Goal: Use online tool/utility: Utilize a website feature to perform a specific function

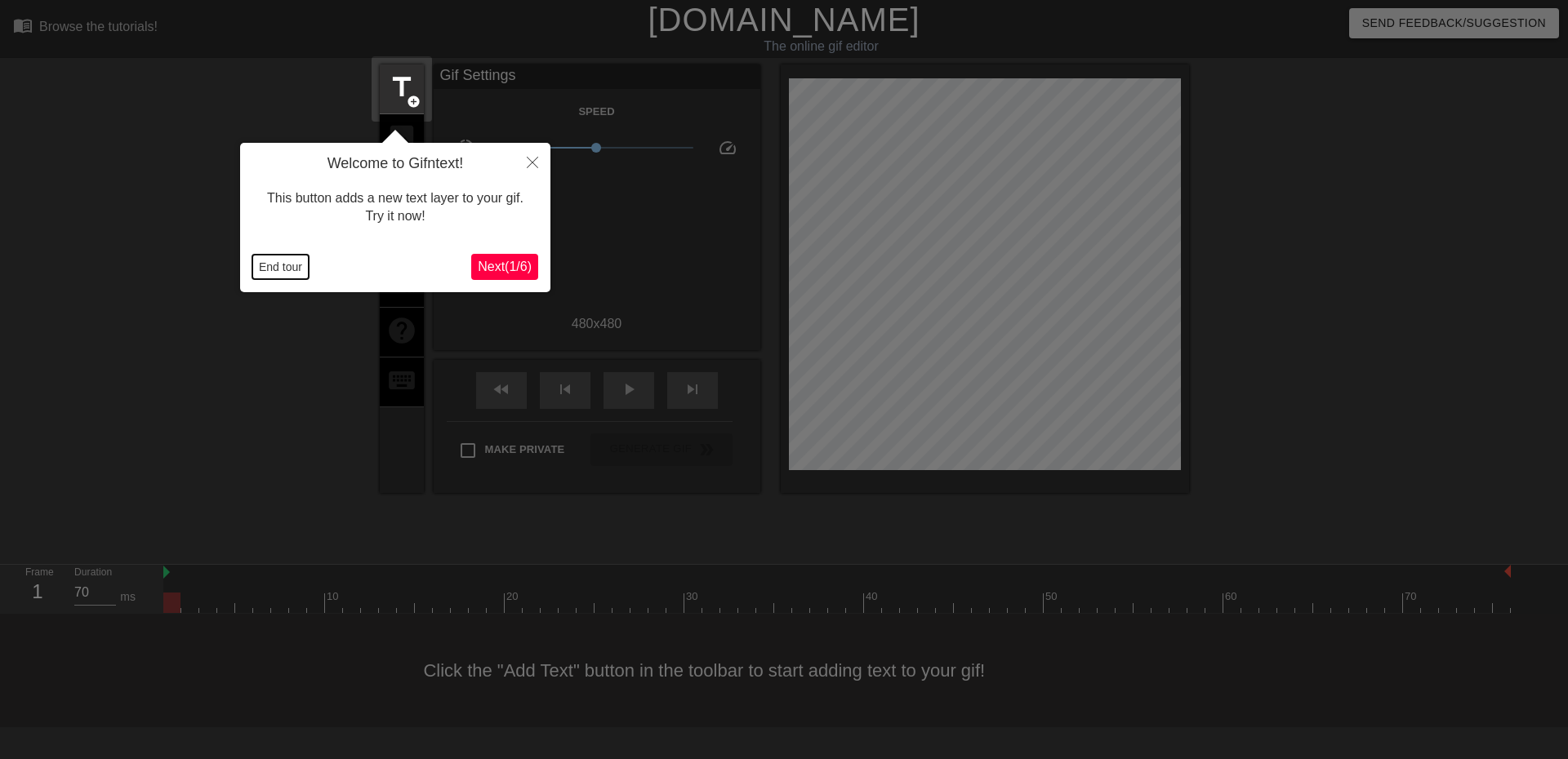
click at [271, 263] on button "End tour" at bounding box center [281, 266] width 57 height 25
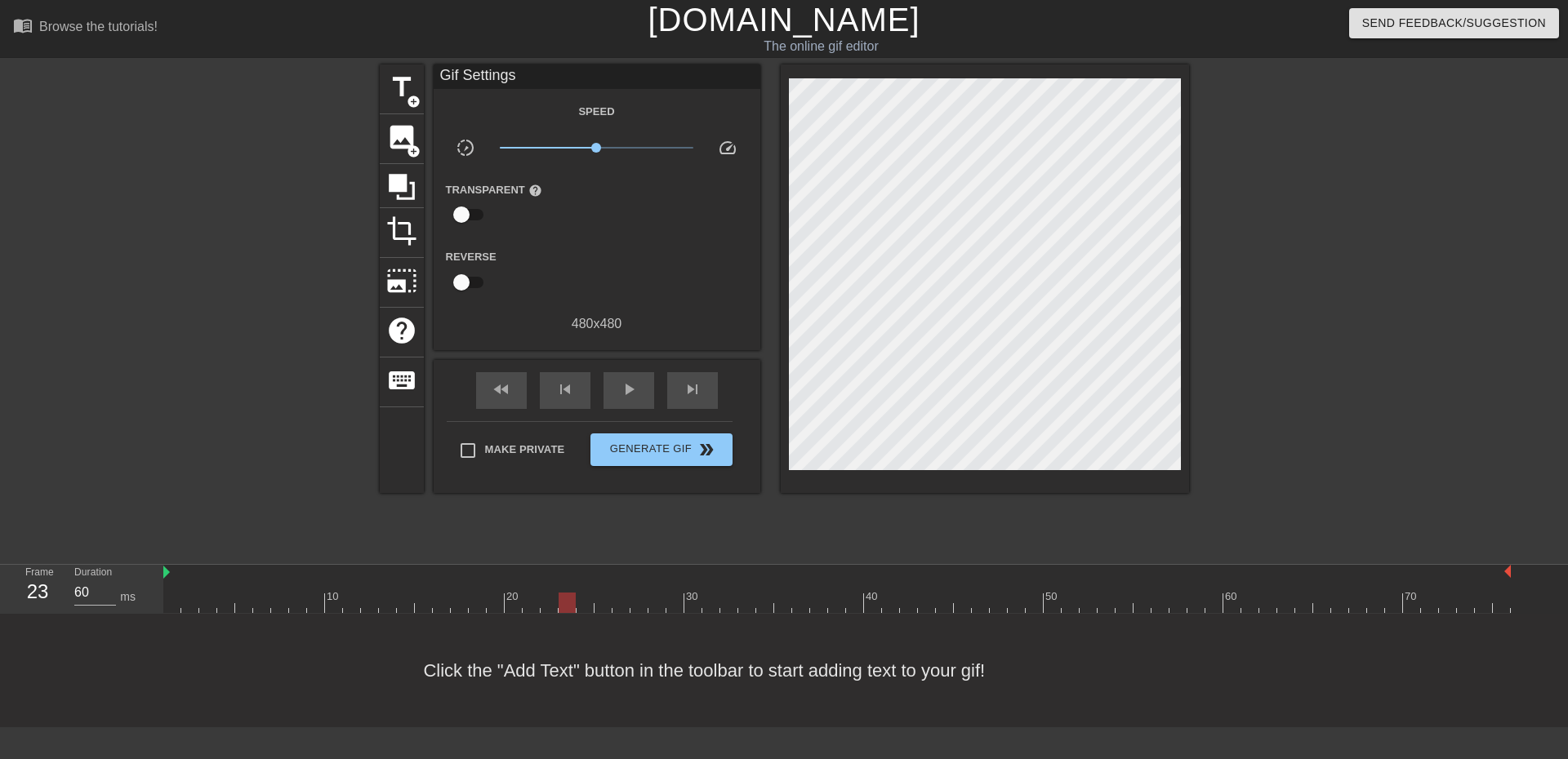
type input "70"
drag, startPoint x: 176, startPoint y: 604, endPoint x: 558, endPoint y: 618, distance: 382.3
click at [558, 618] on div "menu_book Browse the tutorials! [DOMAIN_NAME] The online gif editor Send Feedba…" at bounding box center [784, 363] width 1568 height 727
click at [412, 102] on span "add_circle" at bounding box center [413, 102] width 14 height 14
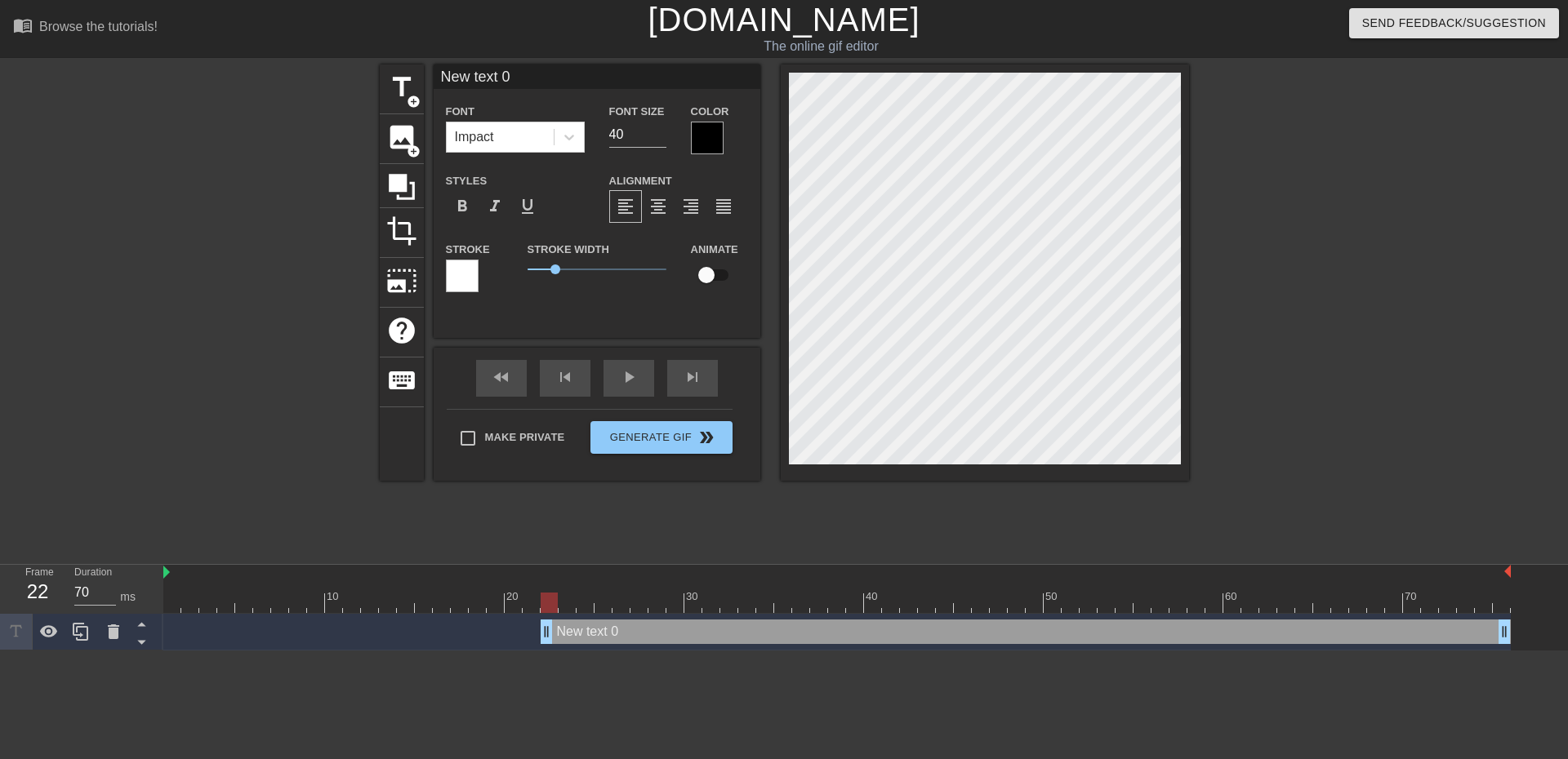
scroll to position [2, 4]
type input "S"
type textarea "S"
type input "Sc"
type textarea "Sc"
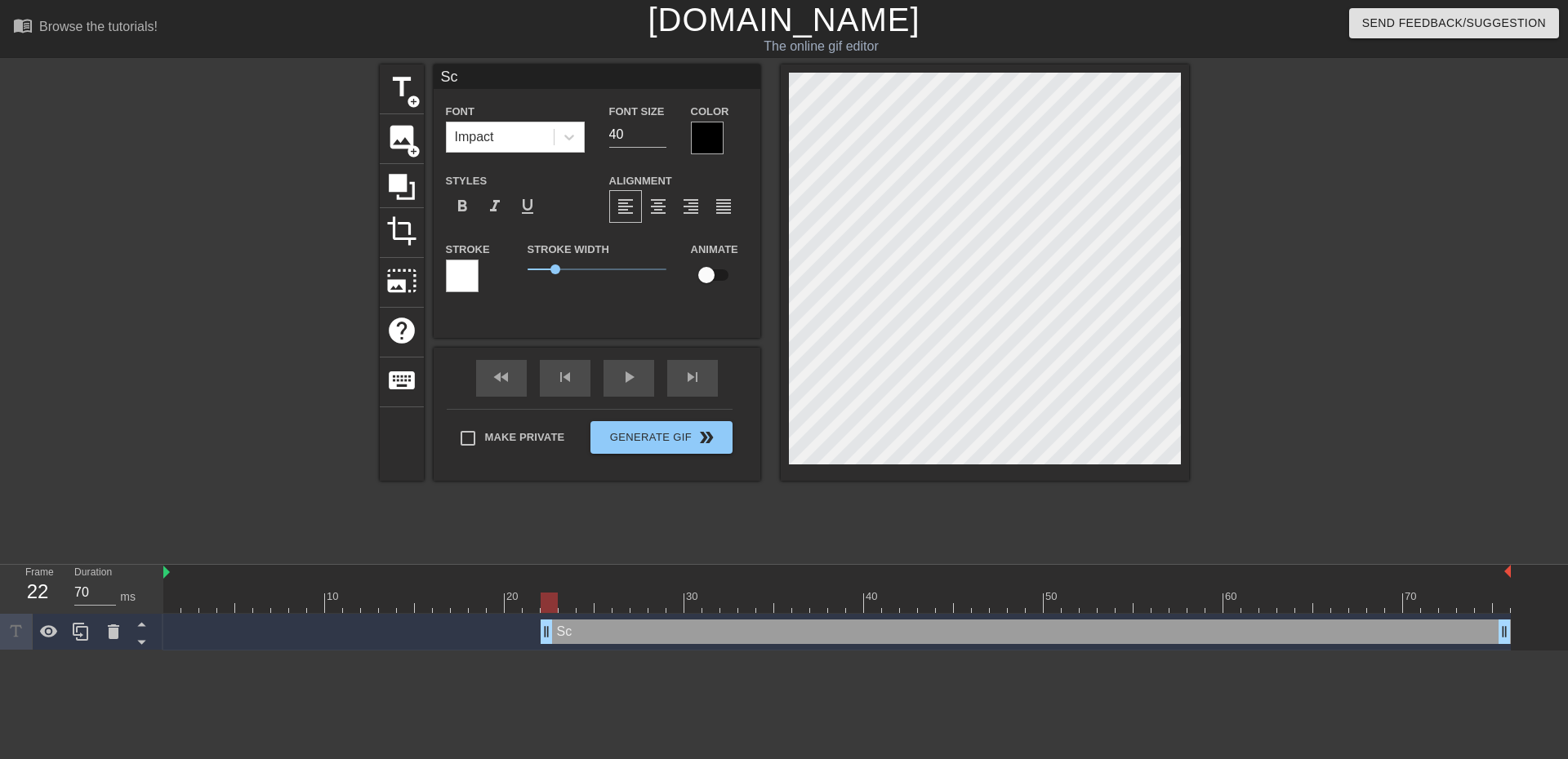
type input "Sco"
type textarea "Sco"
type input "Scop"
type textarea "Scop"
type input "Scope"
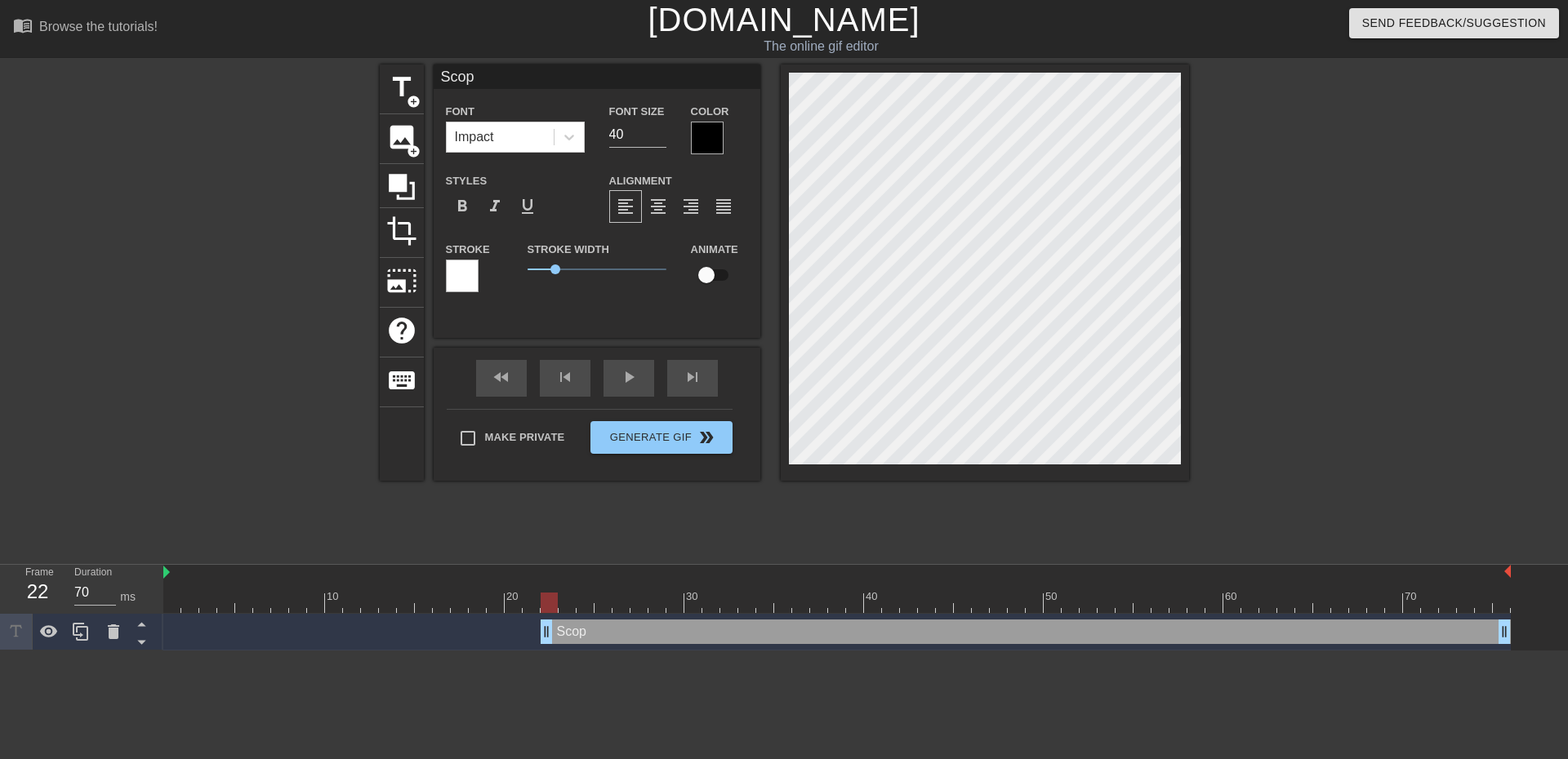
type textarea "Scope"
type input "[PERSON_NAME]"
type textarea "[PERSON_NAME]"
type input "Scopely"
type textarea "Scopely"
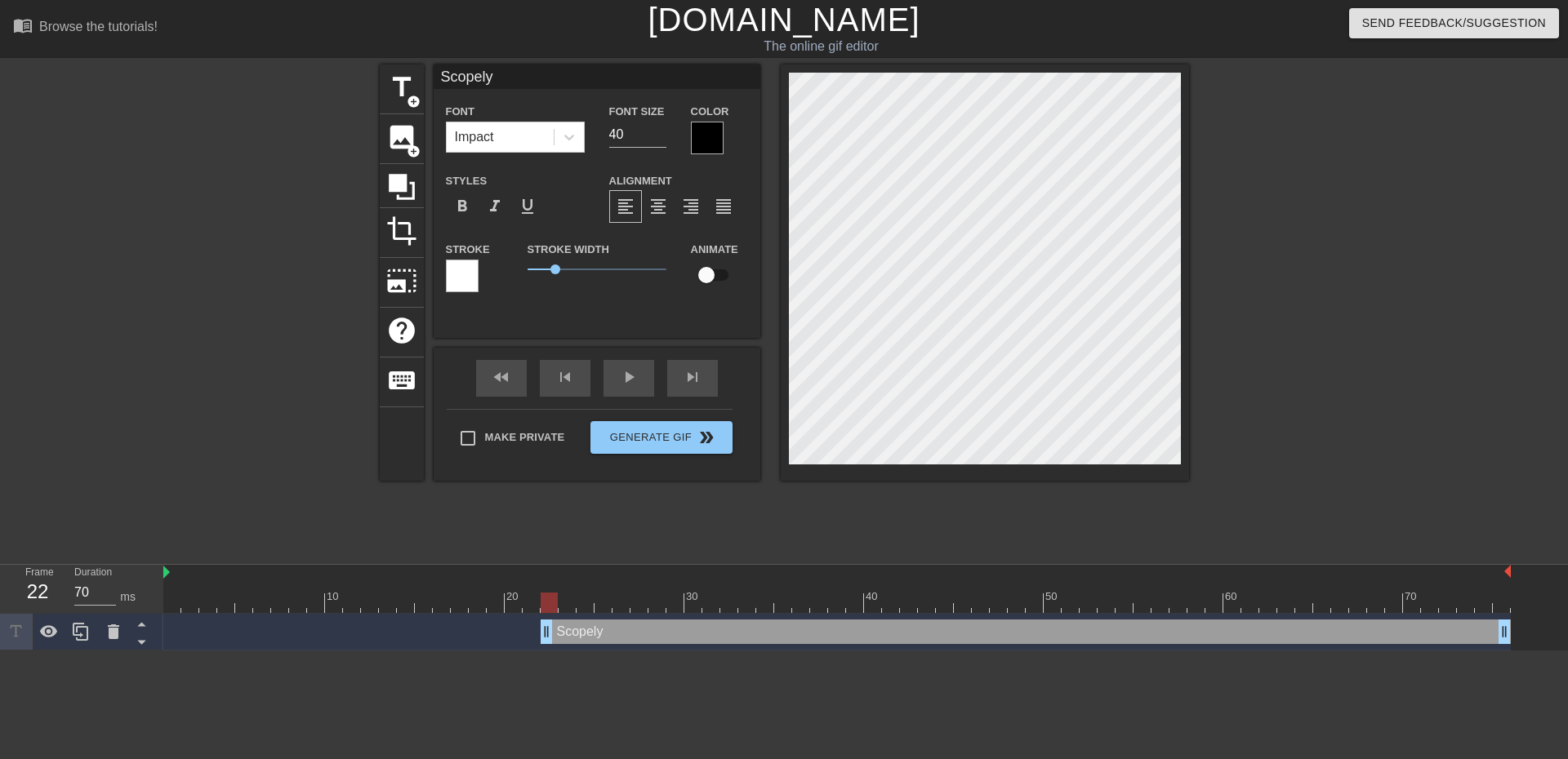
type input "Scopely"
type textarea "Scopely"
type input "Scopely -"
type textarea "Scopely -"
type input "Scopely -"
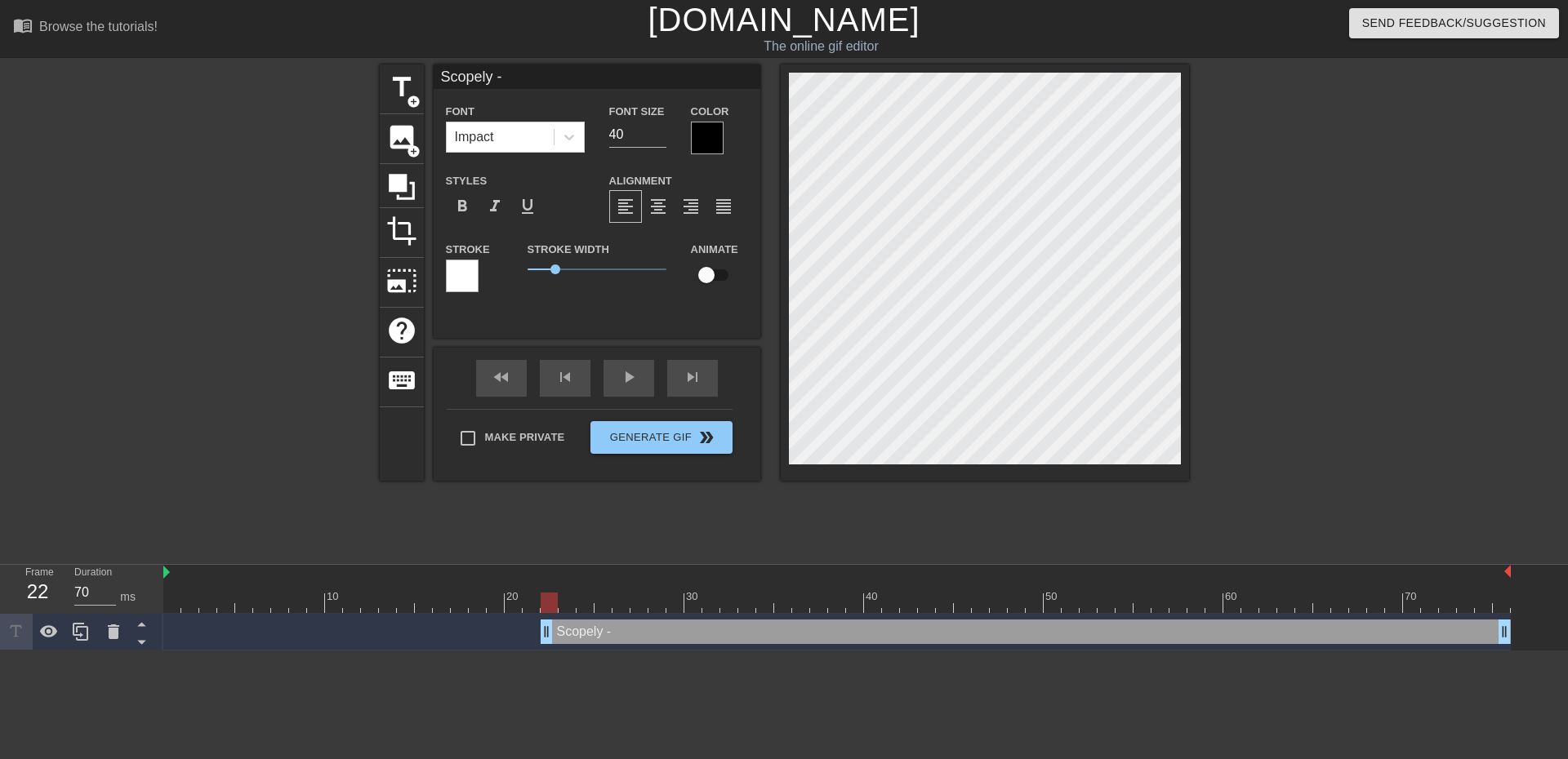
type textarea "Scopely -"
type input "Scopely - y"
type textarea "Scopely - y"
type input "Scopely - yo"
type textarea "Scopely - yo"
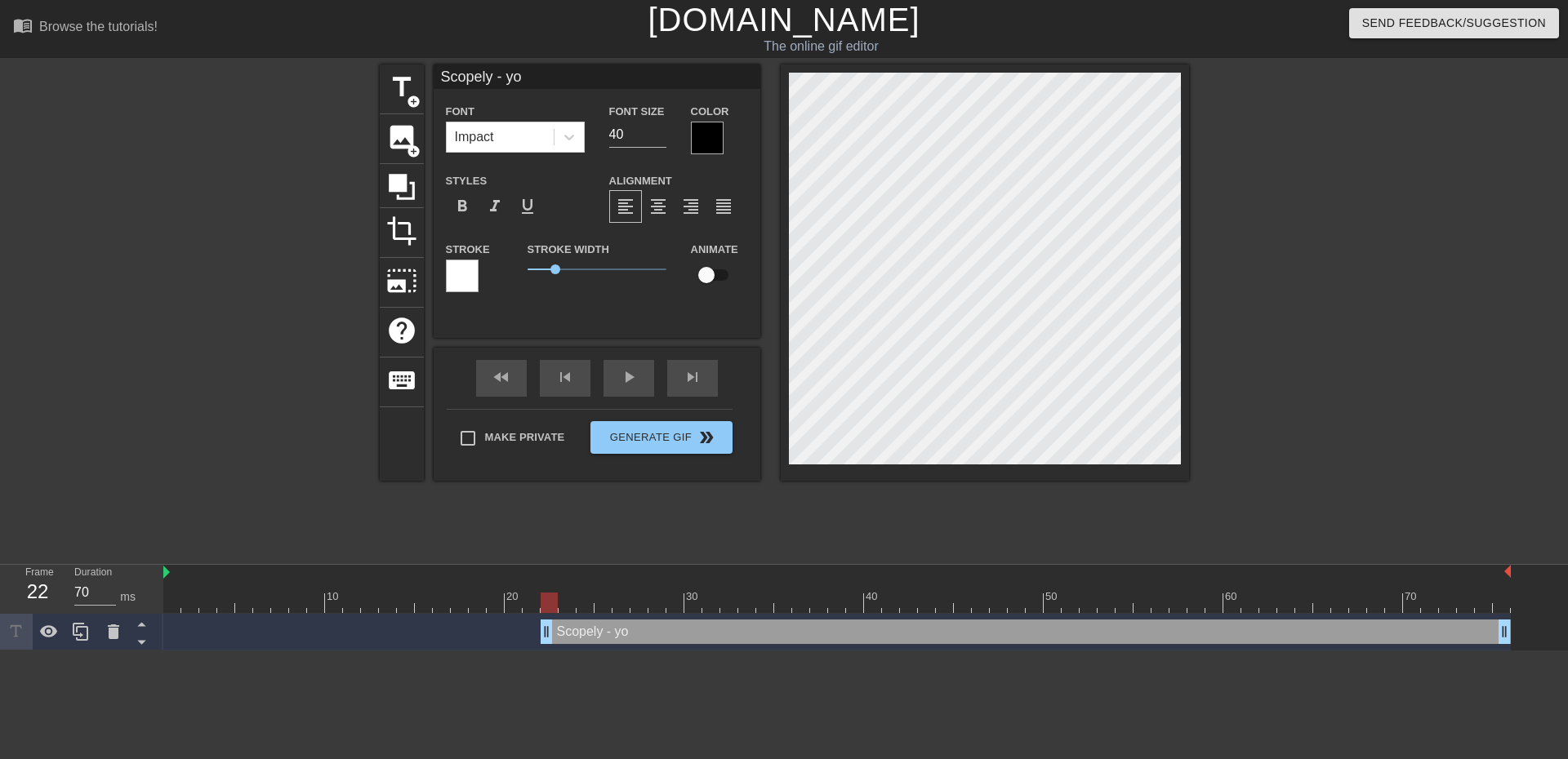
type input "Scopely - you"
type textarea "Scopely - you"
type input "Scopely - you"
type textarea "Scopely - you"
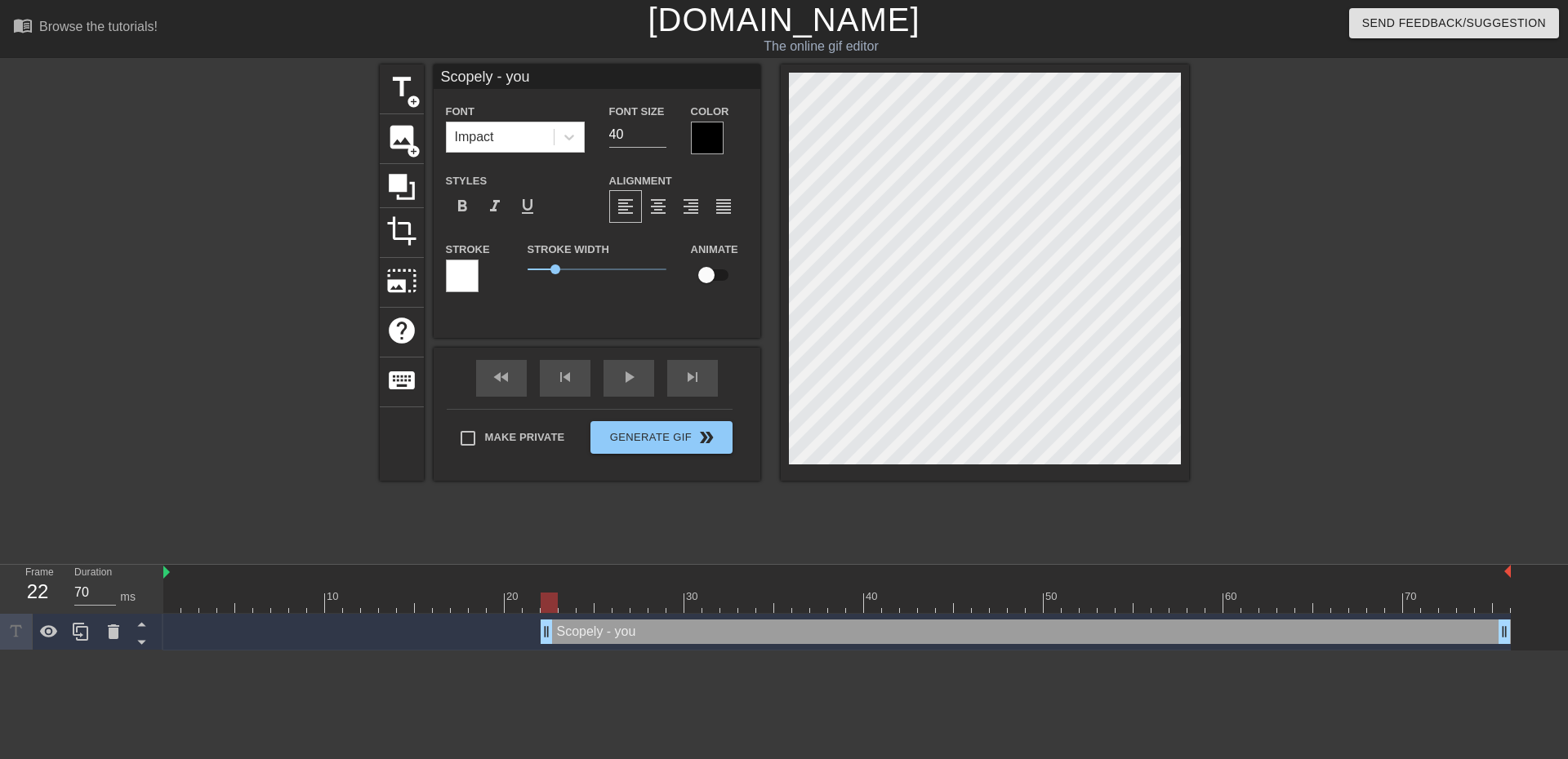
type input "Scopely - you b"
type textarea "Scopely - you b"
type input "Scopely - you ba"
type textarea "Scopely - you ba"
type input "Scopely - you bas"
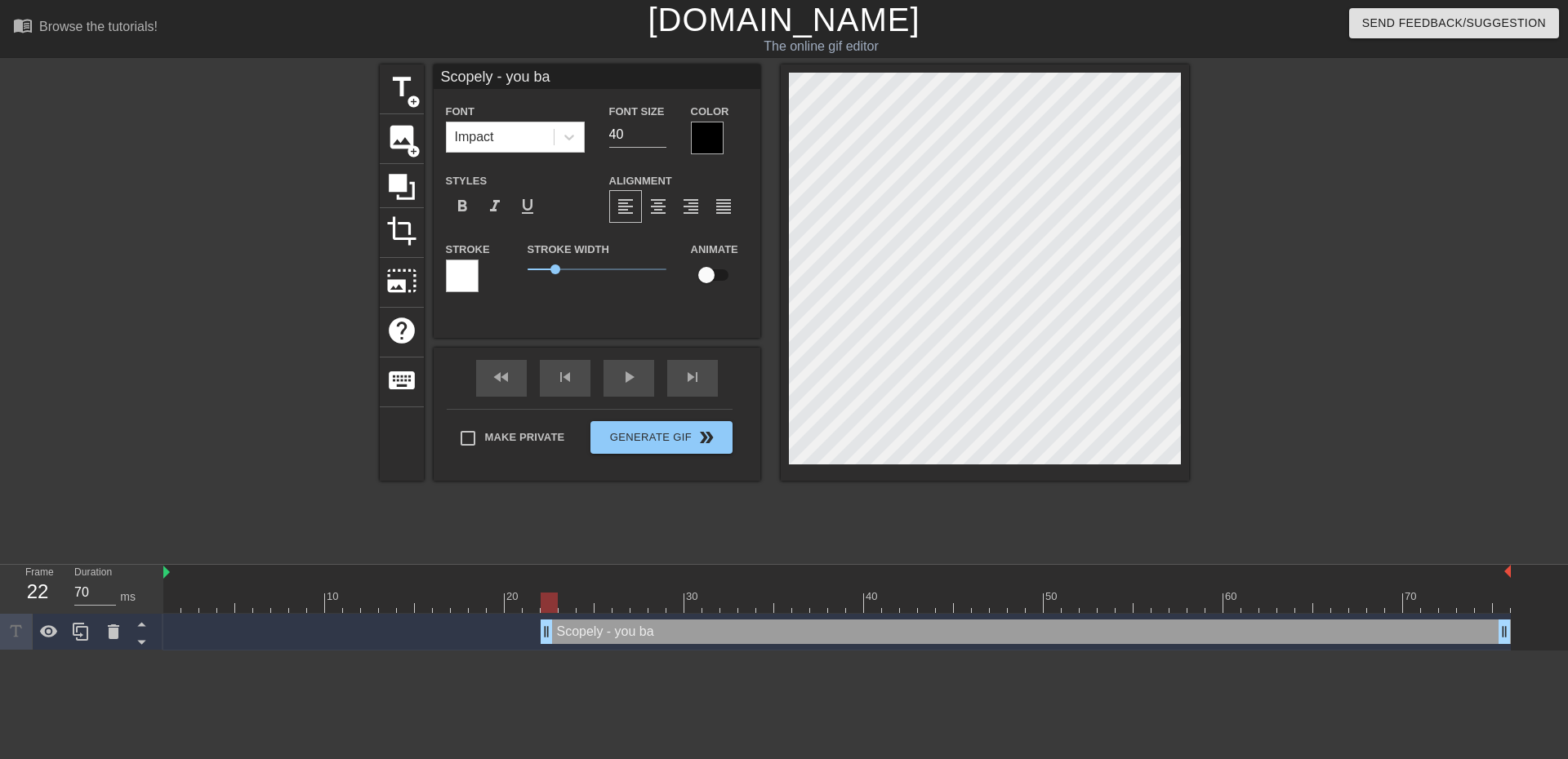
type textarea "Scopely - you bas"
type input "Scopely - you [PERSON_NAME]"
type textarea "Scopely - you [PERSON_NAME]"
type input "Scopely - you baste"
type textarea "Scopely - you baste"
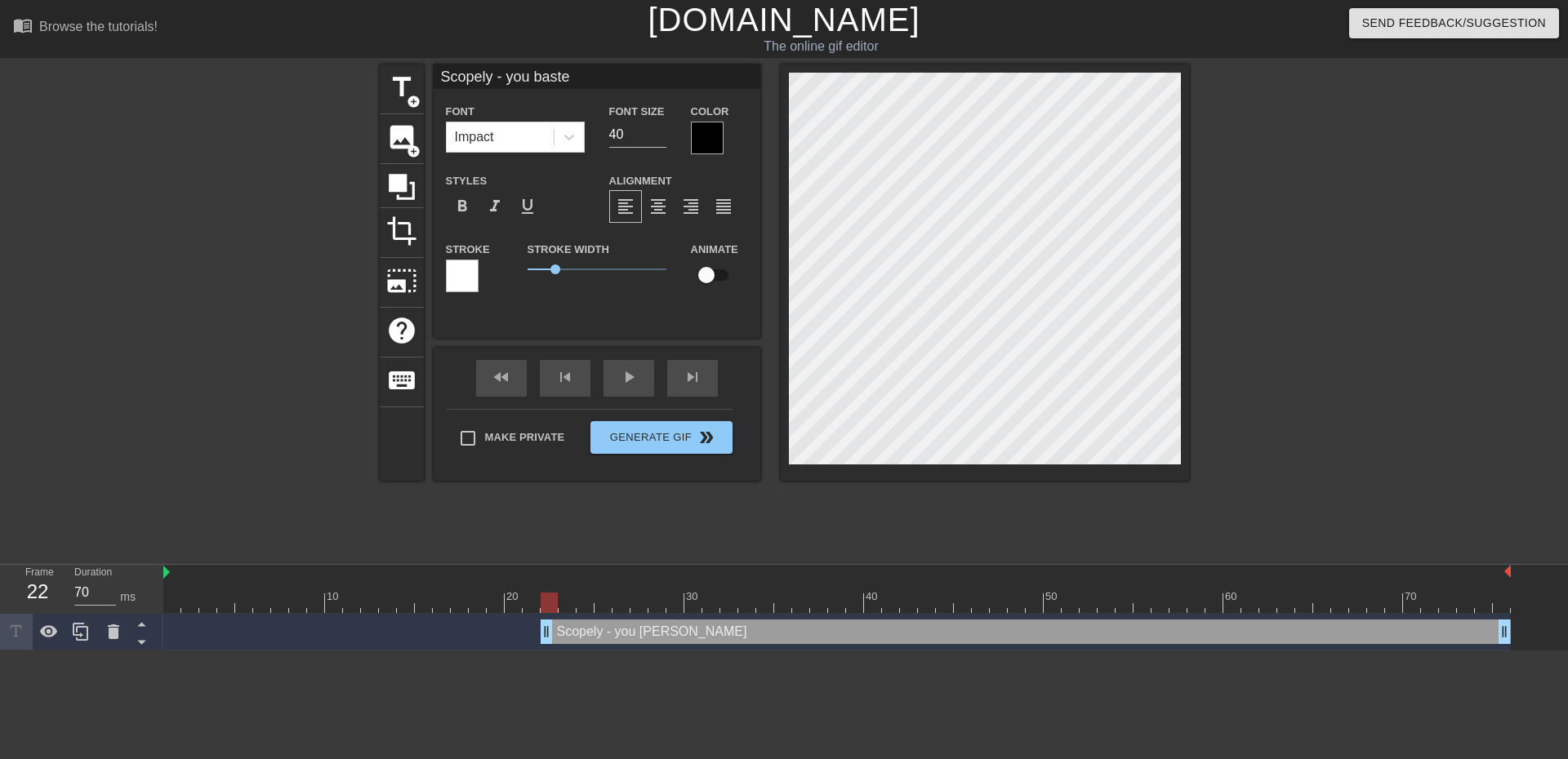
type input "Scopely - you baster"
type textarea "Scopely - you baster"
type input "Scopely - you basterd"
type textarea "Scopely - you basterd"
type input "Scopely - you basterds"
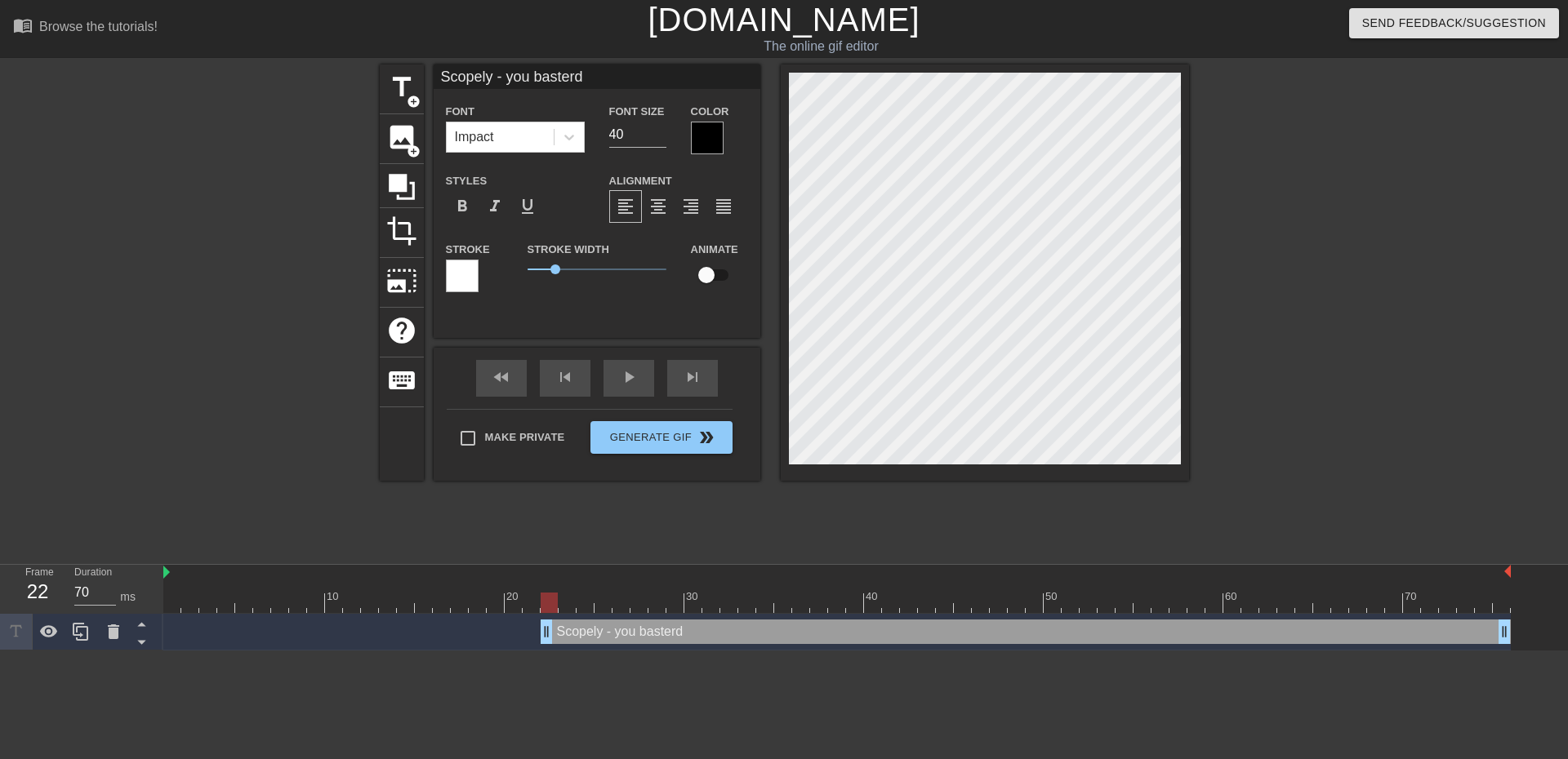
type textarea "Scopely - you basterds"
type input "Scopely - you basterds!"
type textarea "Scopely - you basterds!"
type input "Scopely - you basterds!!"
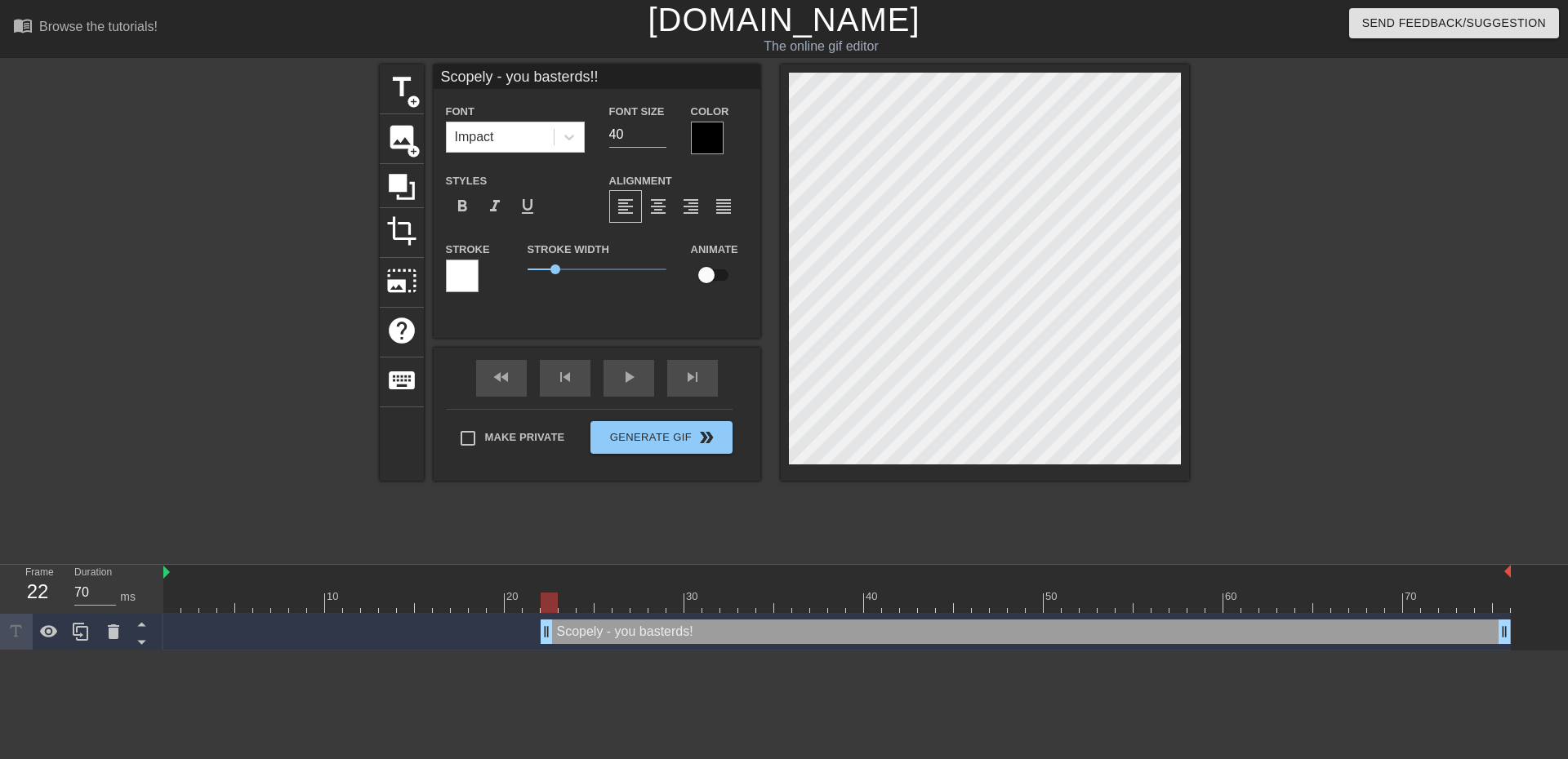
type textarea "Scopely - you basterds!!"
type input "Scopely - you basterds!!!"
type textarea "Scopely - you basterds!!!"
click at [1316, 518] on div at bounding box center [1331, 309] width 245 height 489
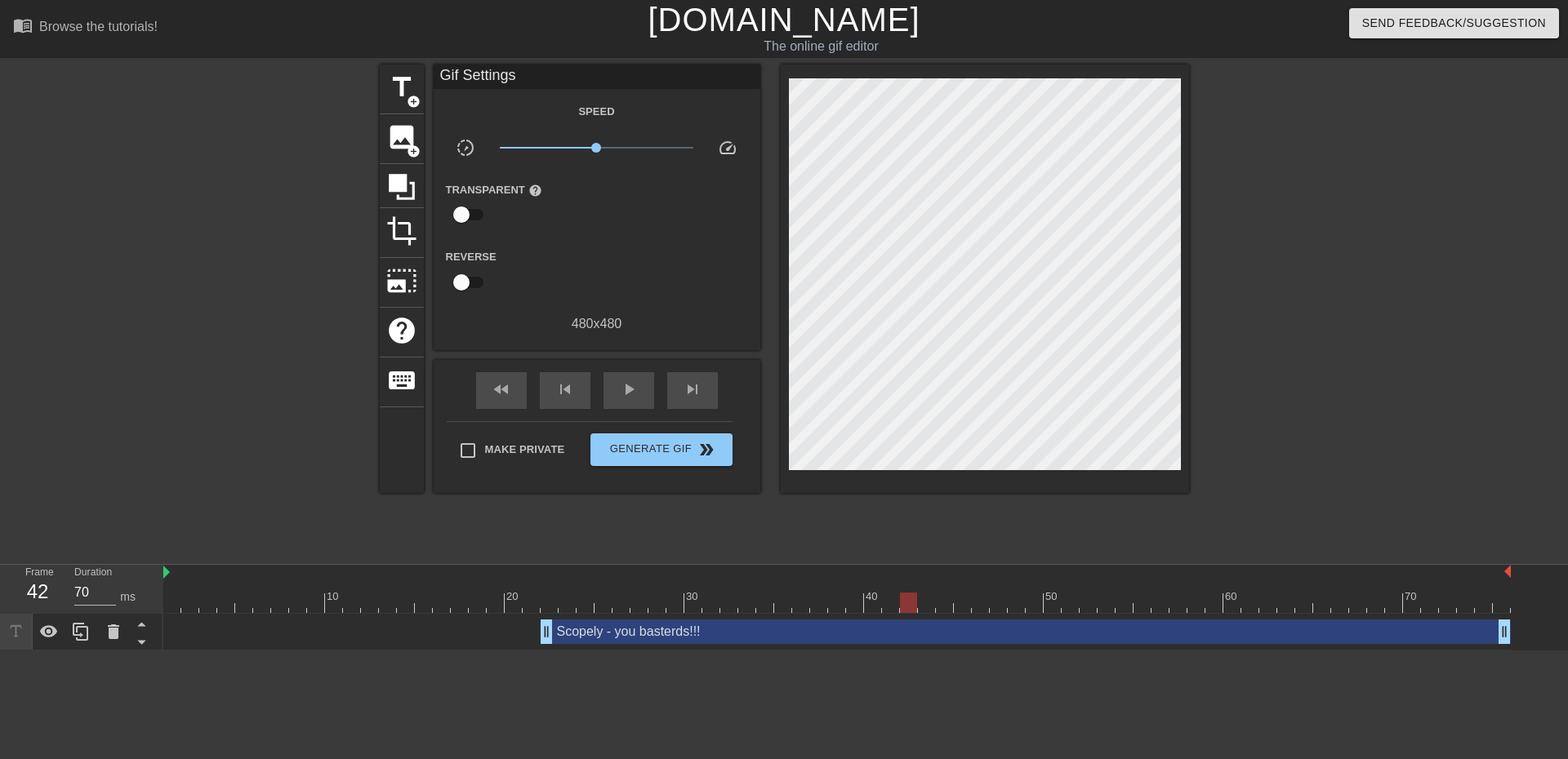
drag, startPoint x: 542, startPoint y: 605, endPoint x: 900, endPoint y: 615, distance: 358.1
click at [900, 615] on div "10 20 30 40 50 60 70 Scopely - you basterds!!! drag_handle drag_handle" at bounding box center [865, 608] width 1404 height 86
drag, startPoint x: 542, startPoint y: 634, endPoint x: 894, endPoint y: 634, distance: 352.0
click at [894, 634] on div "Scopely - you basterds!!! drag_handle drag_handle" at bounding box center [836, 631] width 1348 height 25
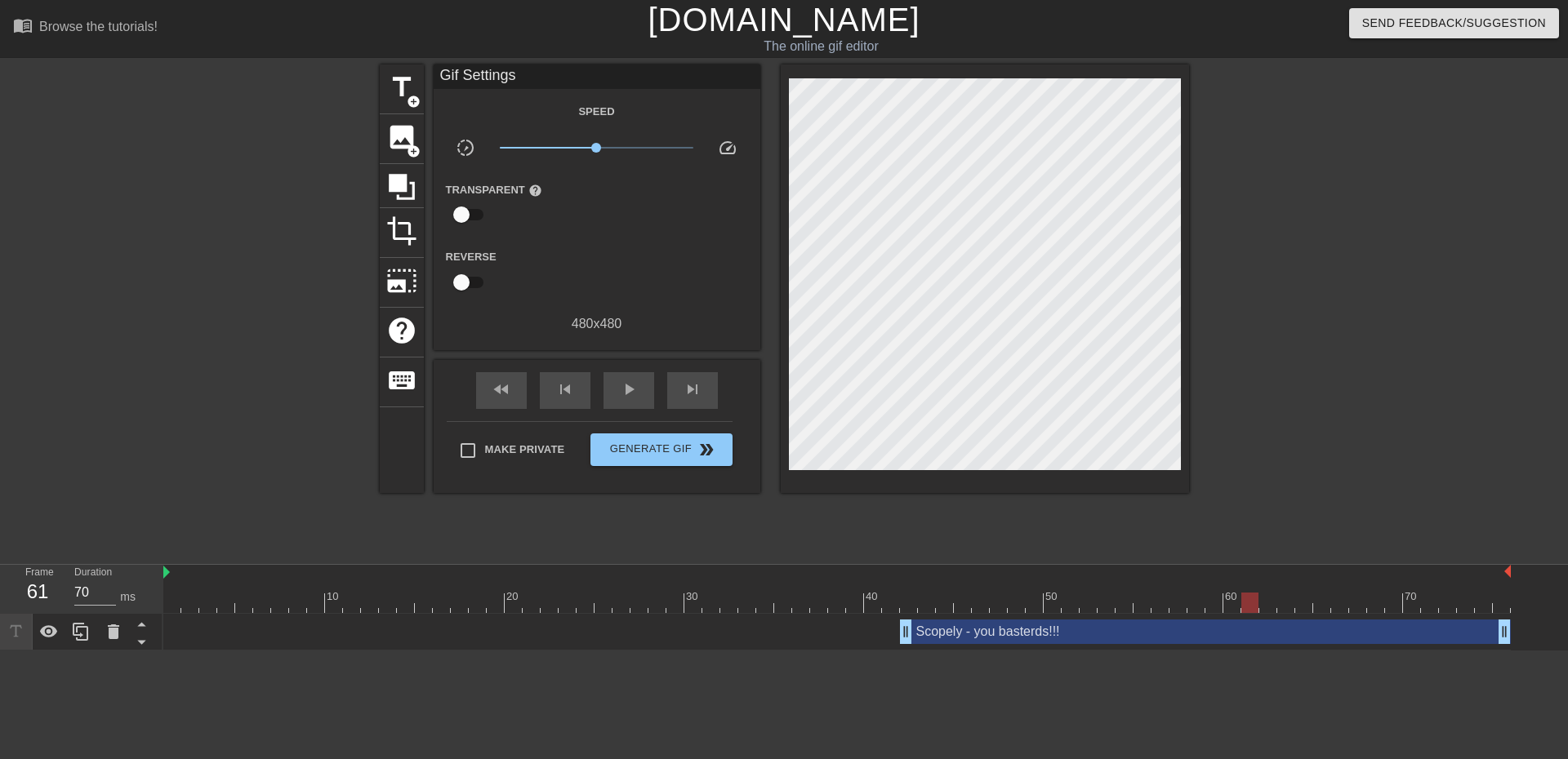
drag, startPoint x: 912, startPoint y: 605, endPoint x: 1259, endPoint y: 619, distance: 347.3
click at [1259, 619] on div "10 20 30 40 50 60 70 Scopely - you basterds!!! drag_handle drag_handle" at bounding box center [865, 608] width 1404 height 86
drag, startPoint x: 1501, startPoint y: 634, endPoint x: 1244, endPoint y: 657, distance: 258.0
click at [1244, 650] on html "menu_book Browse the tutorials! [DOMAIN_NAME] The online gif editor Send Feedba…" at bounding box center [784, 325] width 1568 height 650
click at [1288, 503] on div at bounding box center [1331, 309] width 245 height 489
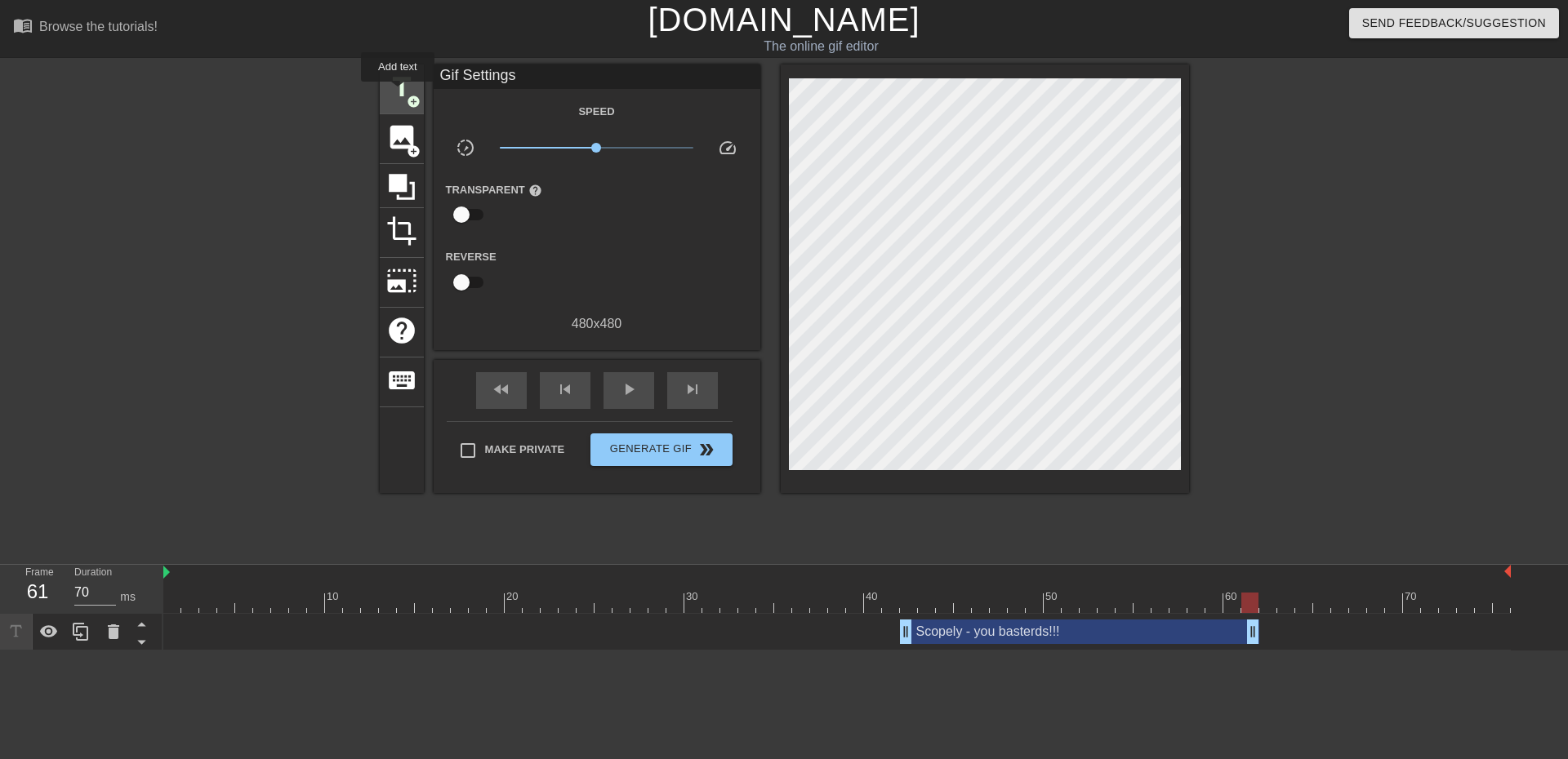
click at [398, 93] on span "title" at bounding box center [402, 88] width 31 height 31
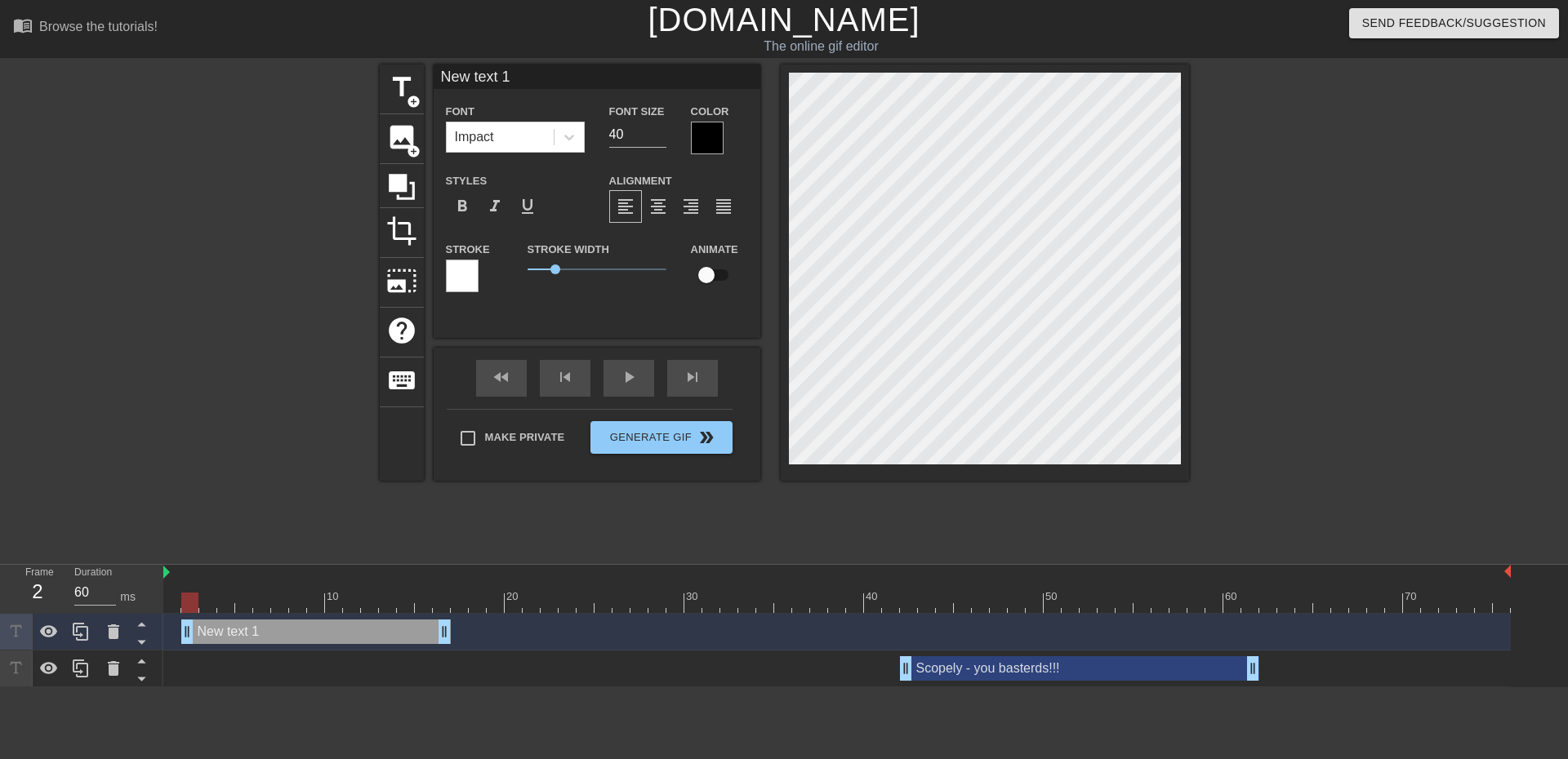
type input "70"
drag, startPoint x: 1335, startPoint y: 633, endPoint x: 252, endPoint y: 630, distance: 1083.0
click at [252, 630] on div "New text 1 drag_handle drag_handle" at bounding box center [297, 631] width 270 height 25
type input "W"
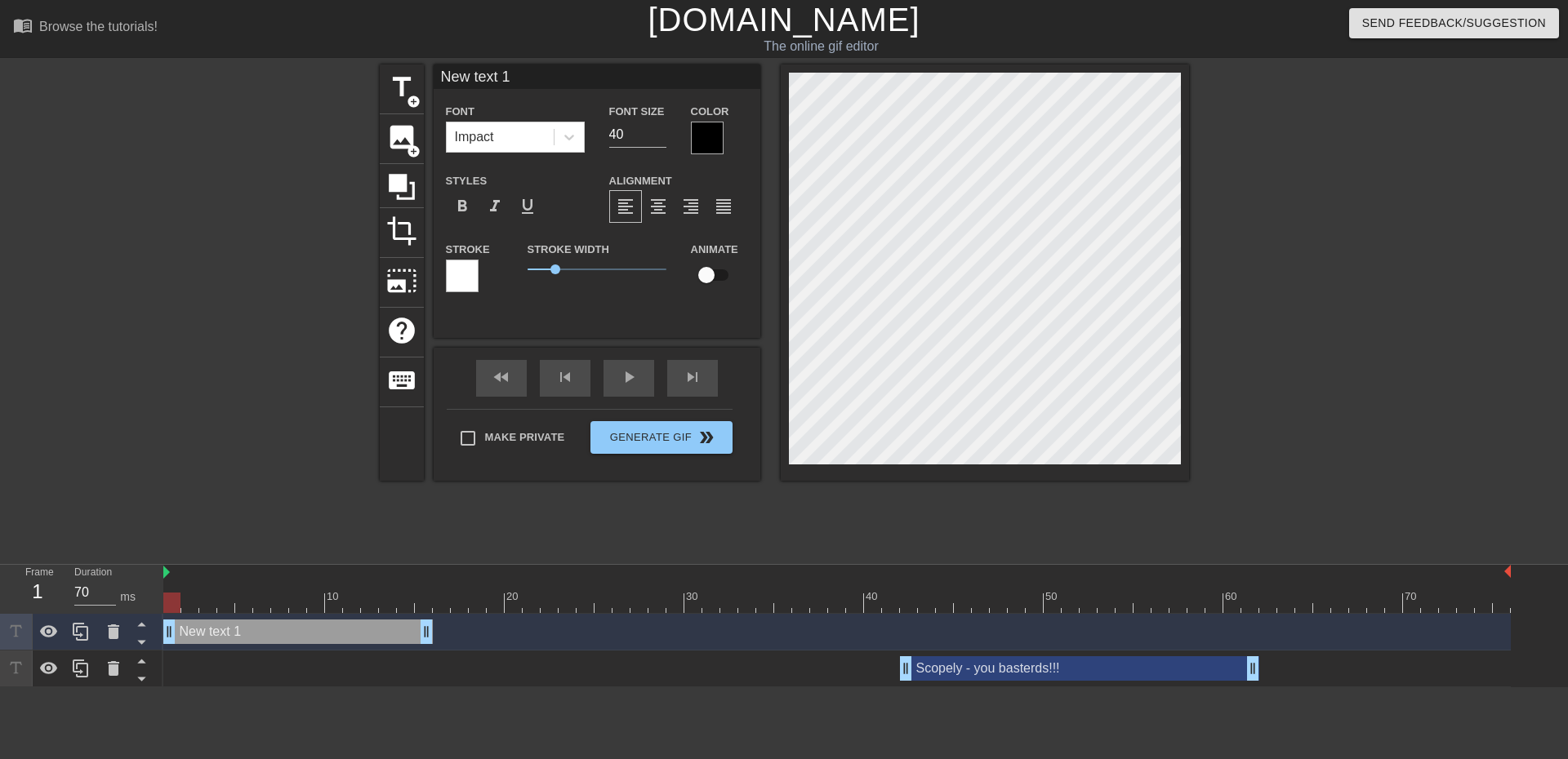
type textarea "W"
type input "We"
type textarea "We"
type input "We"
type textarea "We"
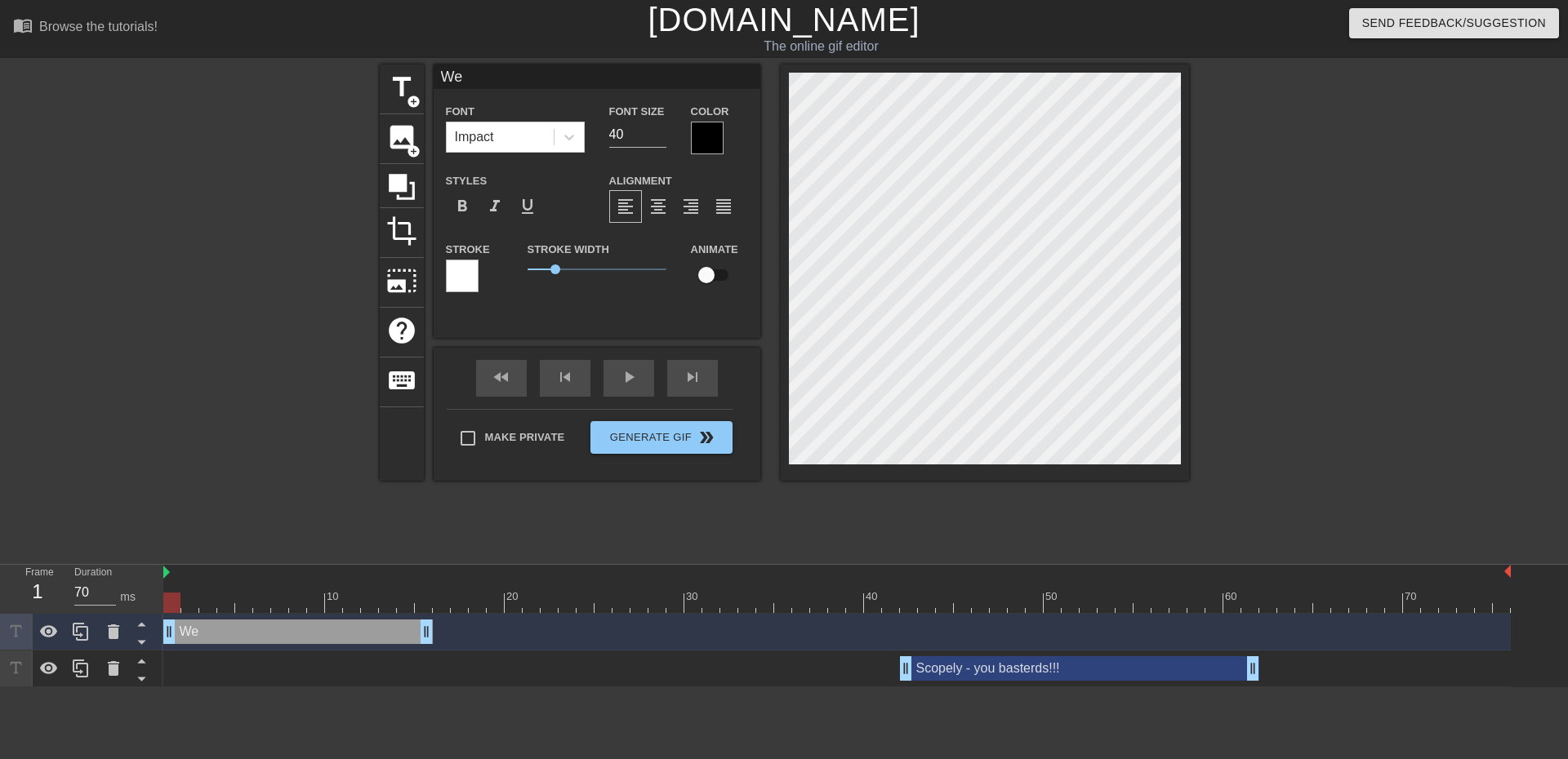
type input "We w"
type textarea "We w"
type input "We wa"
type textarea "We wa"
type input "We wan"
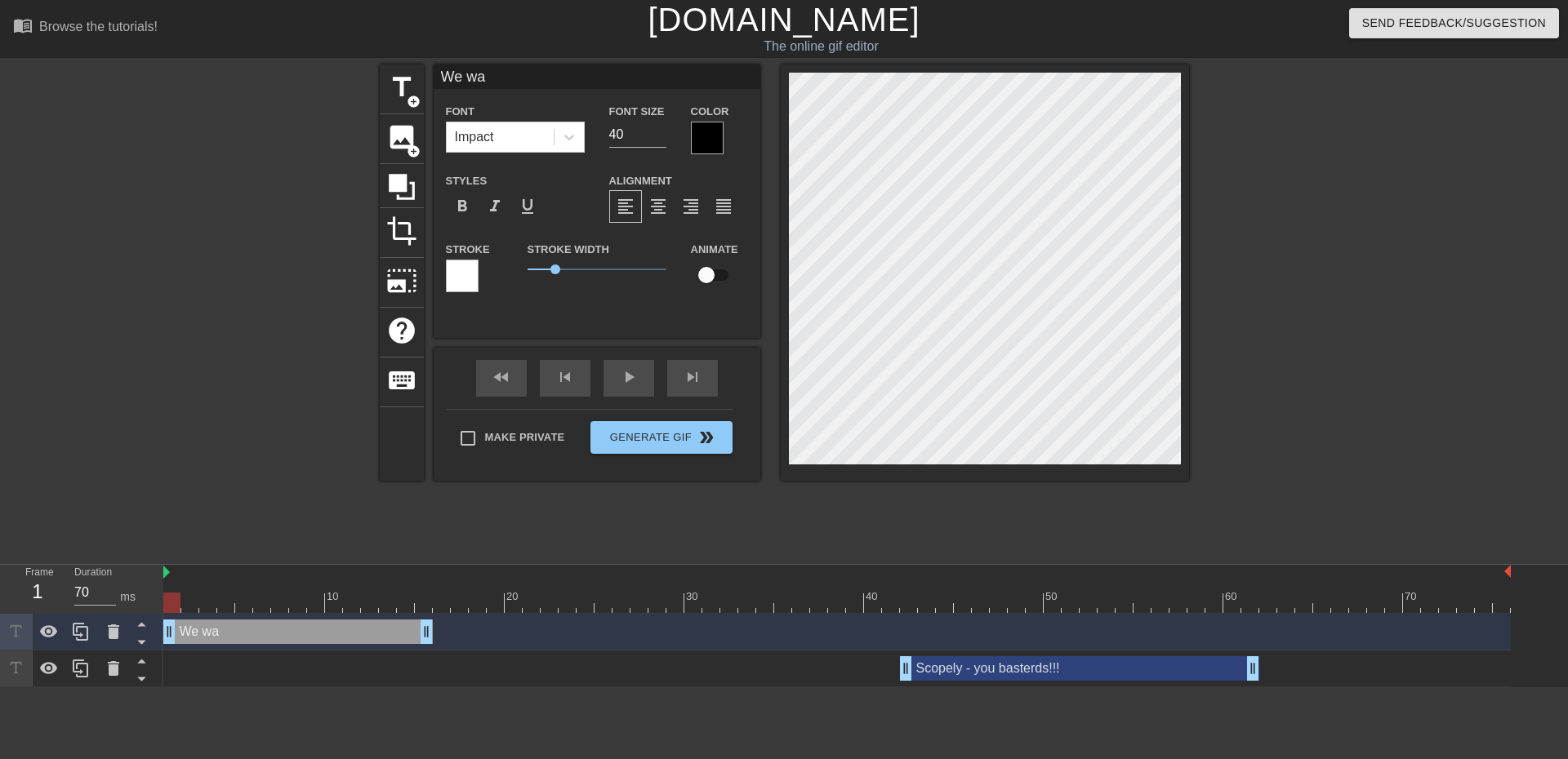
type textarea "We wan"
type input "We want"
type textarea "We want"
type input "We want"
type textarea "We want"
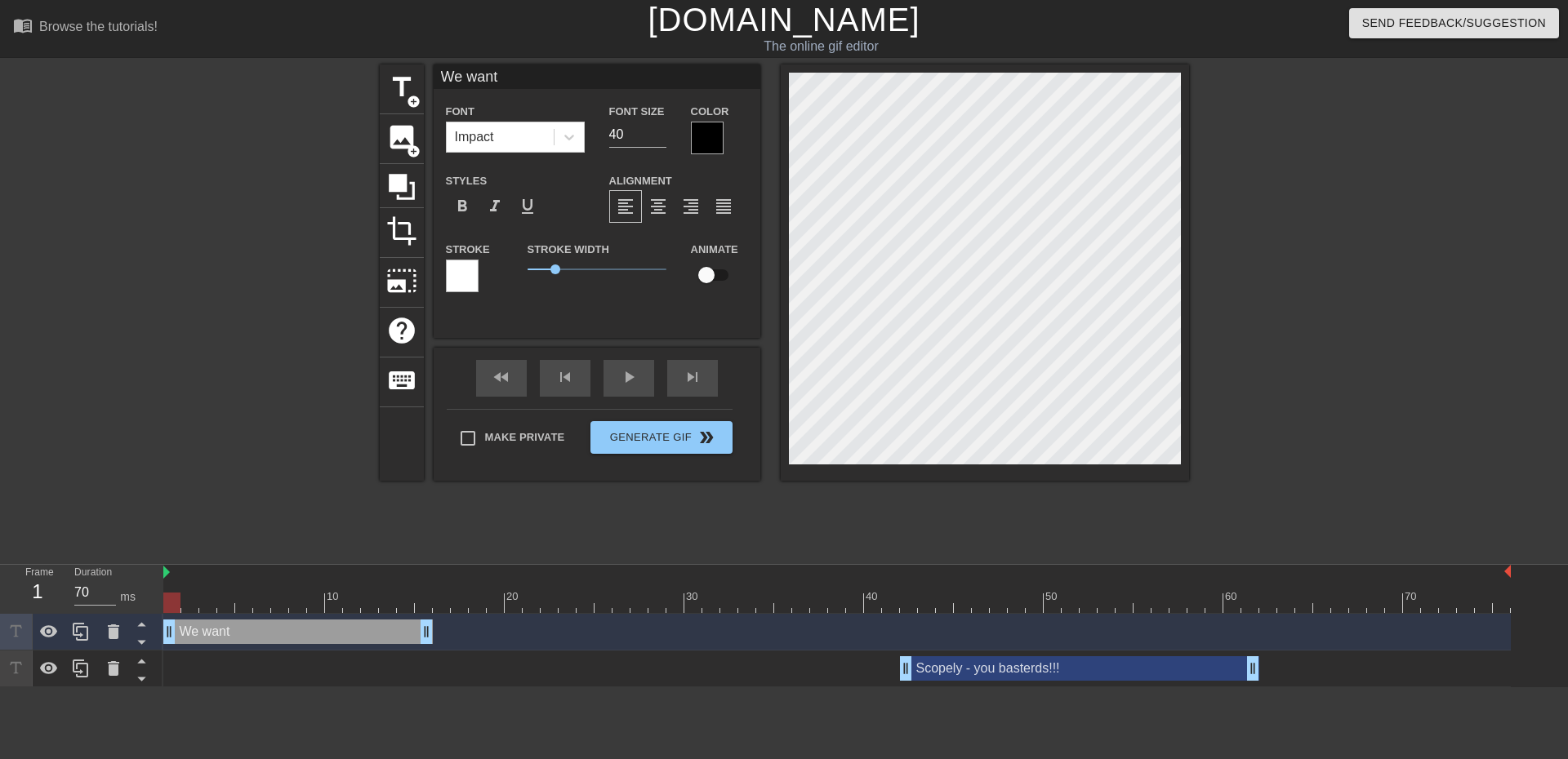
scroll to position [2, 4]
type input "We want G"
type textarea "We want G"
type input "We want G5"
type textarea "We want G5"
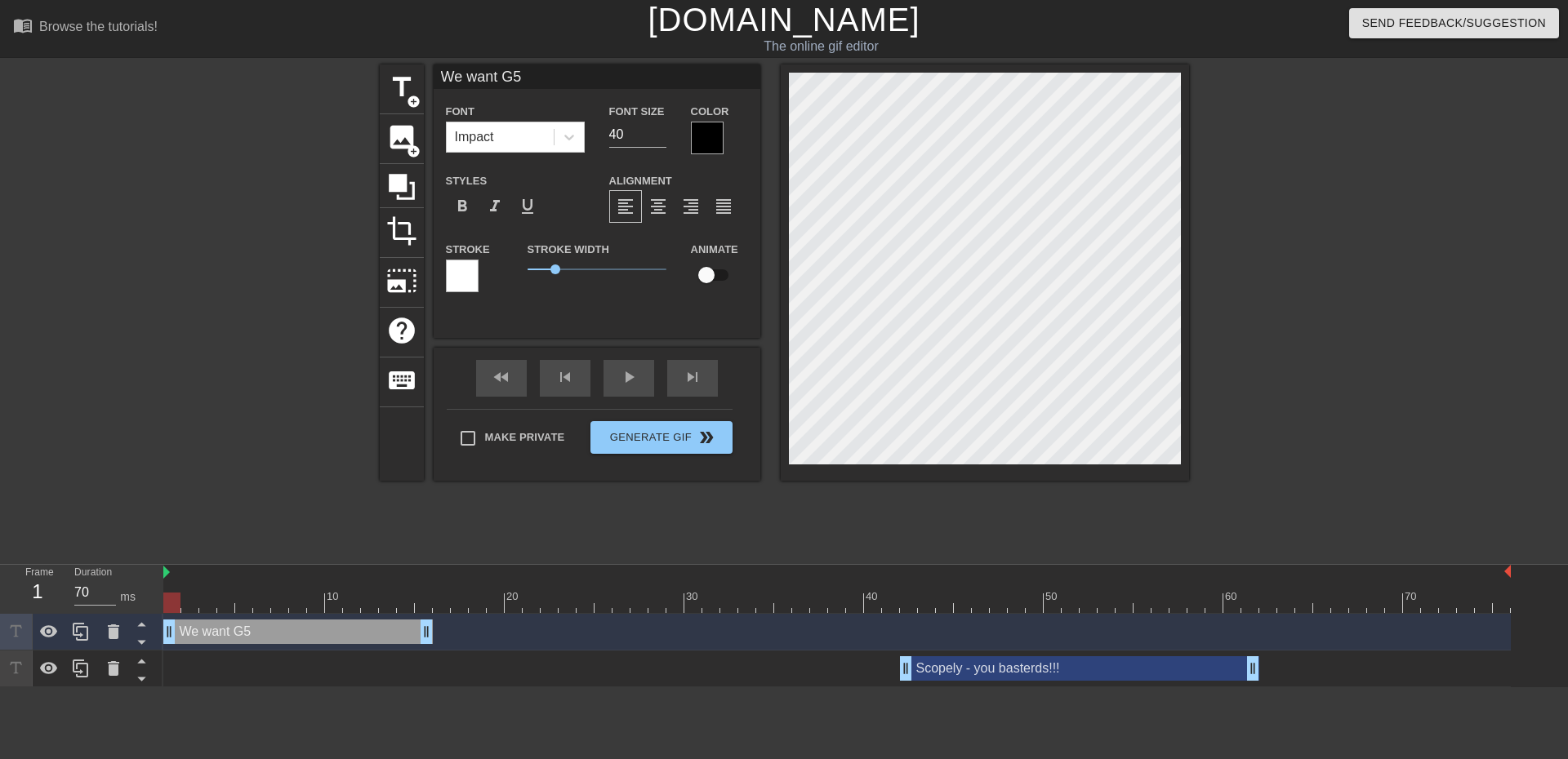
type input "We want G5"
type textarea "We want G5"
type input "We want G5 S"
type textarea "We want G5 S"
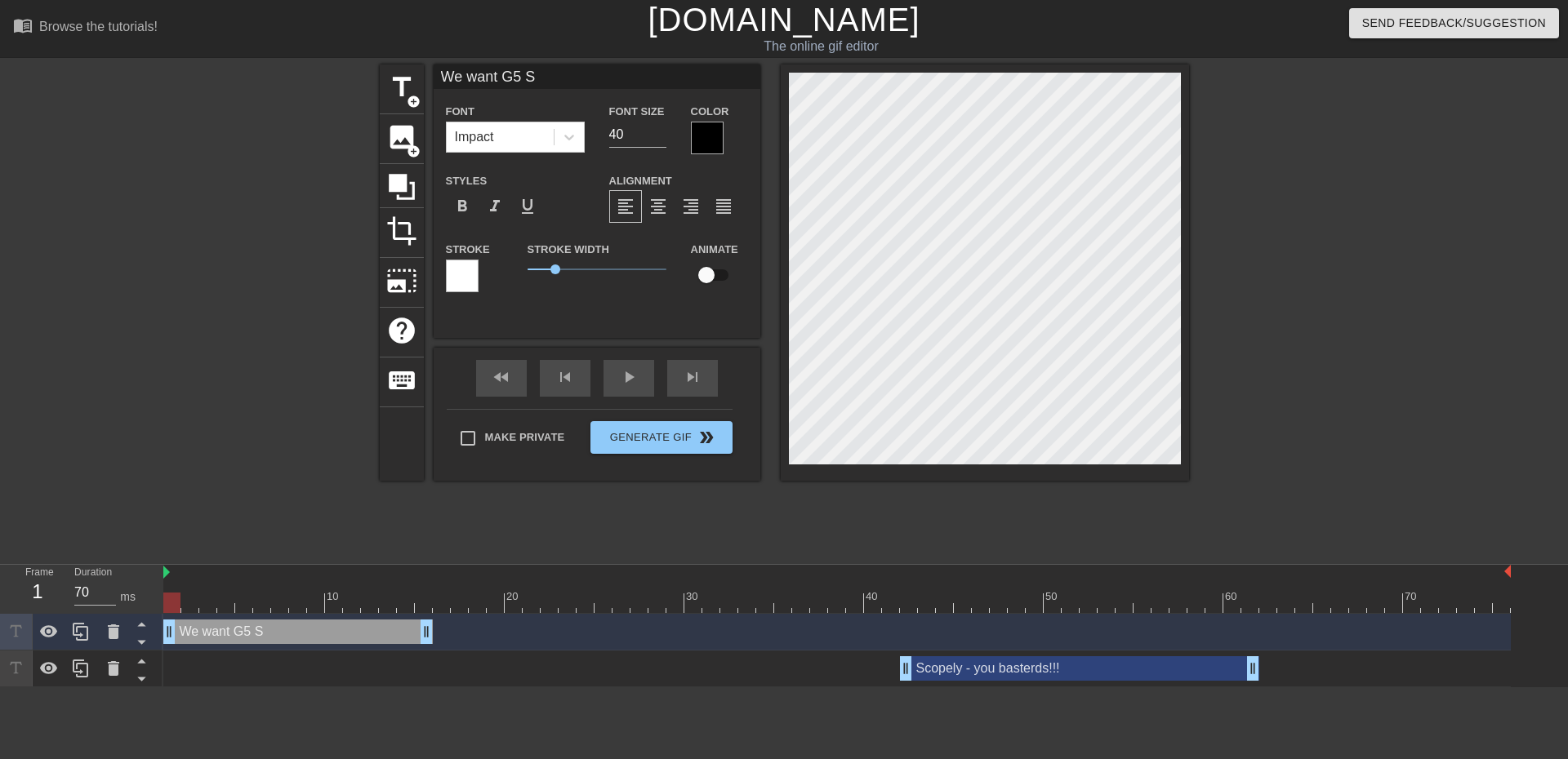
type input "We want G5 SC"
type textarea "We want G5 SC"
type input "We want G5 SCR"
type textarea "We want G5 SCR"
type input "We want G5 SCRA"
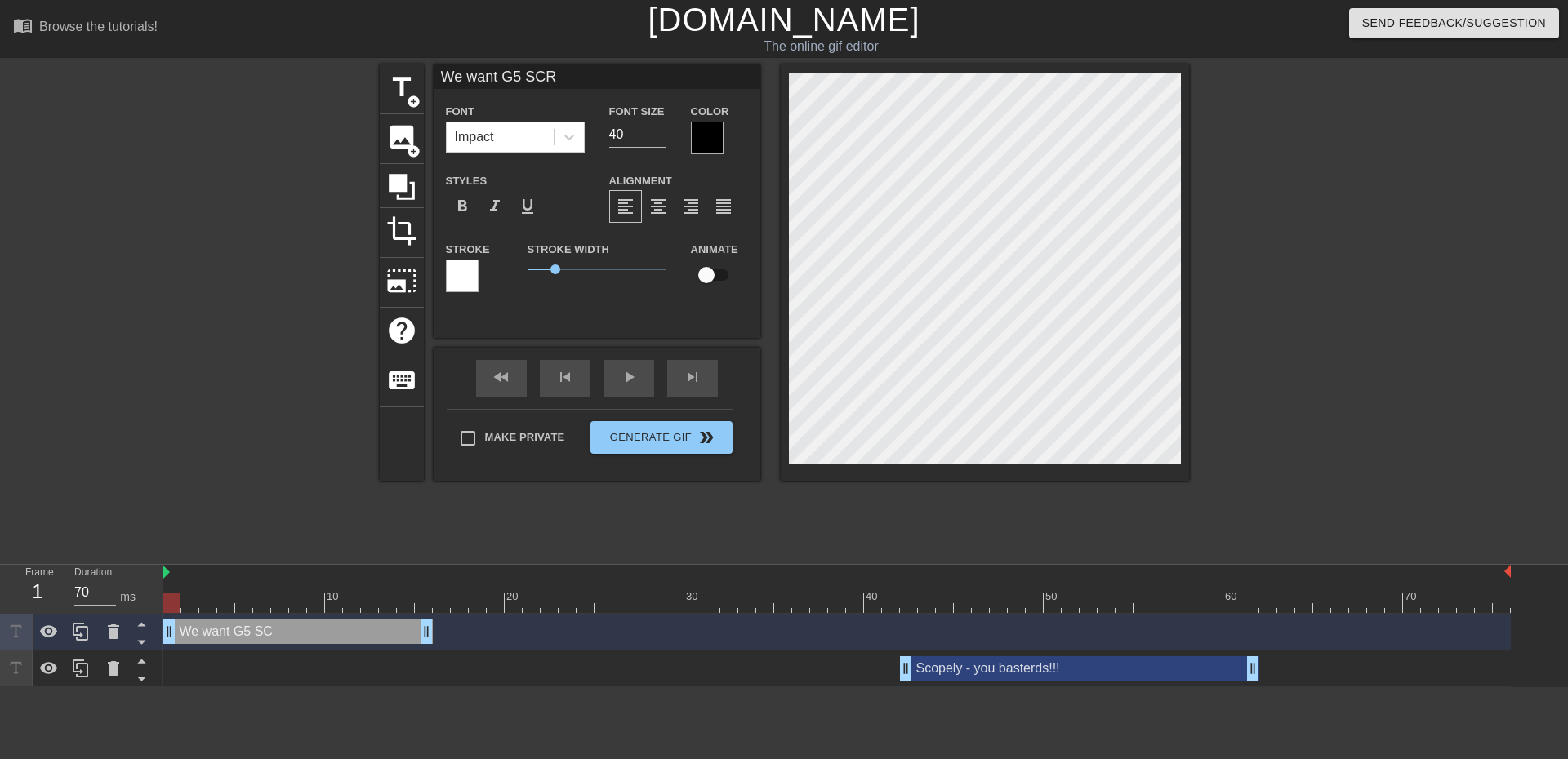
type textarea "We want G5 SCRA"
type input "We want G5 SCRAP"
type textarea "We want G5 SCRAP"
type input "We want G5 SCRAPP"
type textarea "We want G5 SCRAPP"
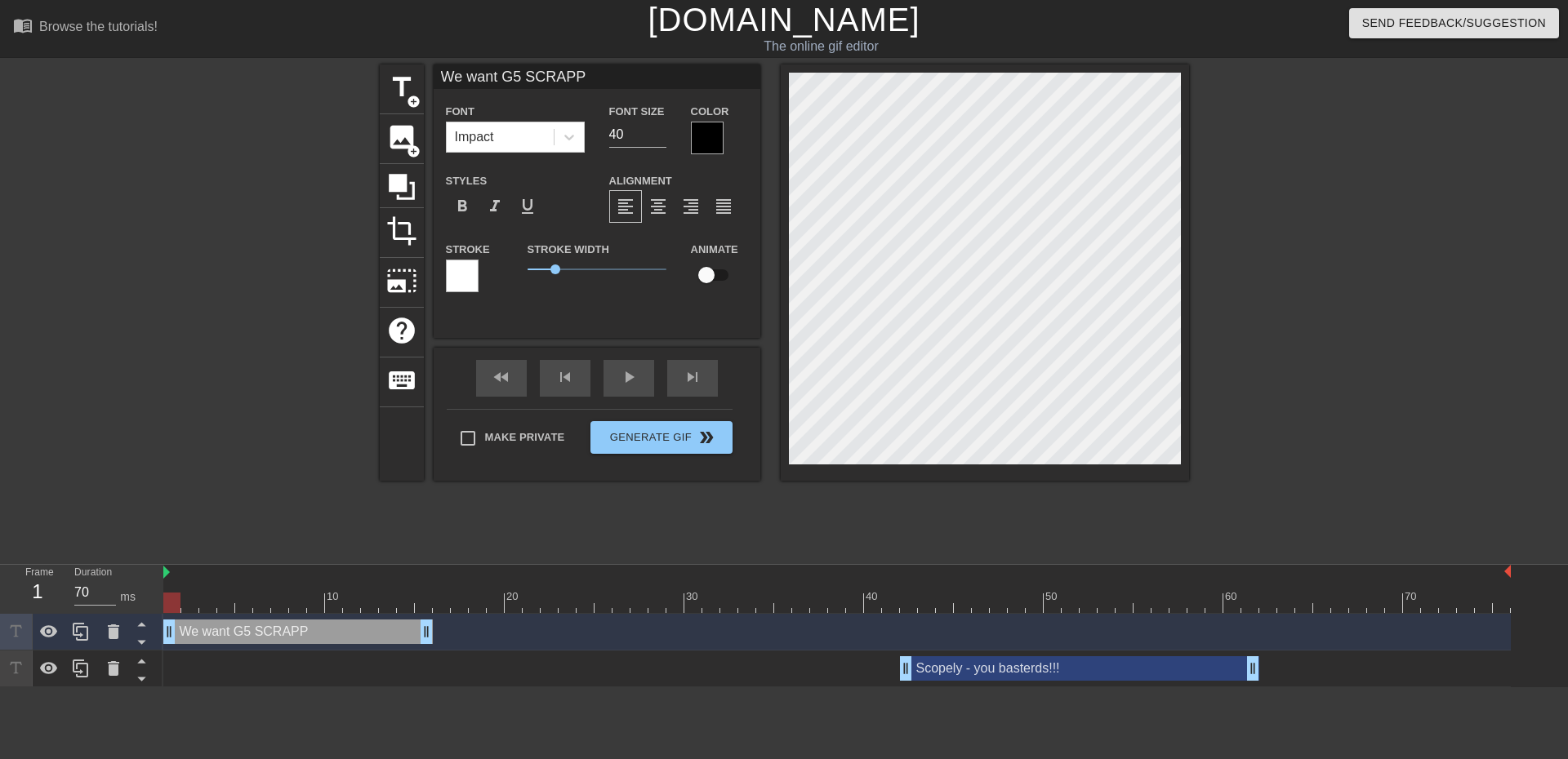
type input "We want G5 SCRAPPI"
type textarea "We want G5 SCRAPPI"
type input "We want G5 SCRAPPIN"
type textarea "We want G5 SCRAPPIN"
type input "We want G5 SCRAPPING"
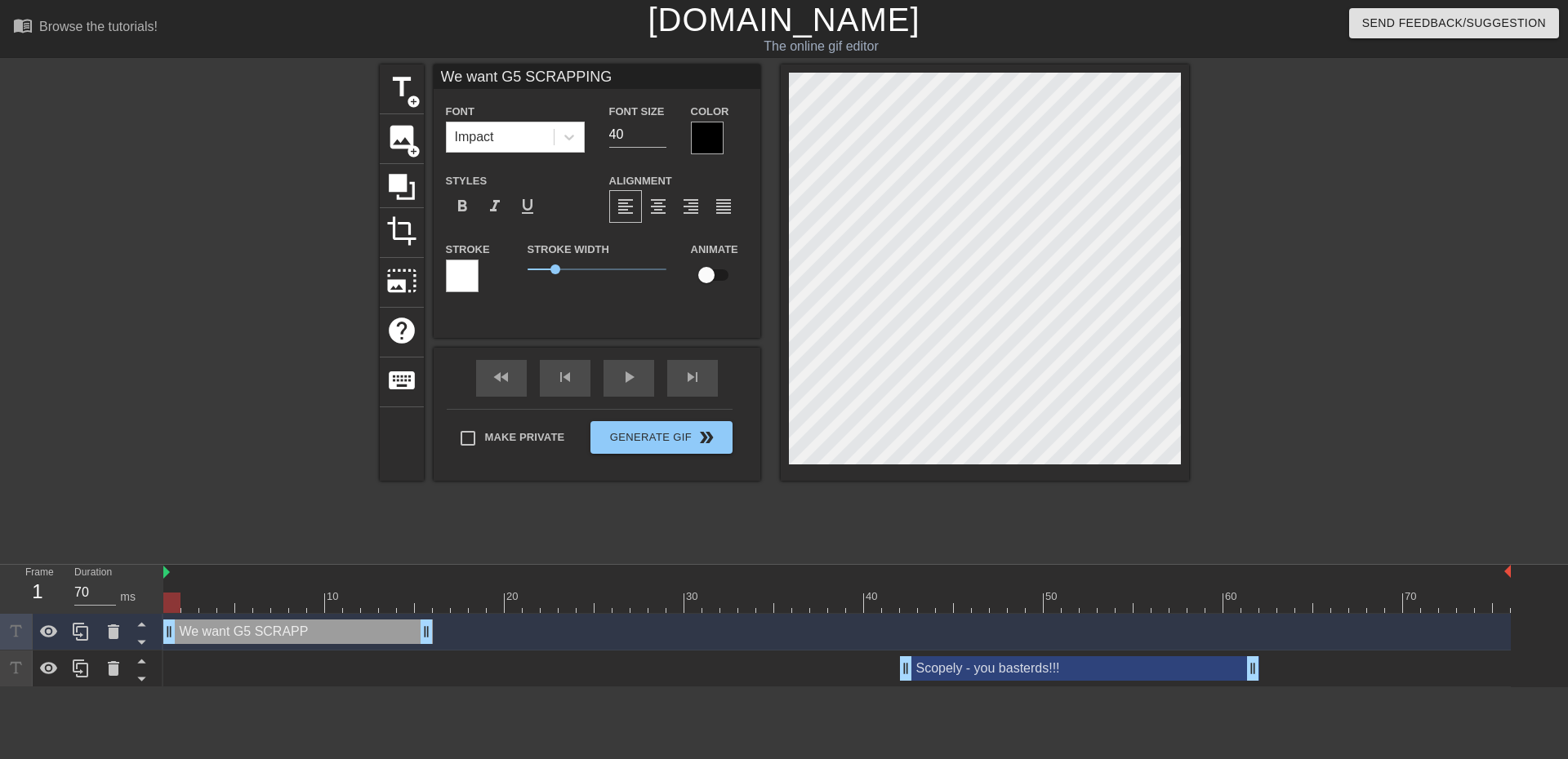
type textarea "We want G5 SCRAPPING"
type input "We want G5 SCRAPPING!"
type textarea "We want G5 SCRAPPING!"
type input "We want G5 SCRAPPING!!"
type textarea "We want G5 SCRAPPING!!"
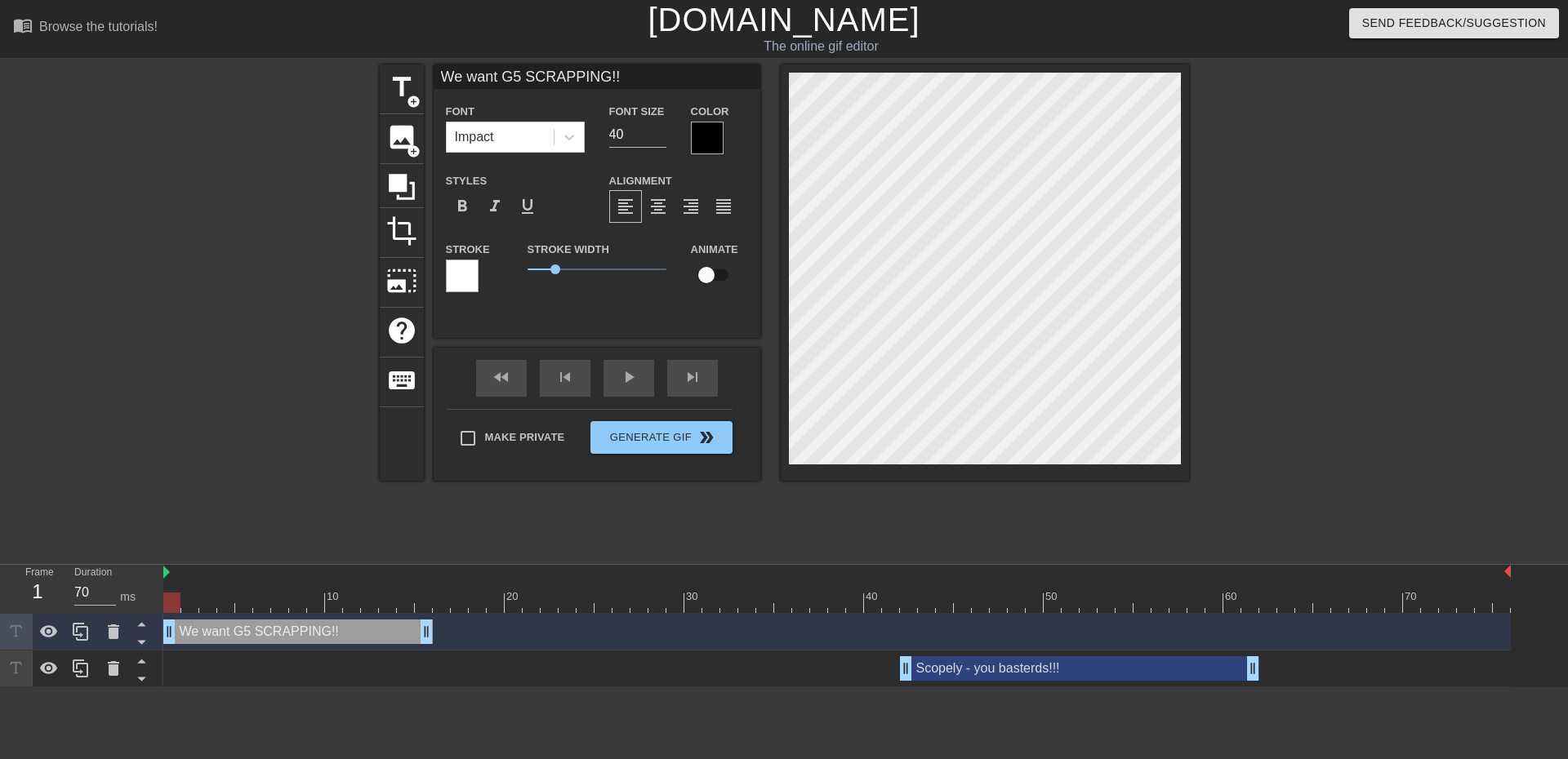
scroll to position [2, 10]
type input "We want G5 SCRAPPING!!!"
type textarea "We want G5 SCRAPPING!!!"
click at [69, 636] on div at bounding box center [81, 631] width 33 height 36
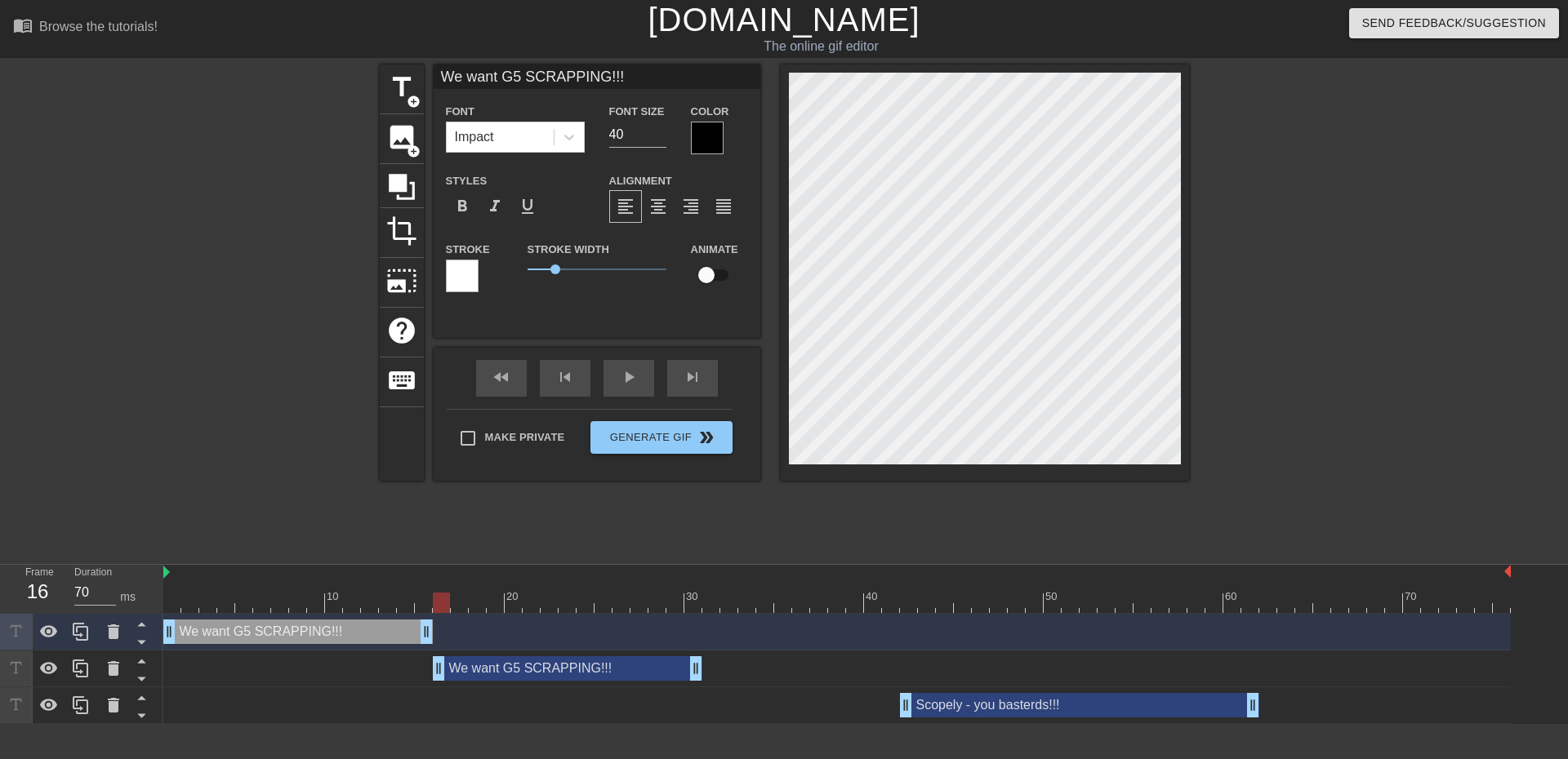
drag, startPoint x: 269, startPoint y: 667, endPoint x: 532, endPoint y: 697, distance: 264.7
click at [532, 697] on div "We want G5 SCRAPPING!!! drag_handle drag_handle We want G5 SCRAPPING!!! drag_ha…" at bounding box center [865, 668] width 1404 height 110
type input "60"
drag, startPoint x: 694, startPoint y: 670, endPoint x: 895, endPoint y: 679, distance: 201.2
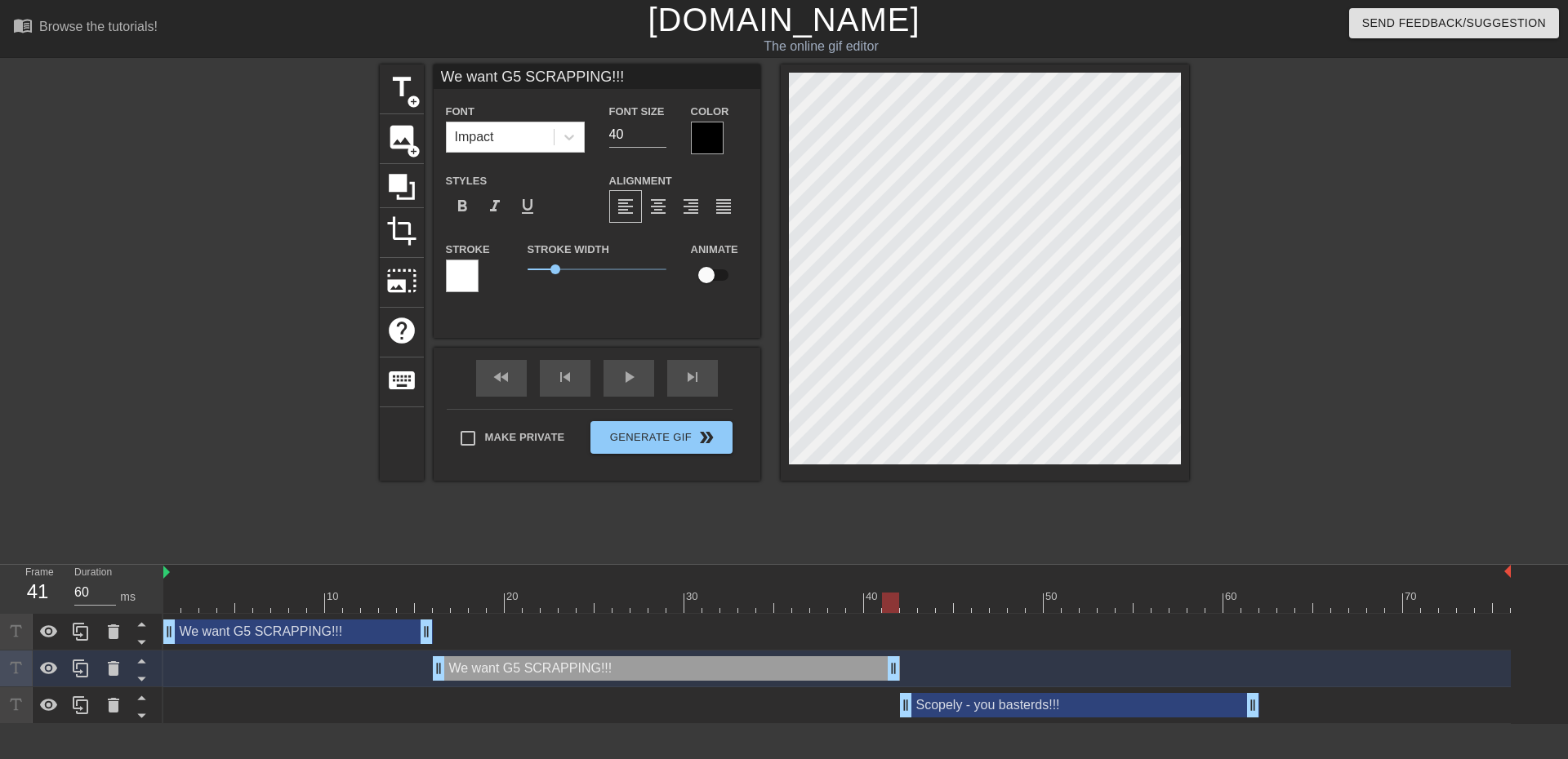
scroll to position [2, 3]
type input "D"
type textarea "D"
type input "DA"
type textarea "DA"
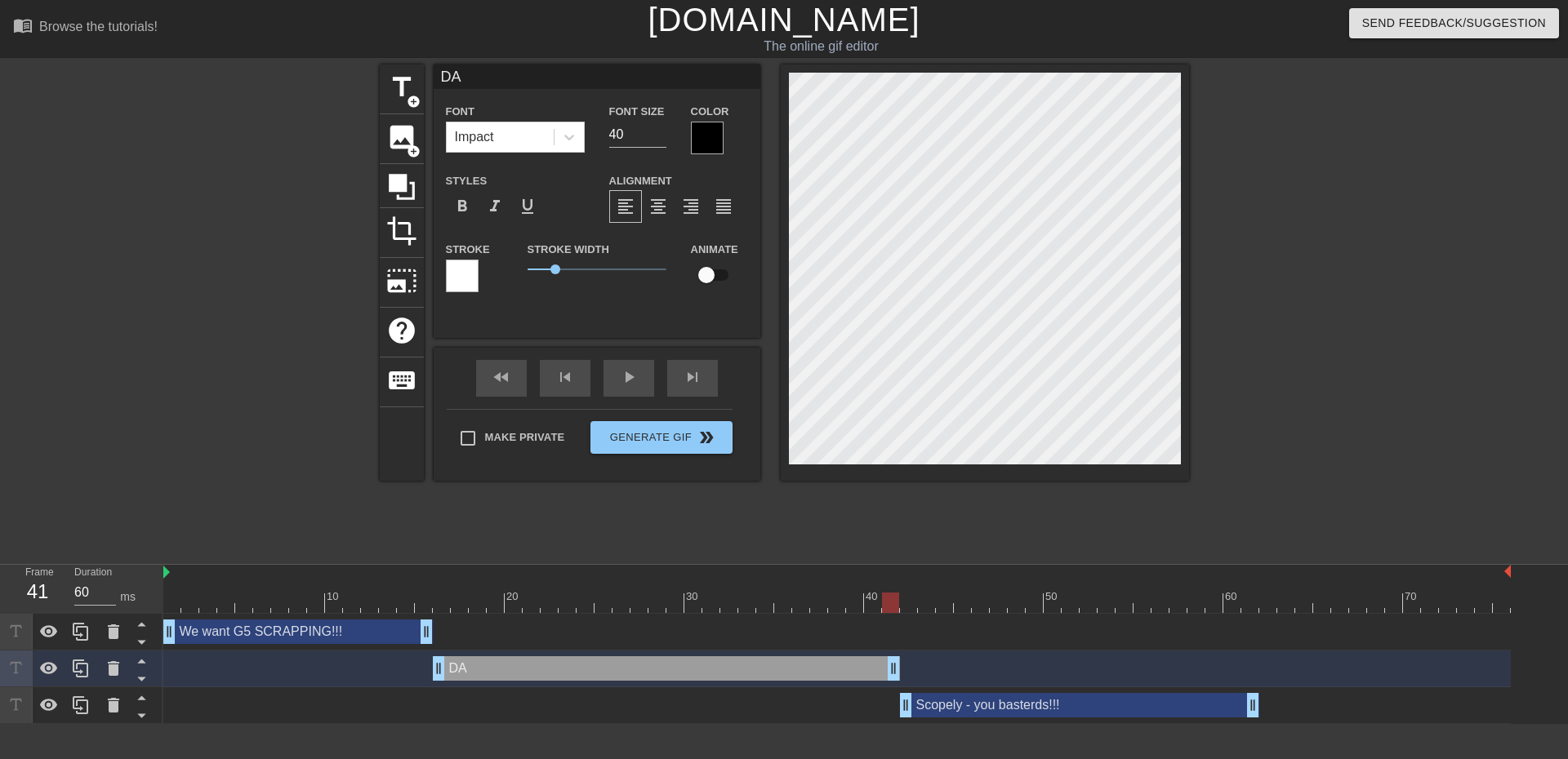
type input "DAM"
type textarea "DAM"
type input "DAM"
type textarea "DAM"
type input "DAM Y"
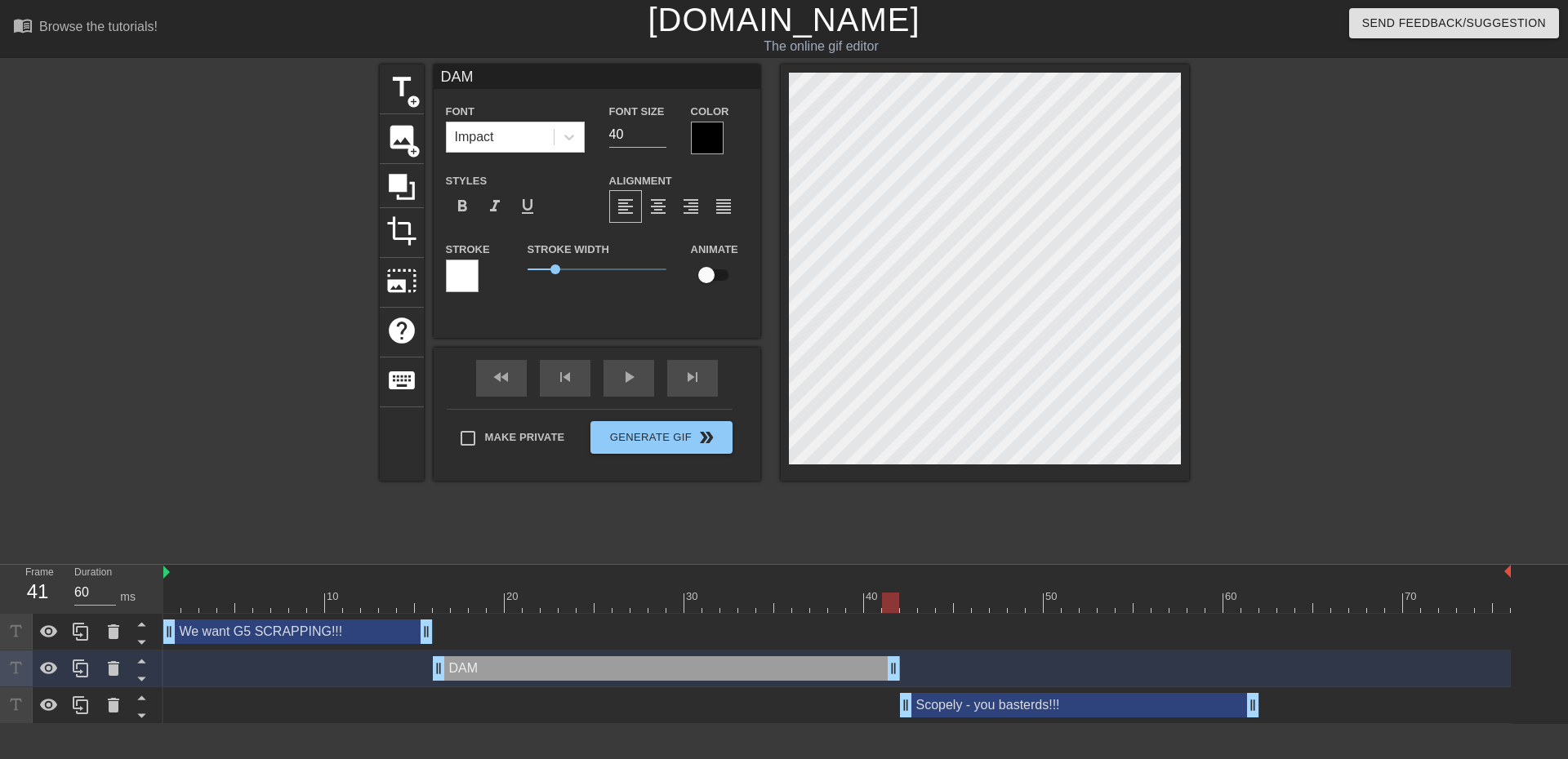
type textarea "DAM Y"
type input "DAM YO"
type textarea "DAM YO"
type input "DAM YOU"
type textarea "DAM YOU"
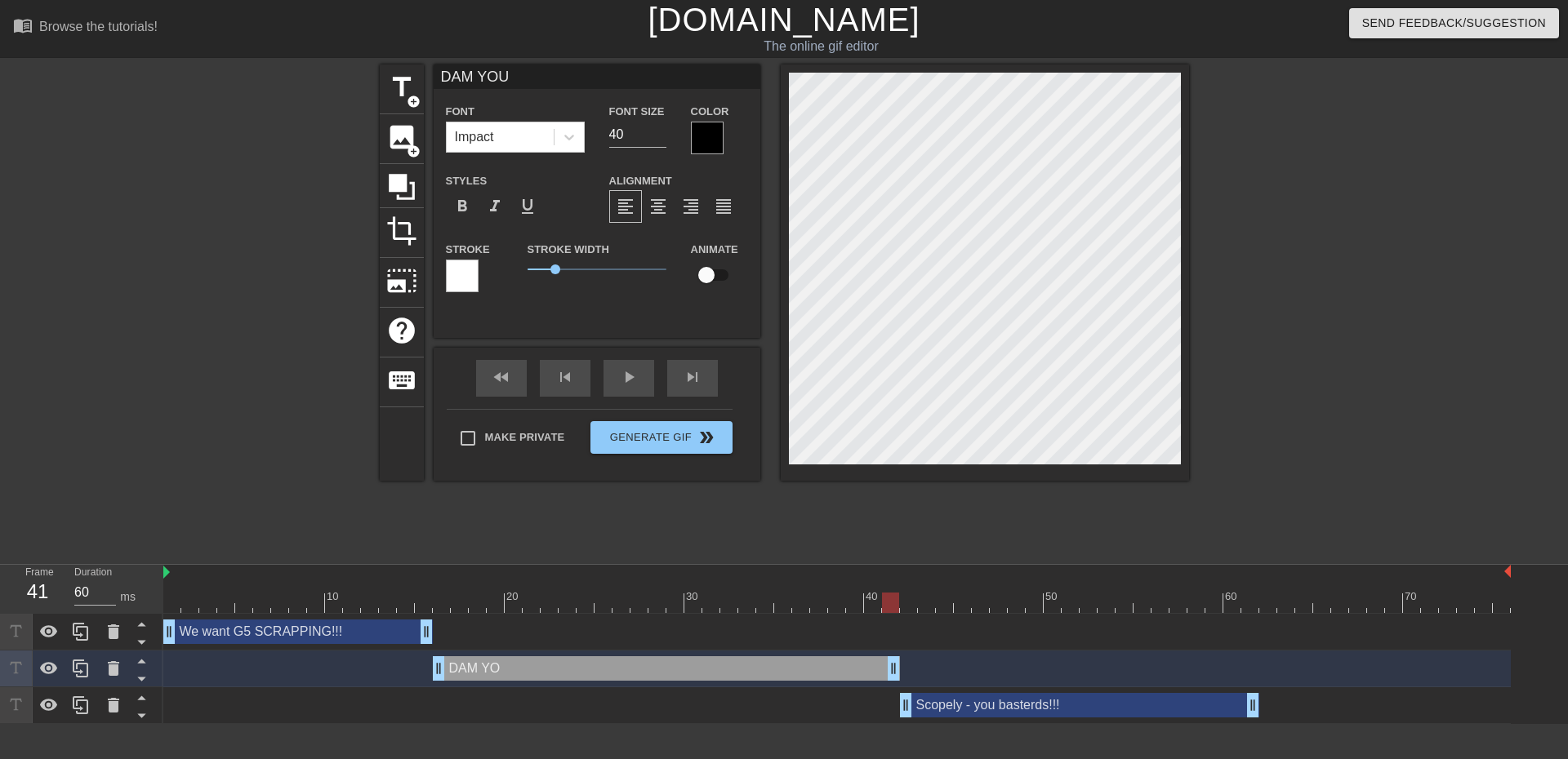
type input "DAM YOU"
type textarea "DAM YOU"
type input "DAM YOU $"
type textarea "DAM YOU $"
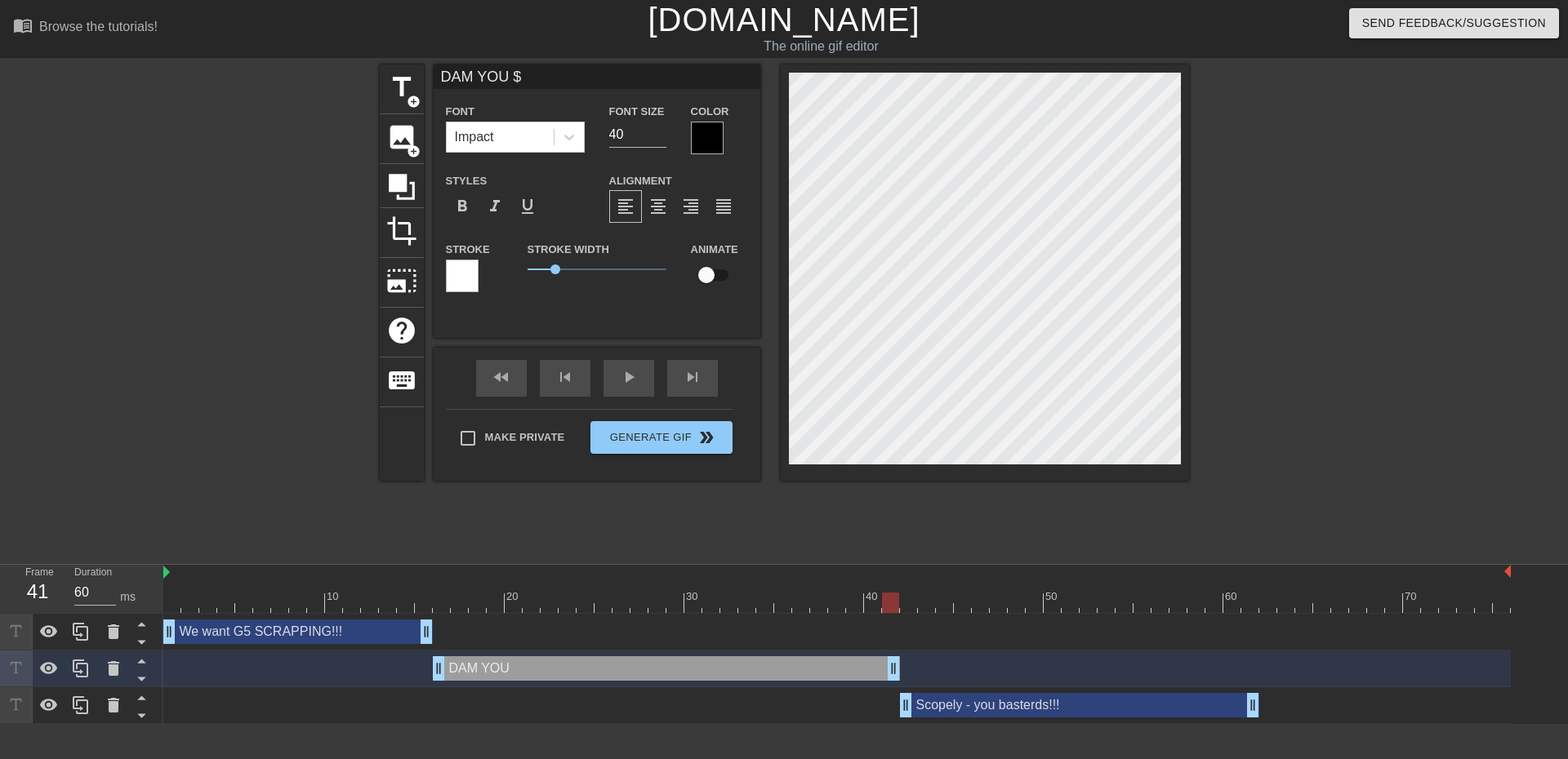
scroll to position [2, 5]
type input "DAM YOU $C"
type textarea "DAM YOU $C"
type input "DAM YOU $CO"
type textarea "DAM YOU $CO"
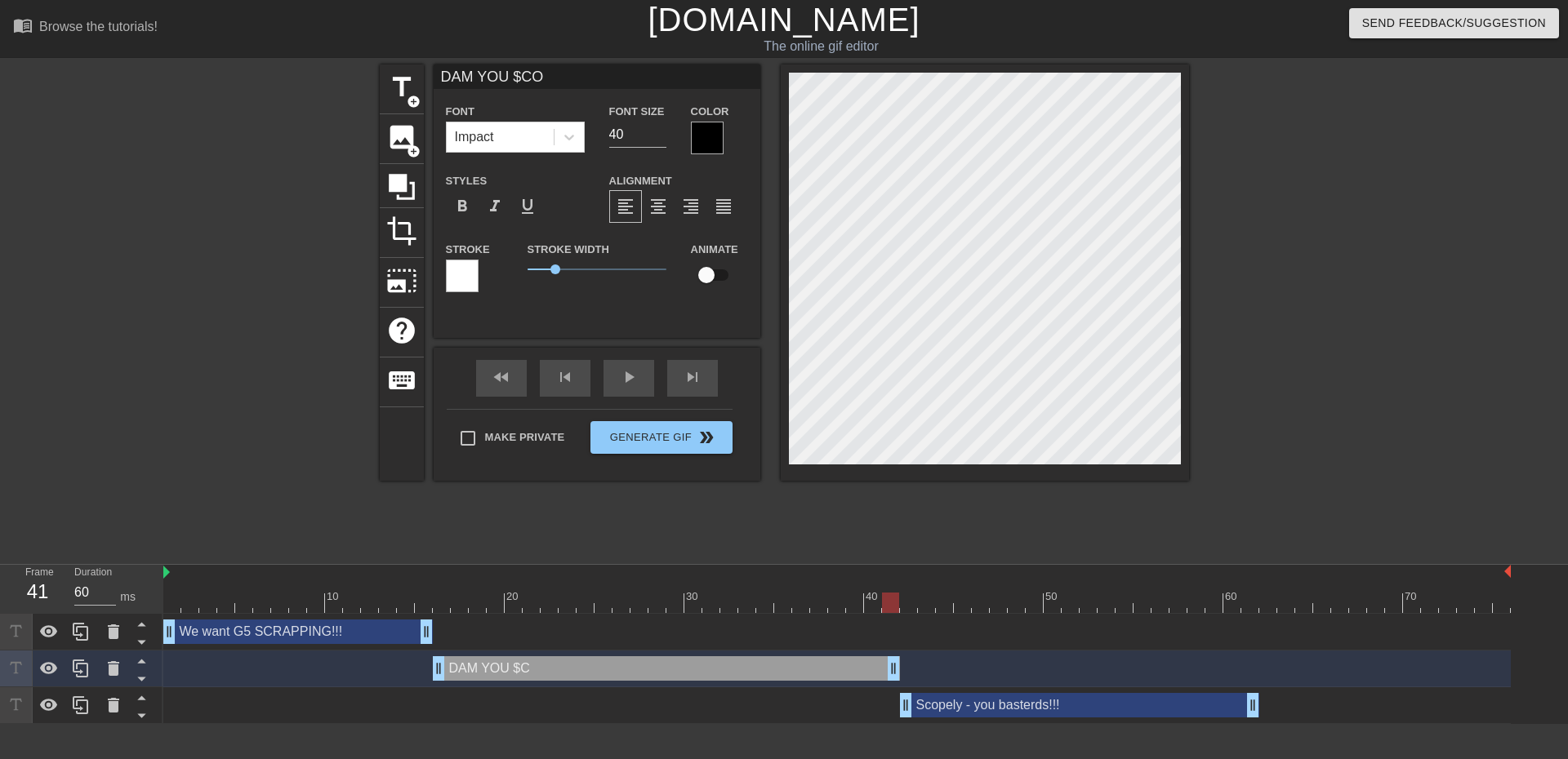
type input "DAM YOU $COP"
type textarea "DAM YOU $COP"
type input "DAM YOU $COPE"
type textarea "DAM YOU $COPE"
type input "DAM YOU $COPEL"
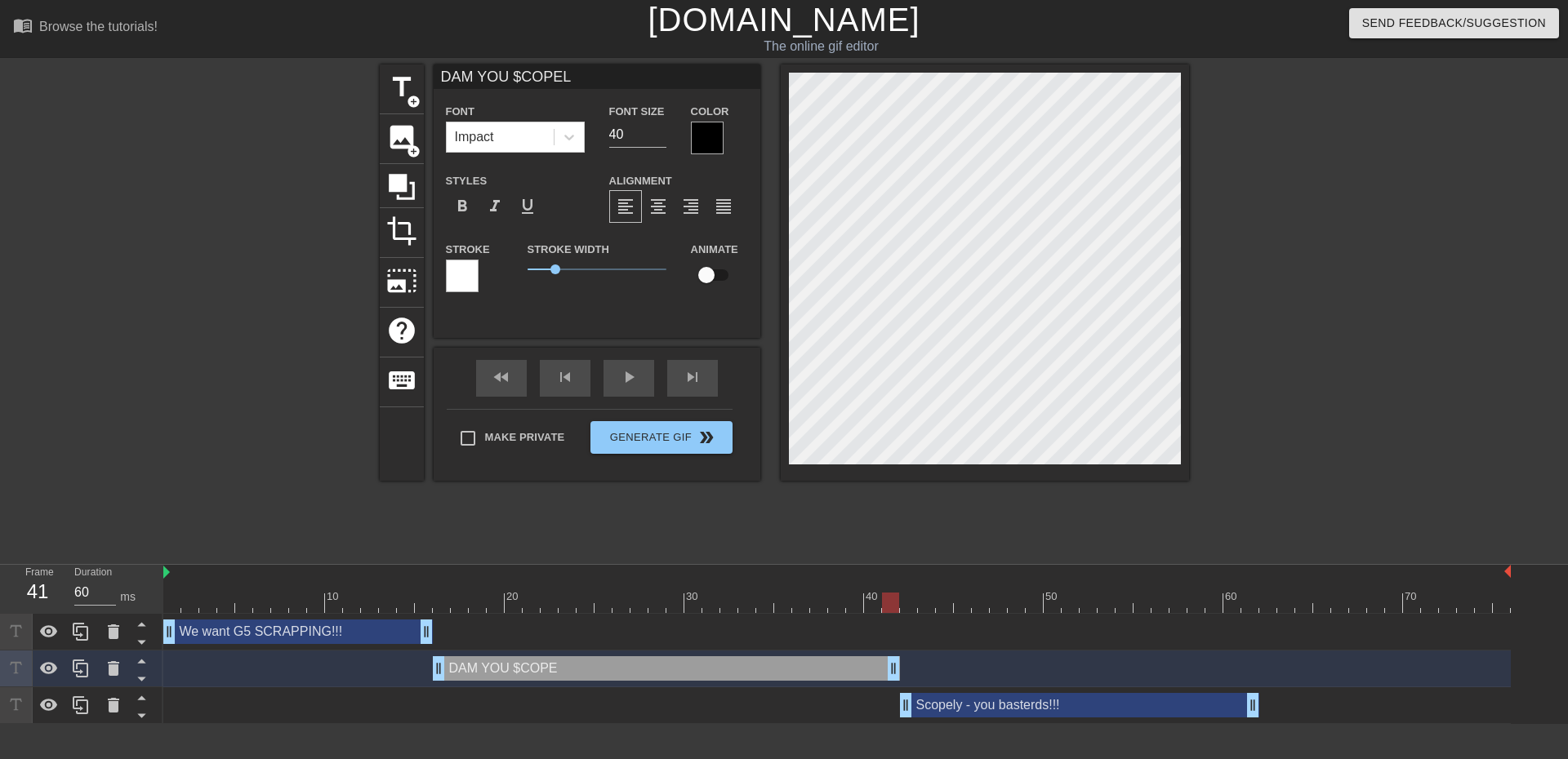
type textarea "DAM YOU $COPEL"
type input "DAM YOU $COPELY"
type textarea "DAM YOU $COPELY"
type input "DAM YOU $COPELY!"
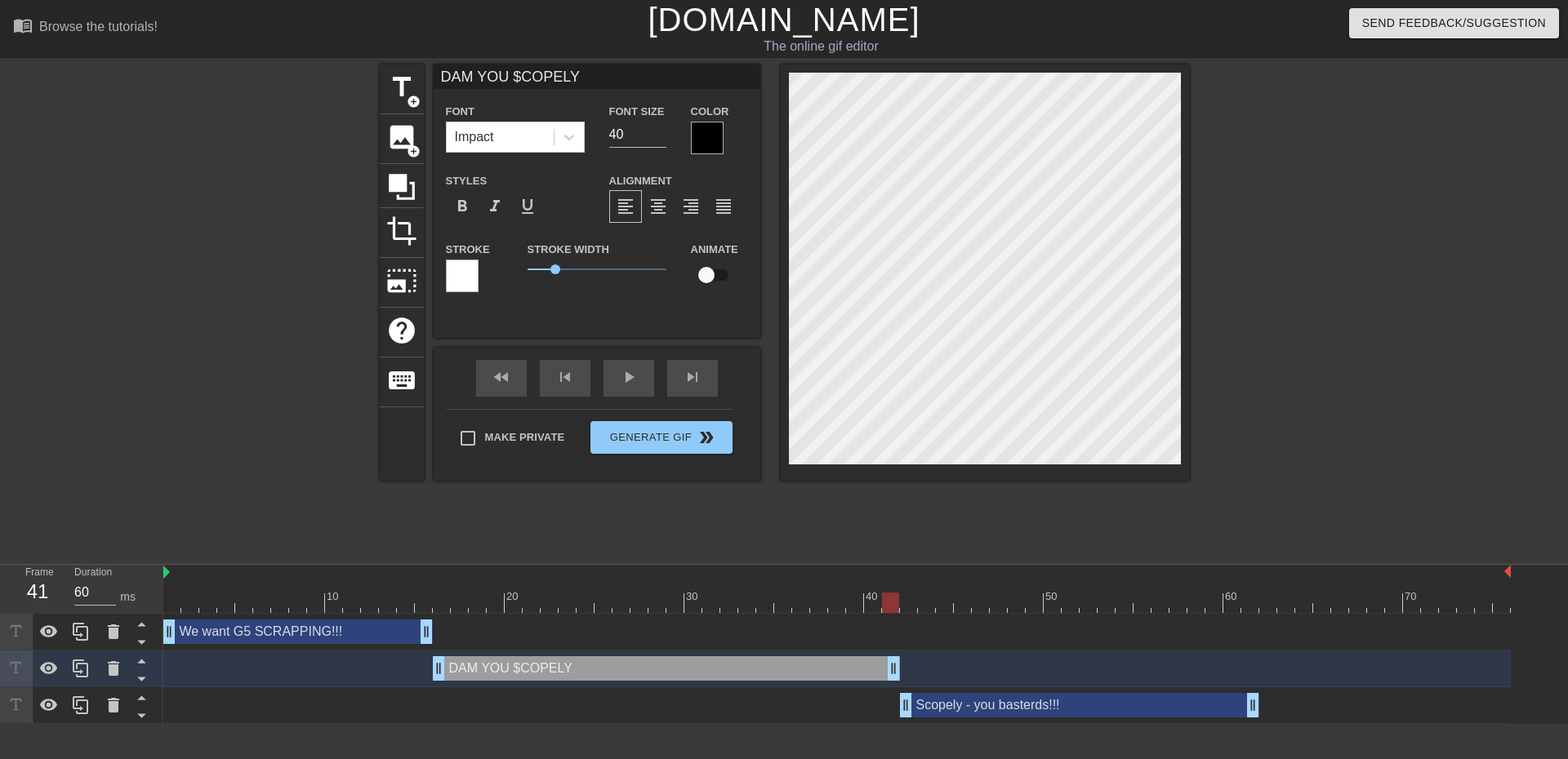
type textarea "DAM YOU $COPELY!"
type input "DAM YOU $COPELY!!"
type textarea "DAM YOU $COPELY!!"
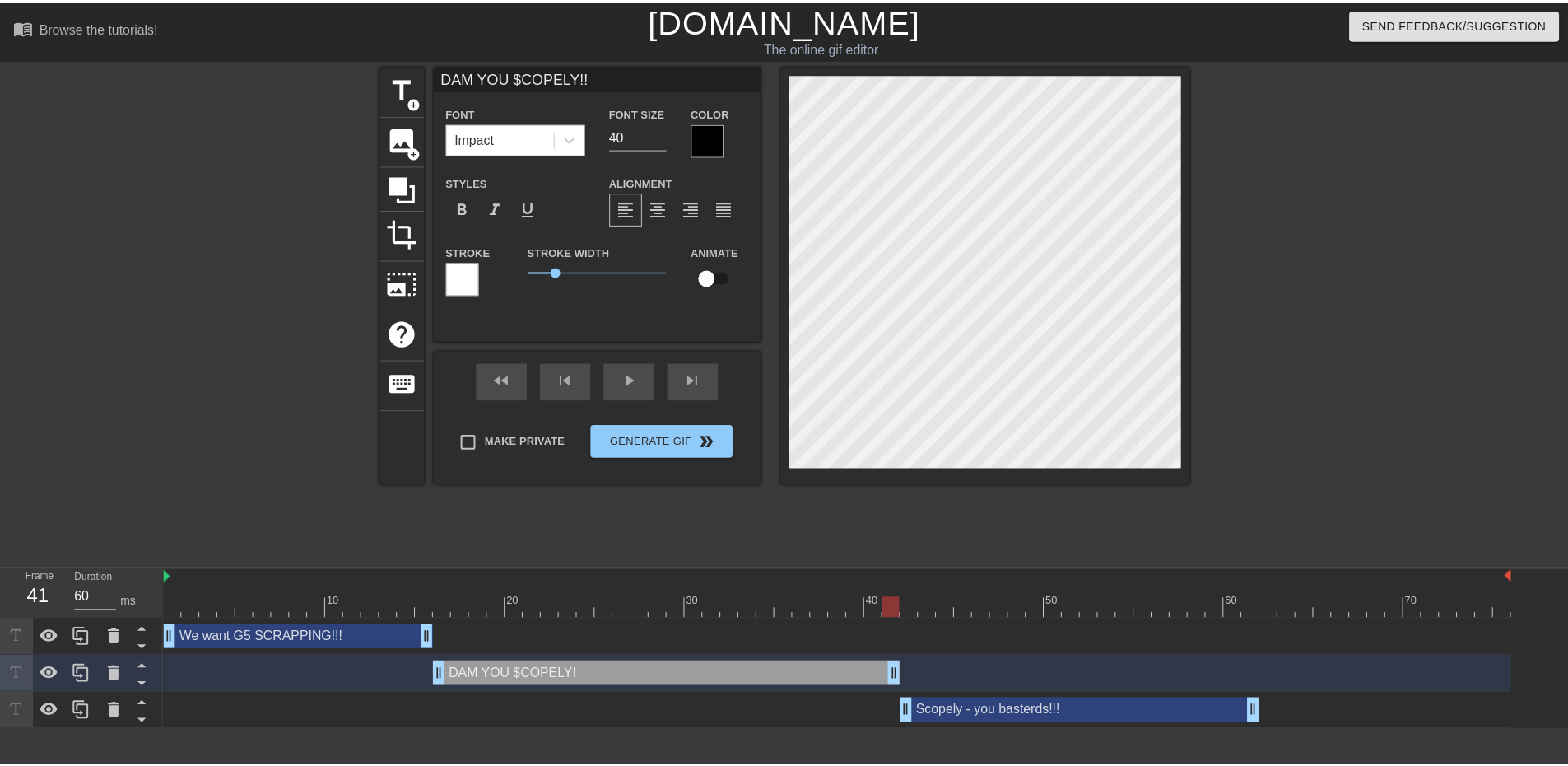
scroll to position [2, 8]
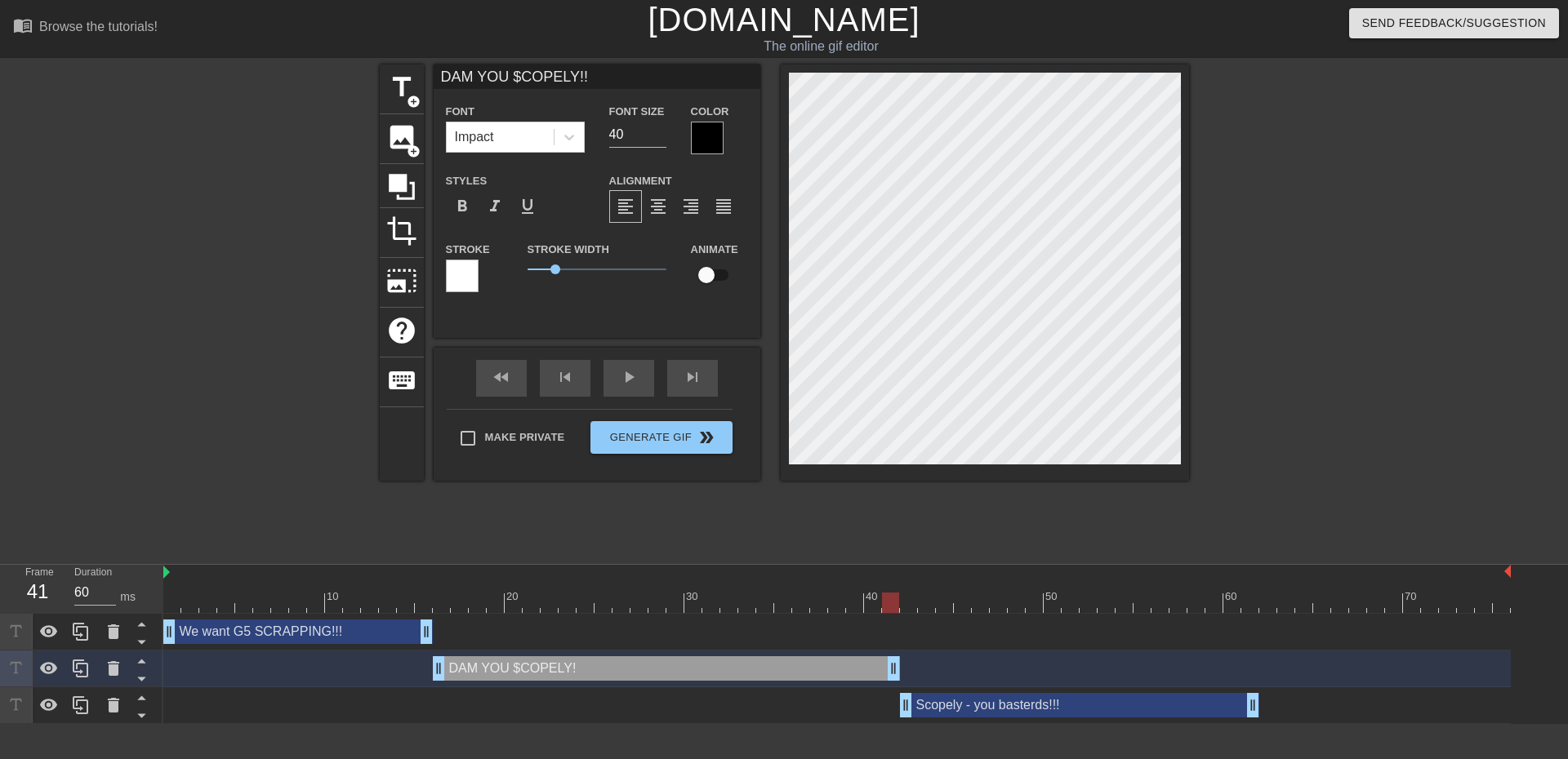
type input "DAM YOU $COPELY!!!"
type textarea "DAM YOU $COPELY!!!"
type input "70"
drag, startPoint x: 898, startPoint y: 672, endPoint x: 663, endPoint y: 679, distance: 235.1
click at [580, 668] on div "DAM YOU $COPELY!!! drag_handle drag_handle" at bounding box center [549, 668] width 233 height 25
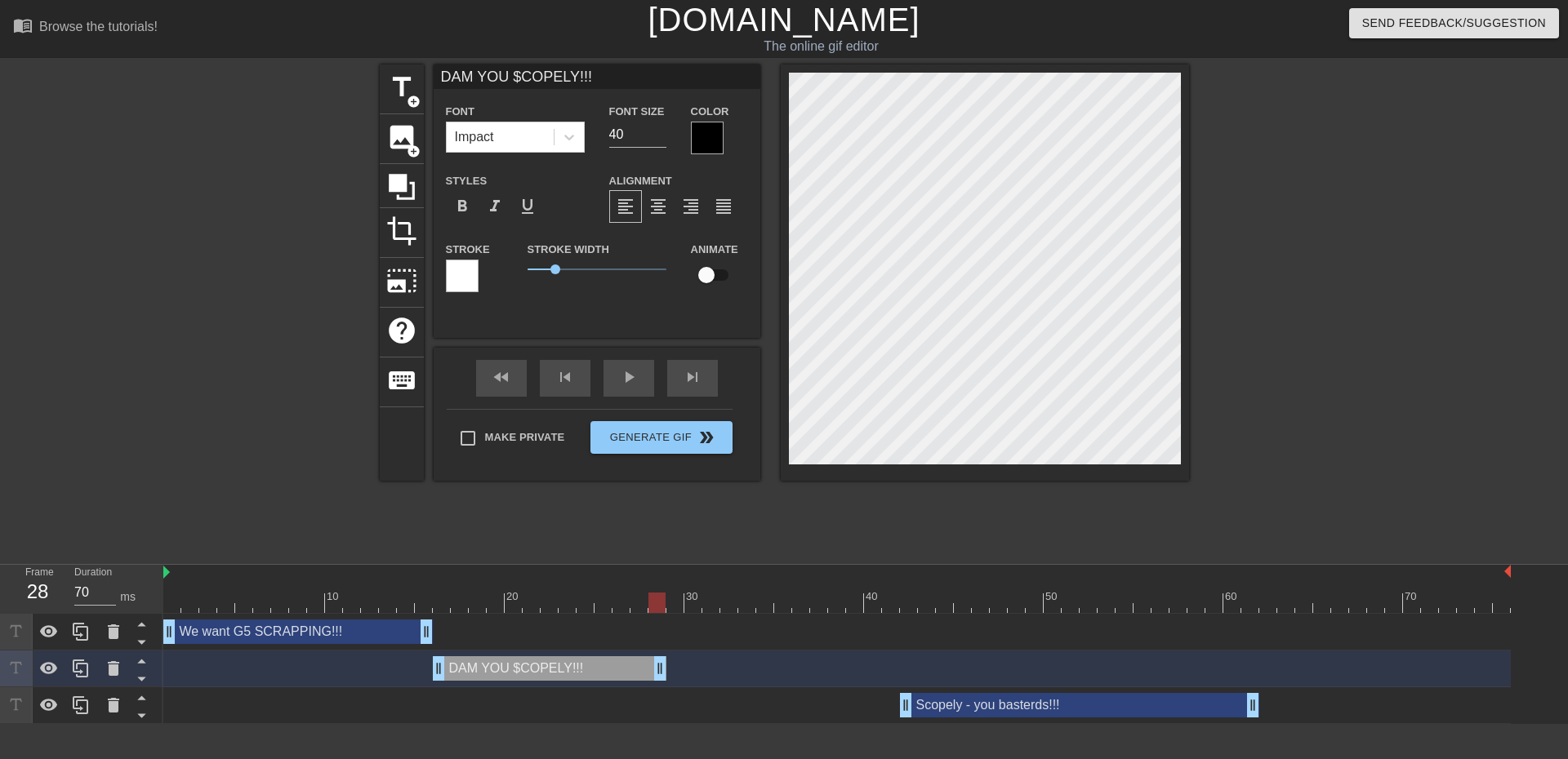
click at [580, 668] on div "DAM YOU $COPELY!!! drag_handle drag_handle" at bounding box center [549, 668] width 233 height 25
click at [80, 679] on div at bounding box center [81, 668] width 33 height 36
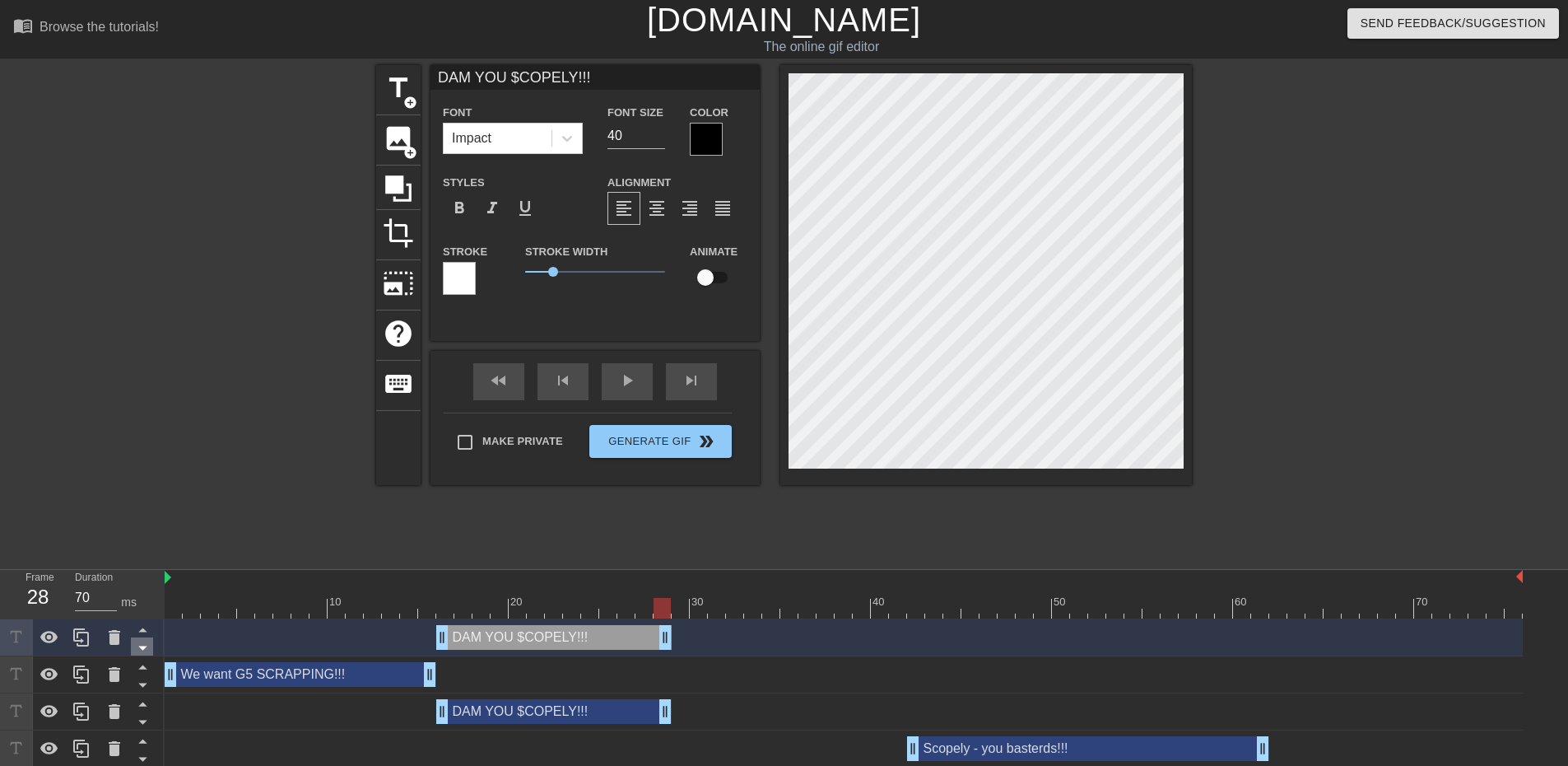
click at [137, 650] on icon at bounding box center [143, 648] width 20 height 20
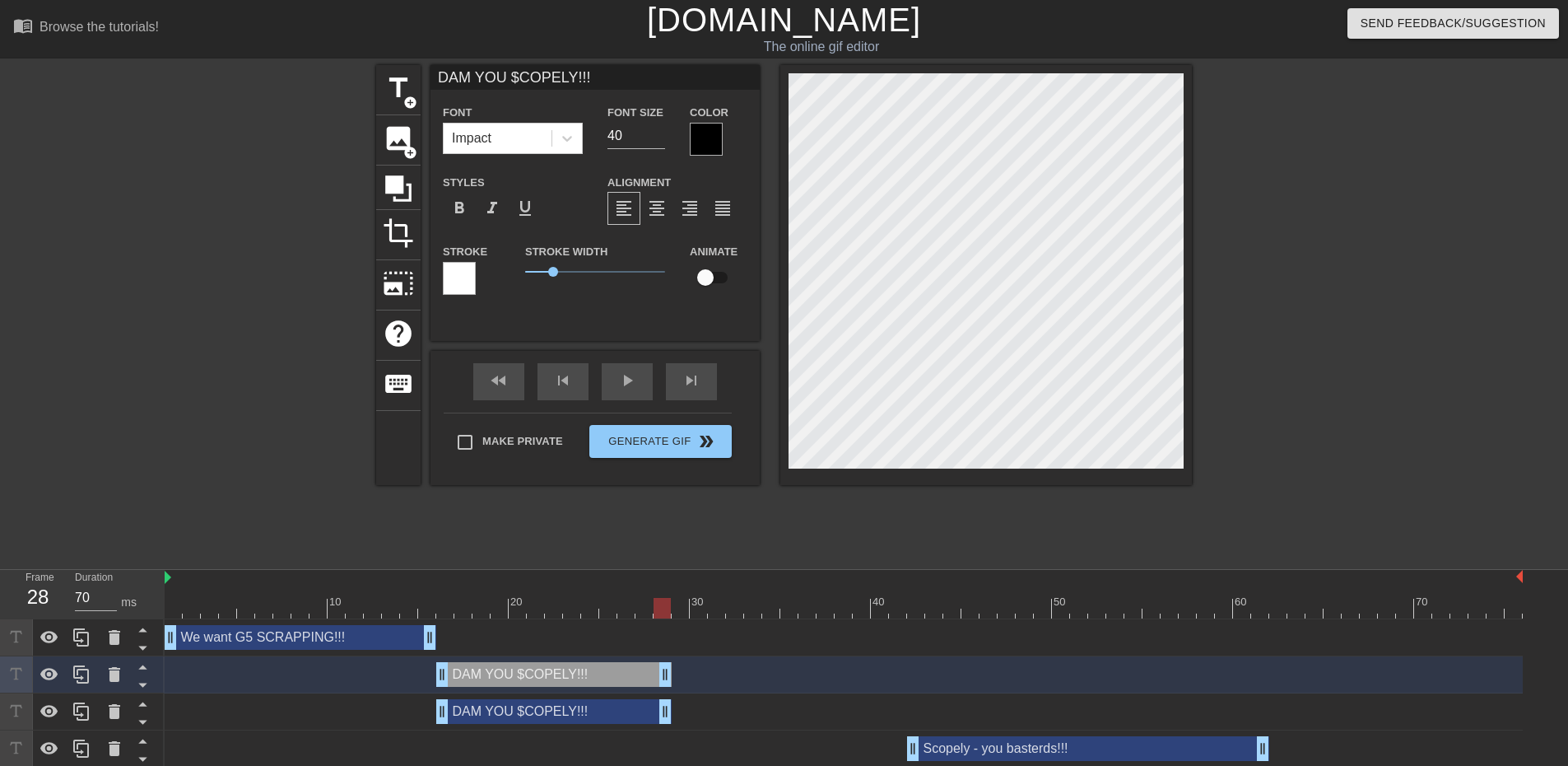
click at [137, 650] on icon at bounding box center [143, 648] width 20 height 20
type input "We want G5 SCRAPPING!!!"
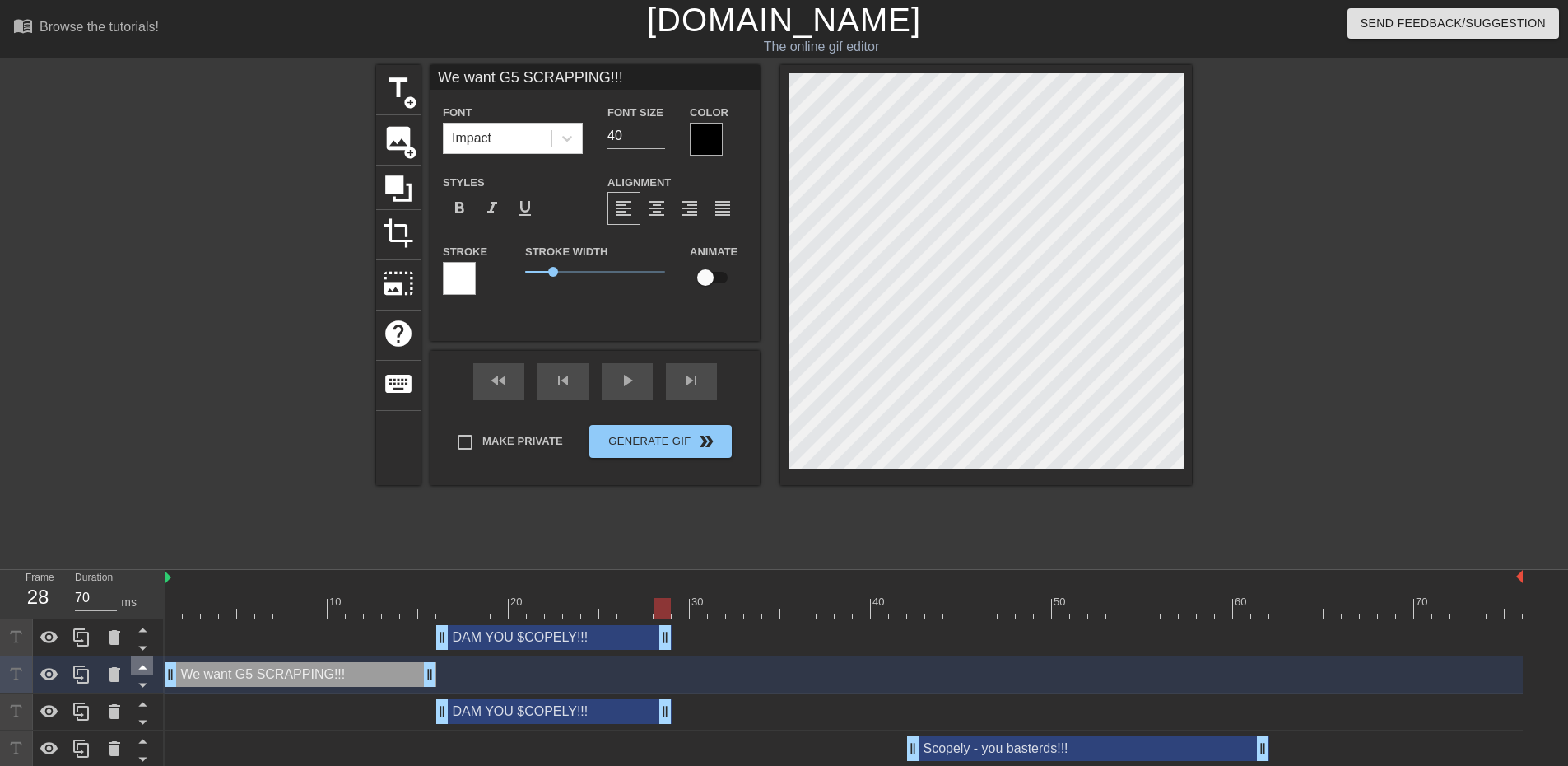
click at [140, 662] on icon at bounding box center [143, 666] width 20 height 20
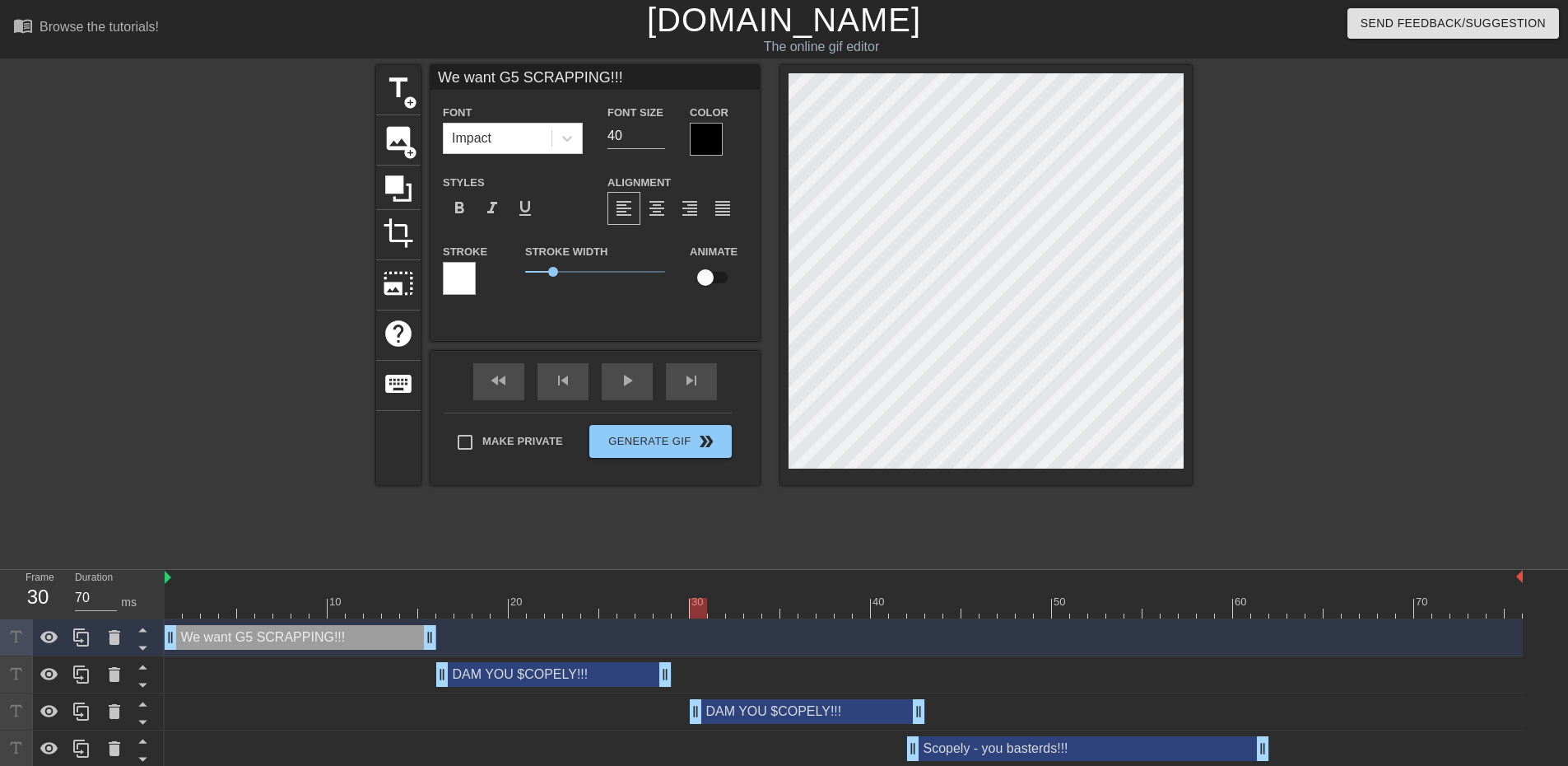
type input "60"
drag, startPoint x: 526, startPoint y: 712, endPoint x: 757, endPoint y: 717, distance: 231.1
click at [757, 717] on div "DAM YOU $COPELY!!! drag_handle drag_handle" at bounding box center [789, 712] width 235 height 25
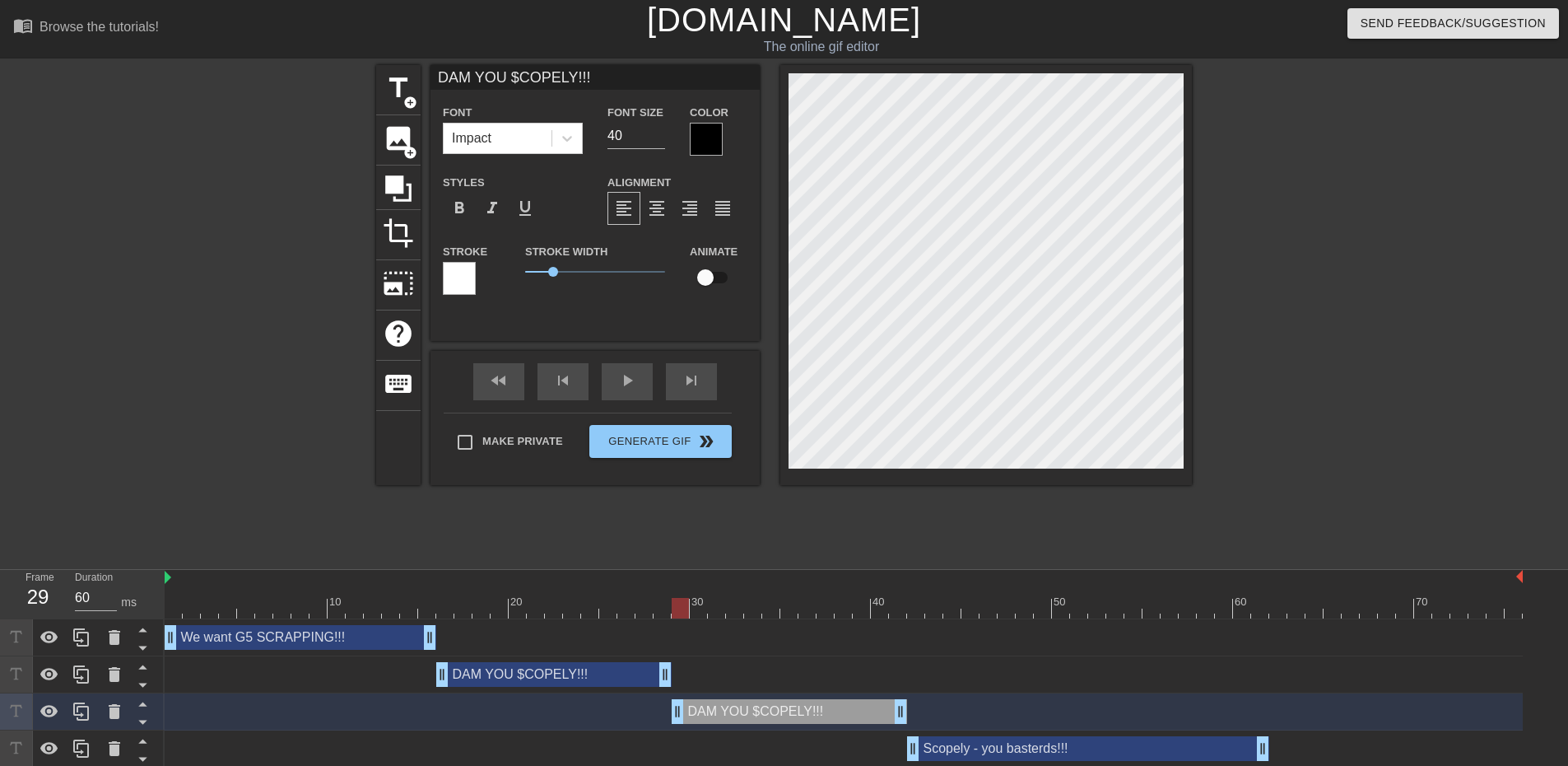
scroll to position [2, 5]
type input "L"
type textarea "L"
type input "LE"
type textarea "LE"
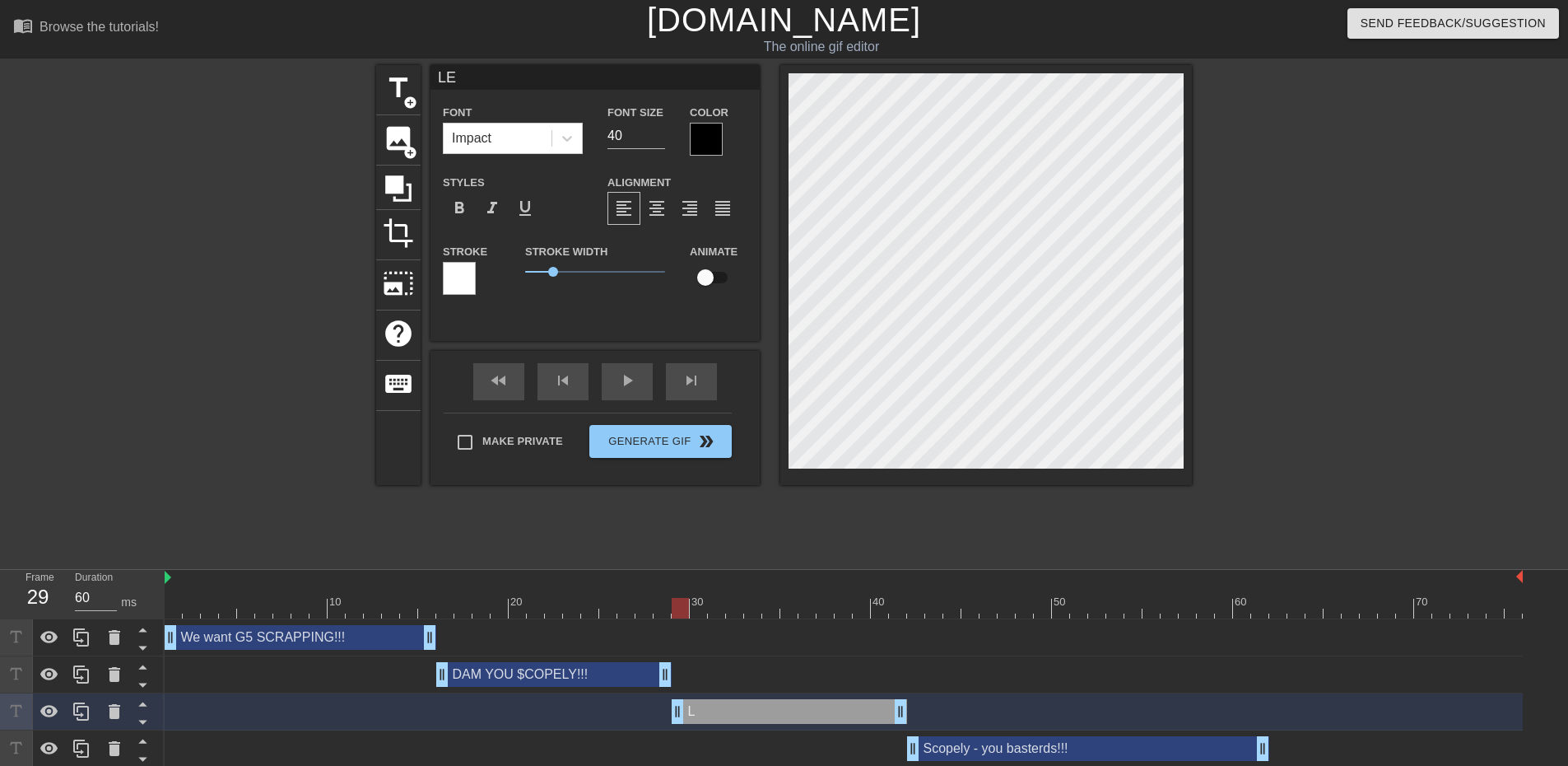
type input "LET"
type textarea "LET"
type input "LETS"
type textarea "LETS"
type input "LETS"
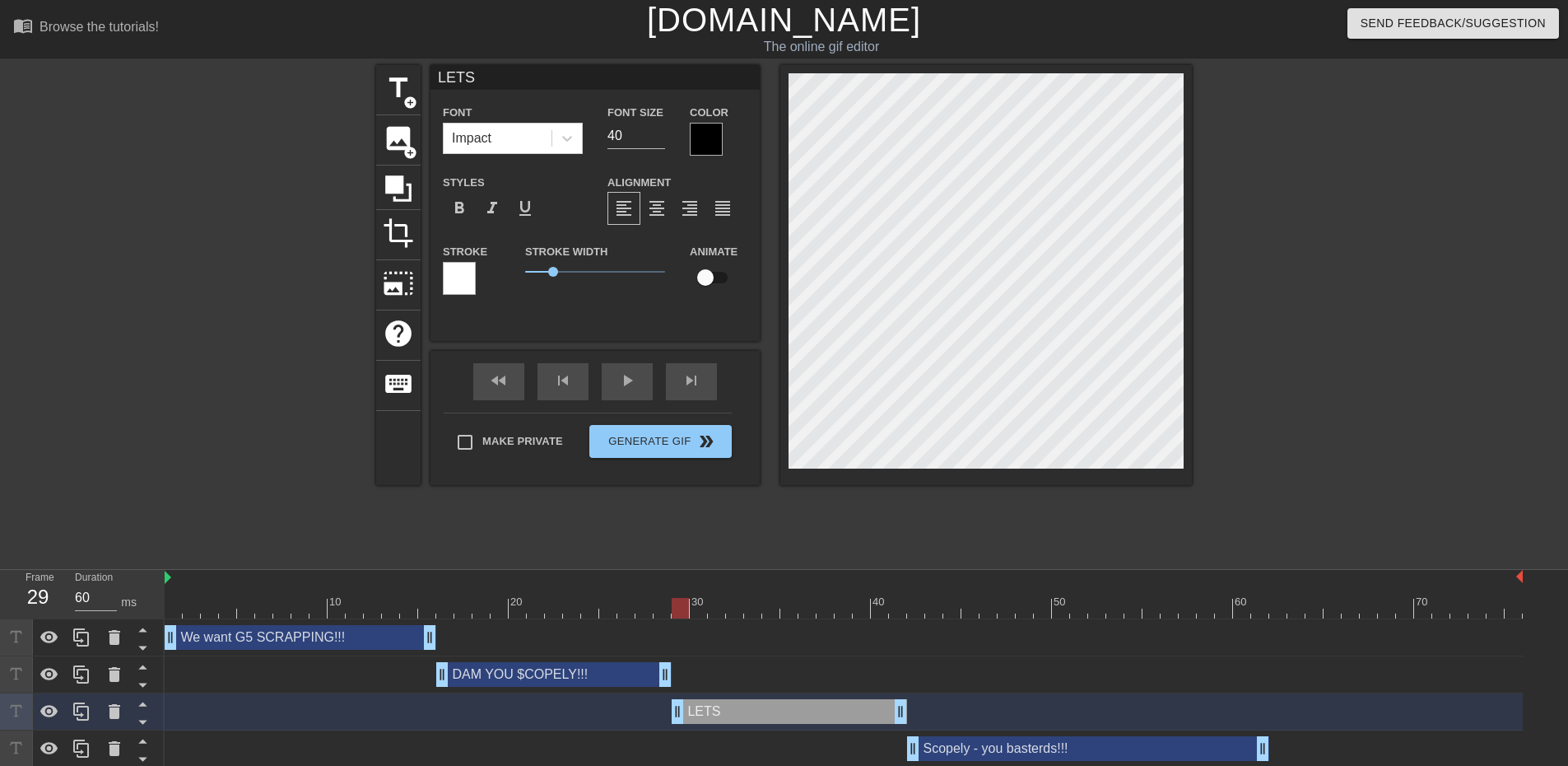
type textarea "LETS"
type input "LETS G"
type textarea "LETS G"
type input "LETS GO"
type textarea "LETS GO"
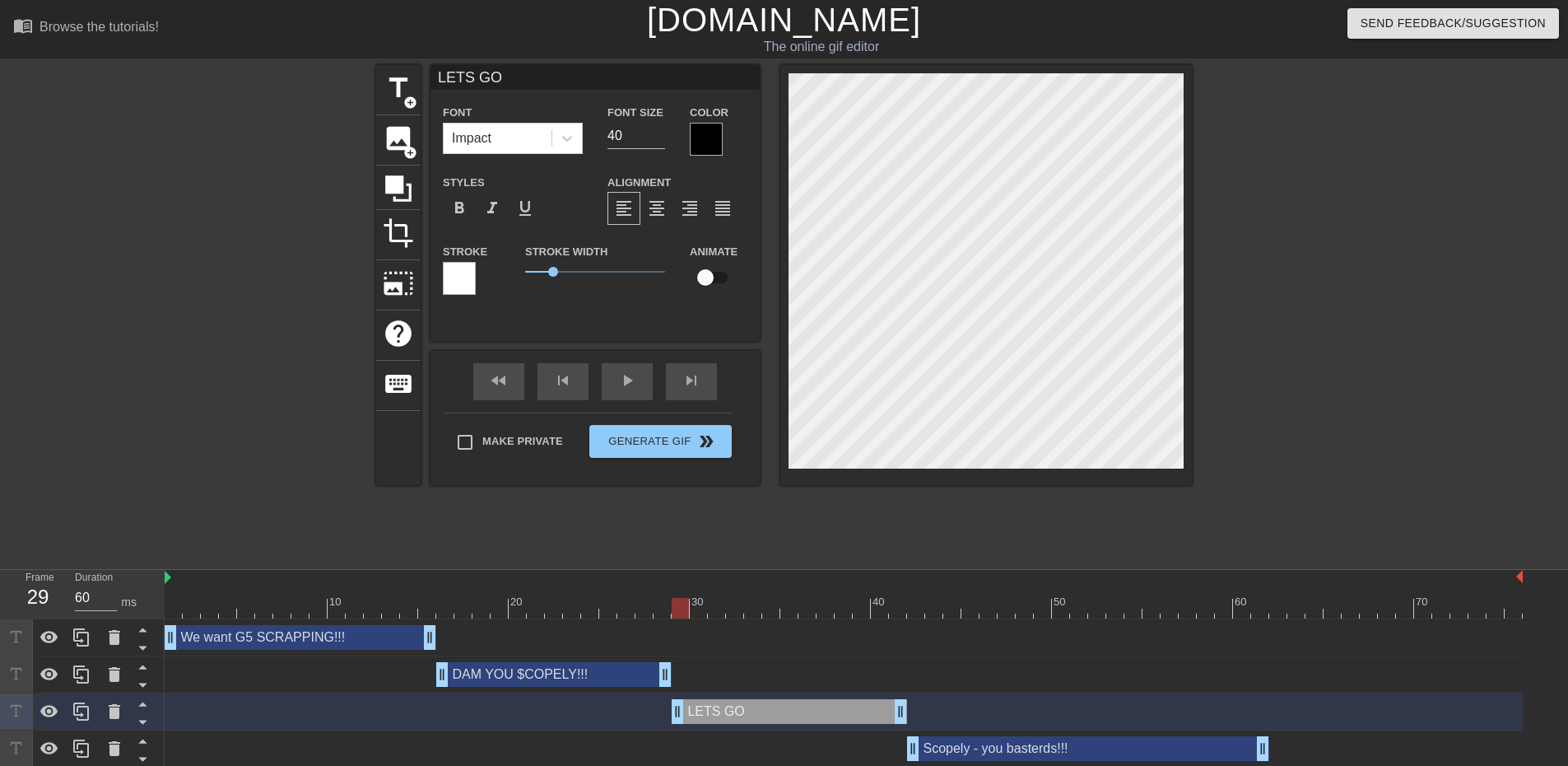
type input "LETS GOO"
type textarea "LETS GOO"
type input "LETS GO"
type textarea "LETS GO"
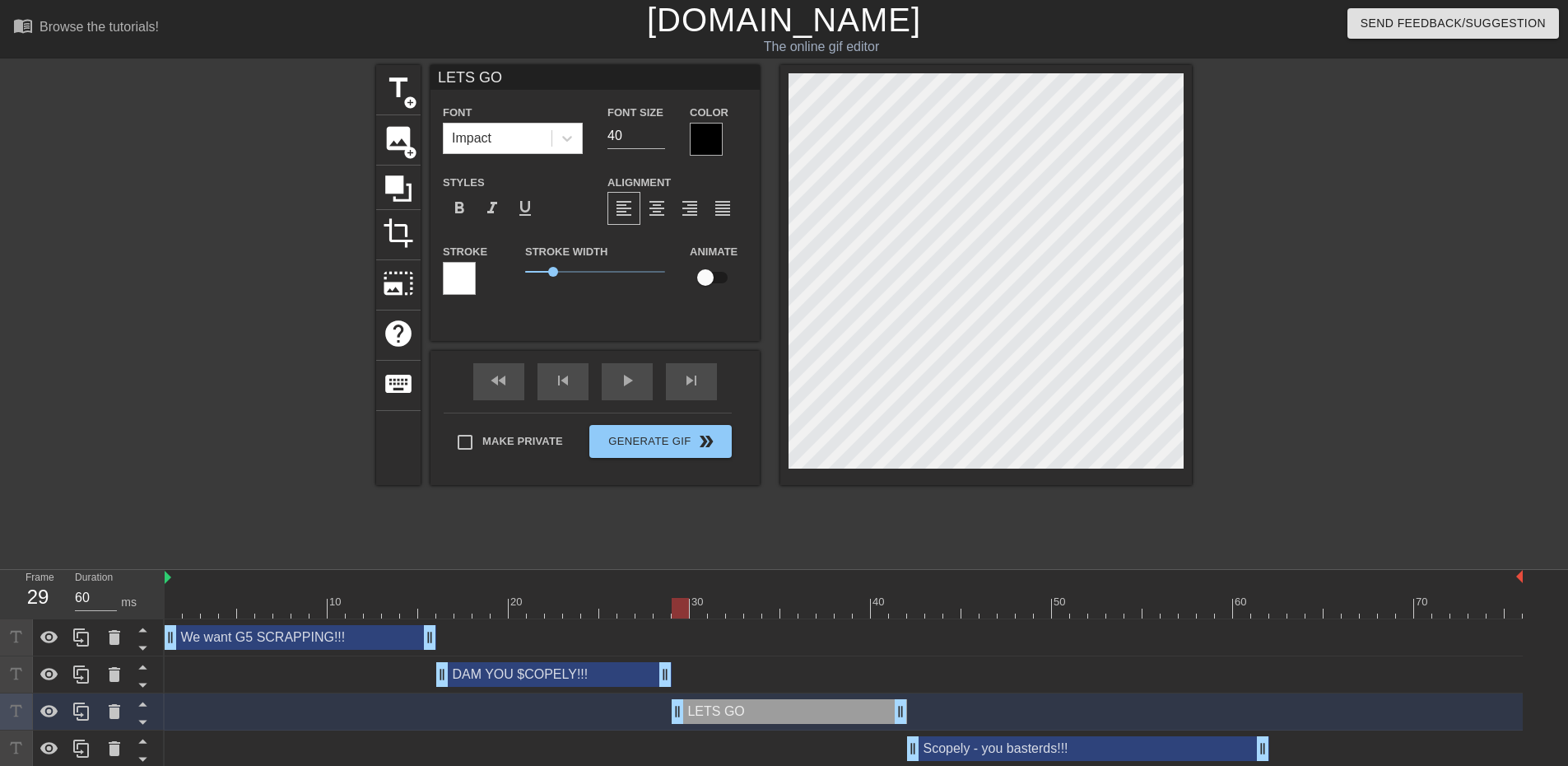
type input "LETS GO!"
type textarea "LETS GO!"
type input "LETS GO!!"
type textarea "LETS GO!!"
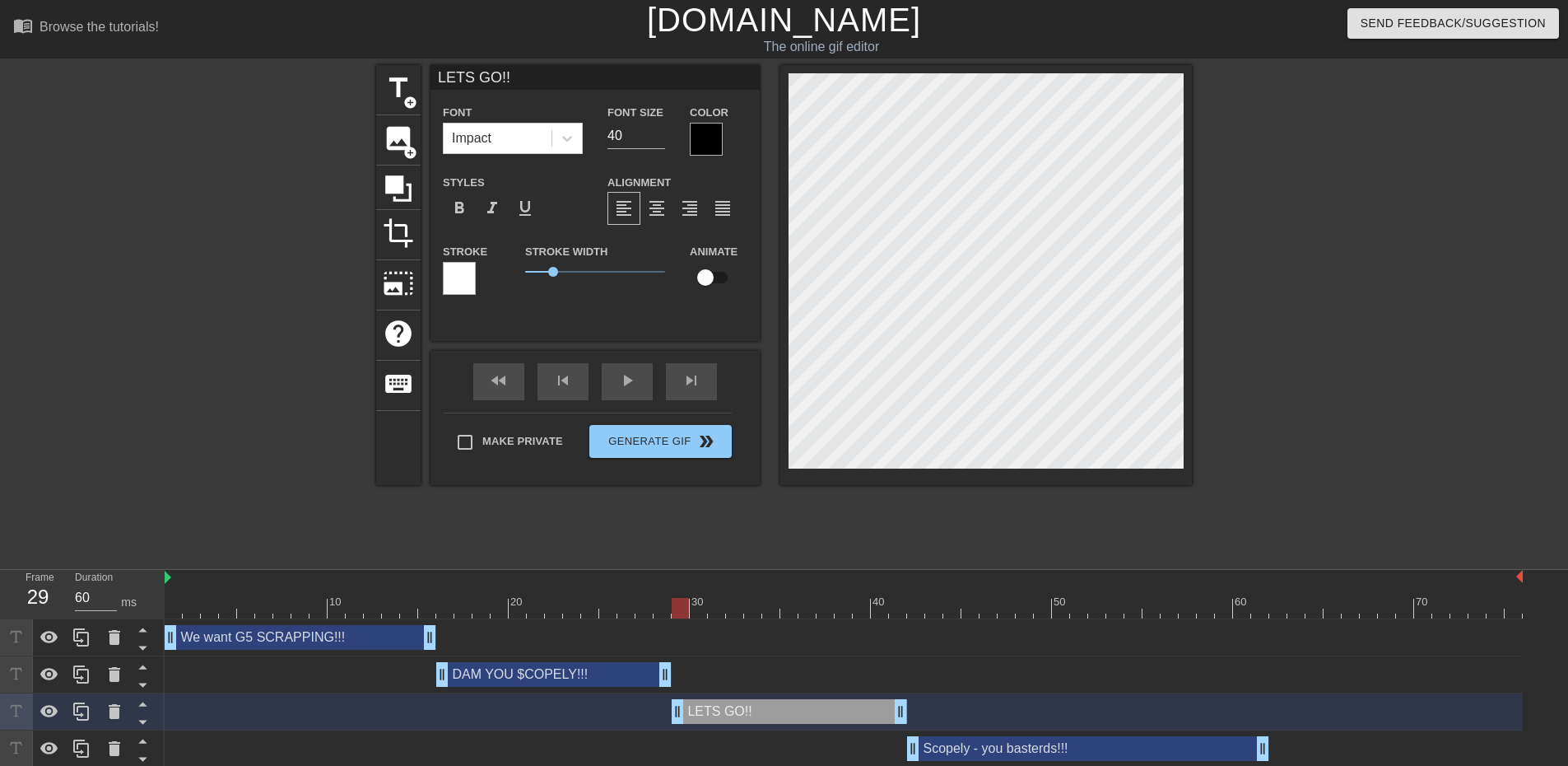
type input "LETS GO!!!"
type textarea "LETS GO!!!"
type input "LETS GO!!!!"
type textarea "LETS GO!!!!"
click at [636, 381] on span "play_arrow" at bounding box center [626, 380] width 19 height 19
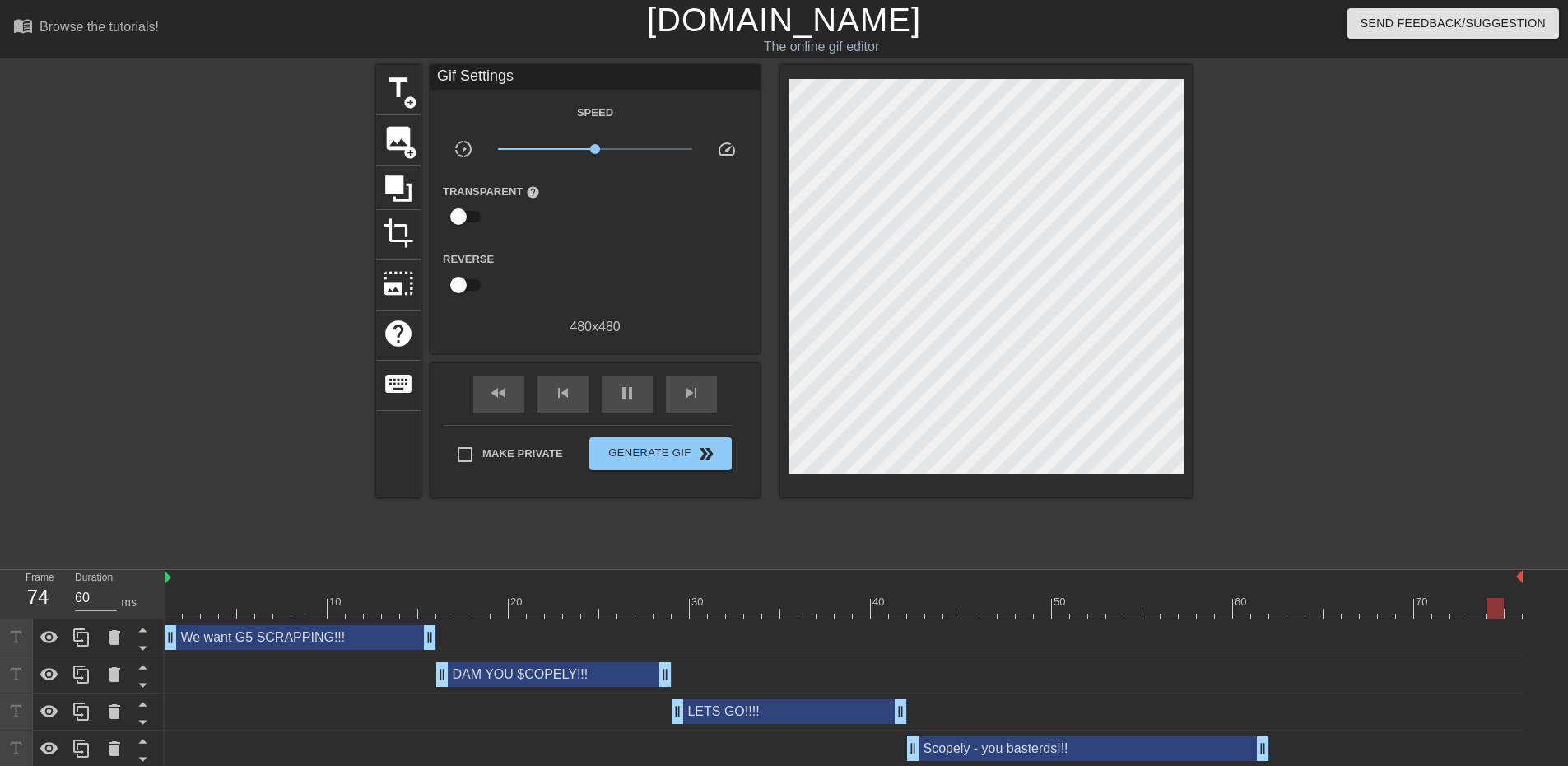
click at [765, 716] on div "LETS GO!!!! drag_handle drag_handle" at bounding box center [789, 712] width 235 height 25
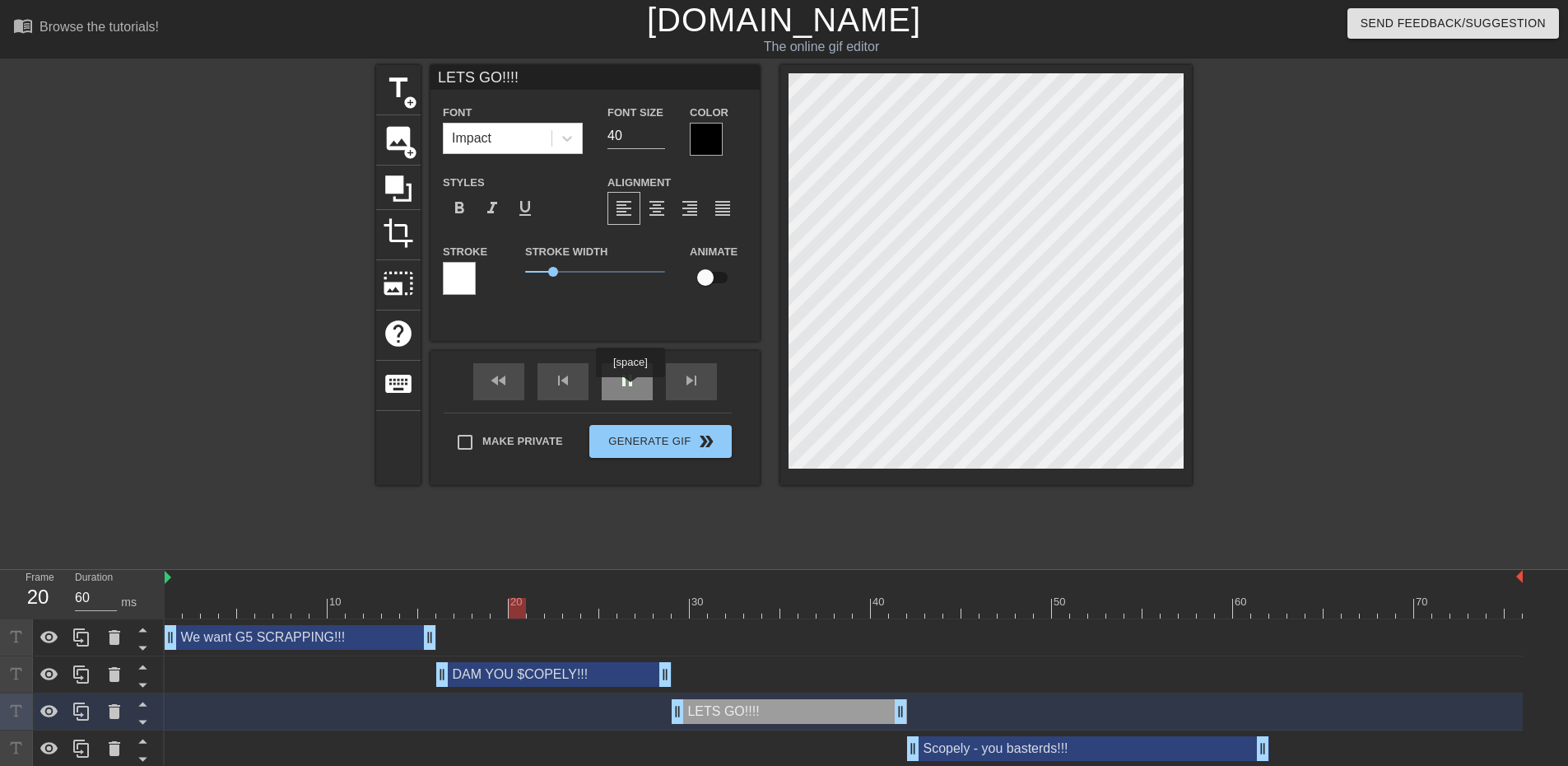
type input "70"
click at [630, 389] on span "pause" at bounding box center [626, 380] width 19 height 19
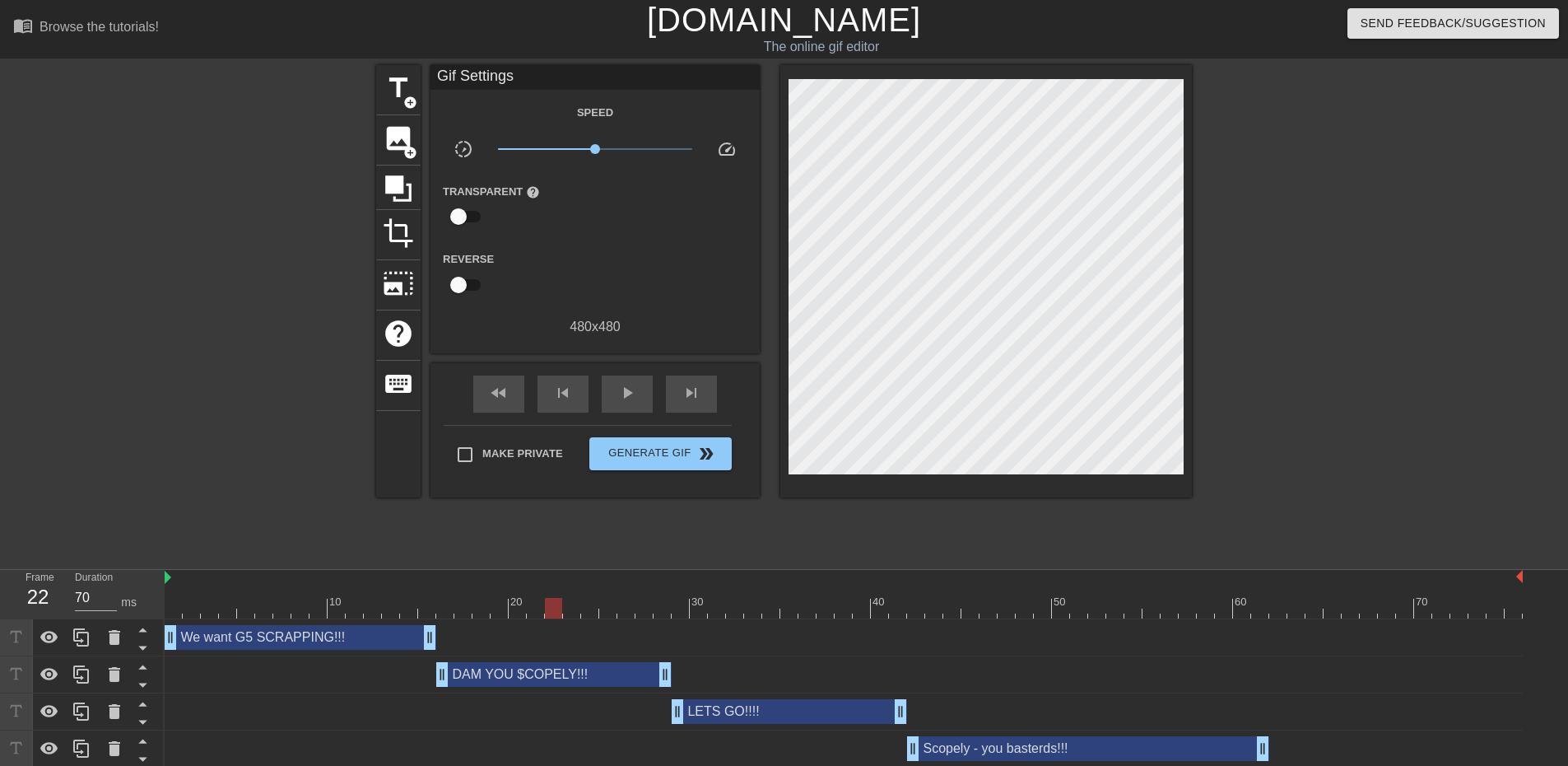
click at [761, 712] on div "LETS GO!!!! drag_handle drag_handle" at bounding box center [789, 712] width 235 height 25
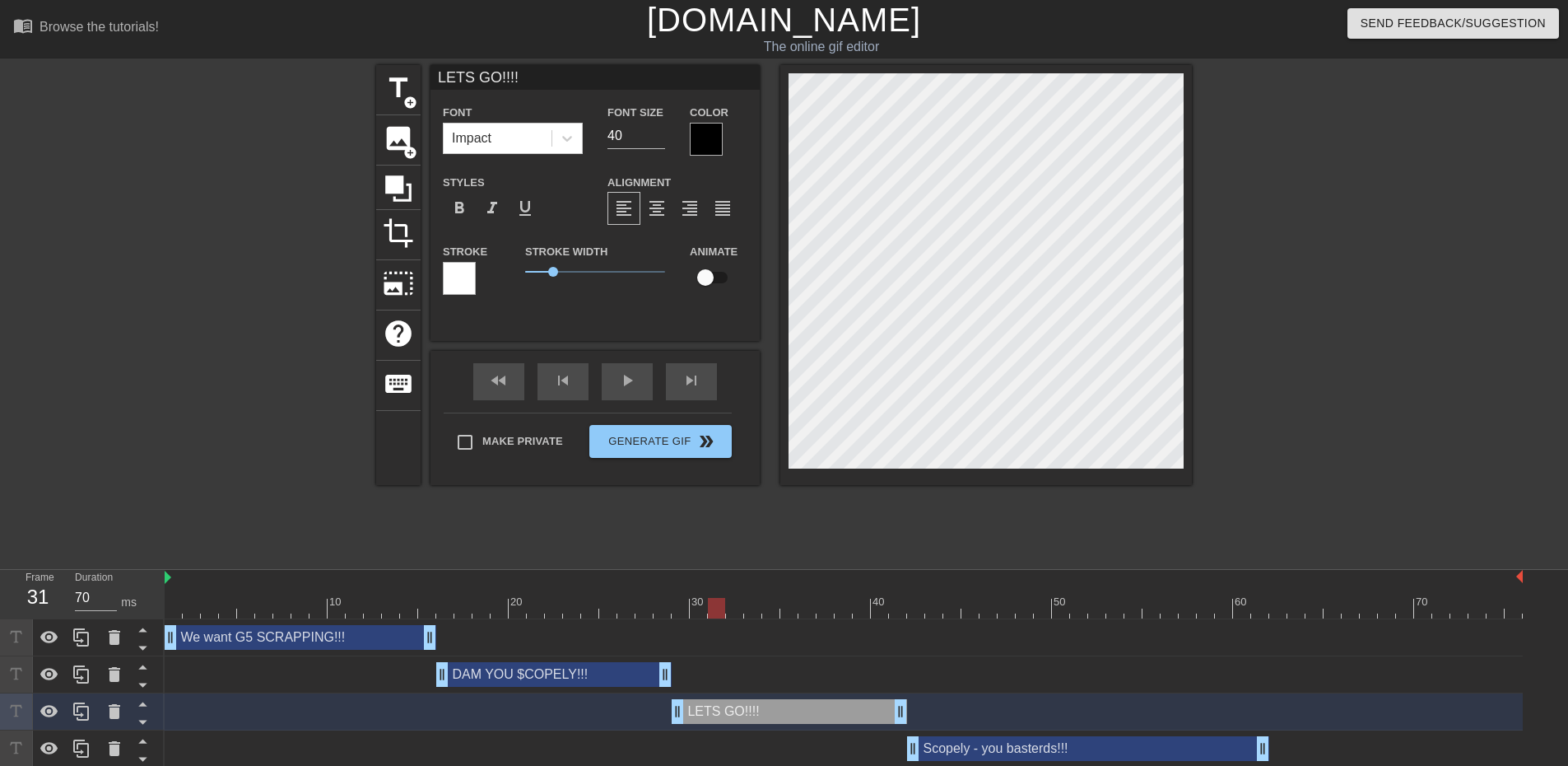
click at [715, 614] on div at bounding box center [843, 608] width 1359 height 20
type input "W"
type textarea "W"
type input "WH"
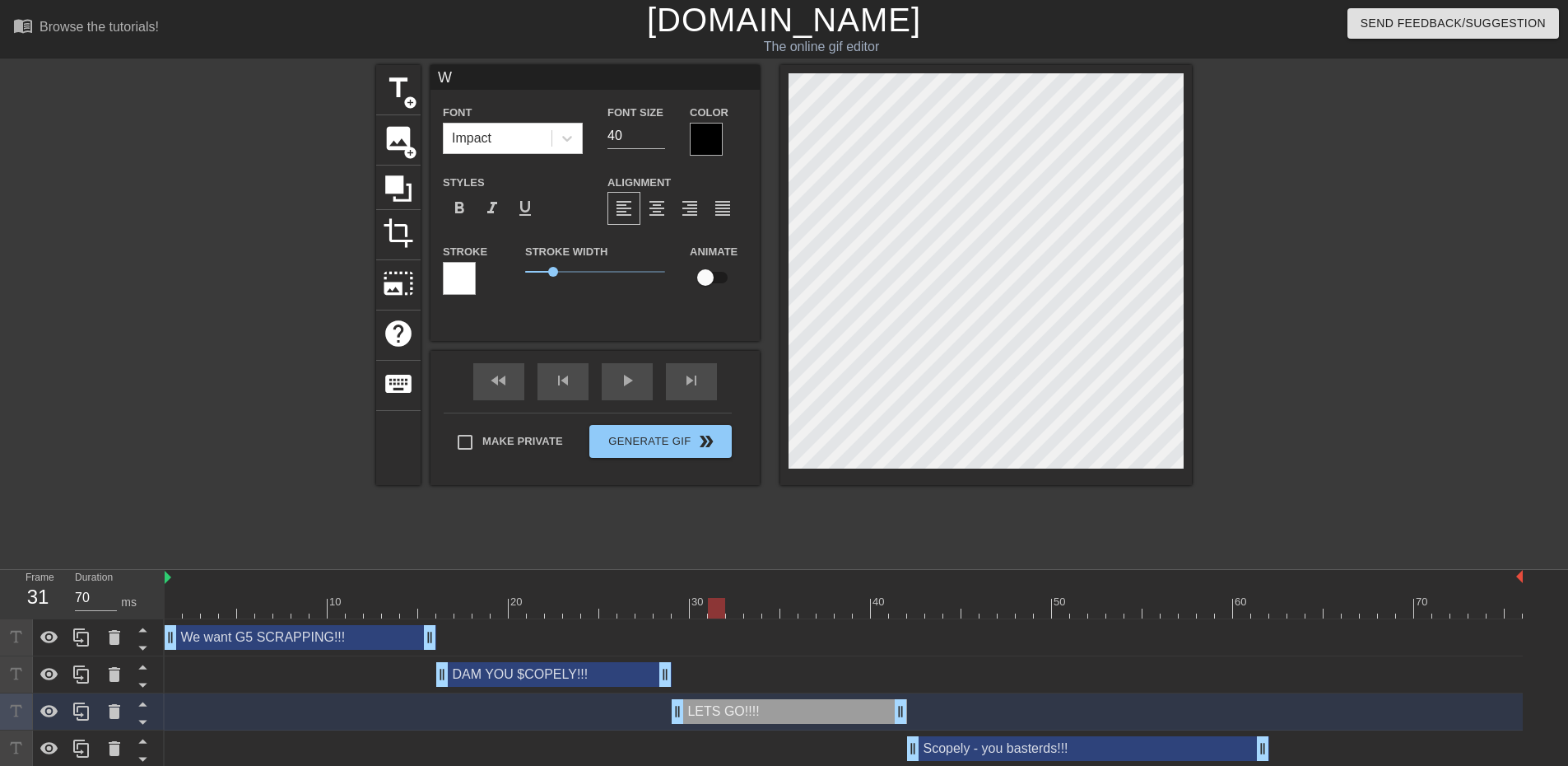
type textarea "WH"
type input "WHY"
type textarea "WHY"
type input "WHY"
type textarea "WHY"
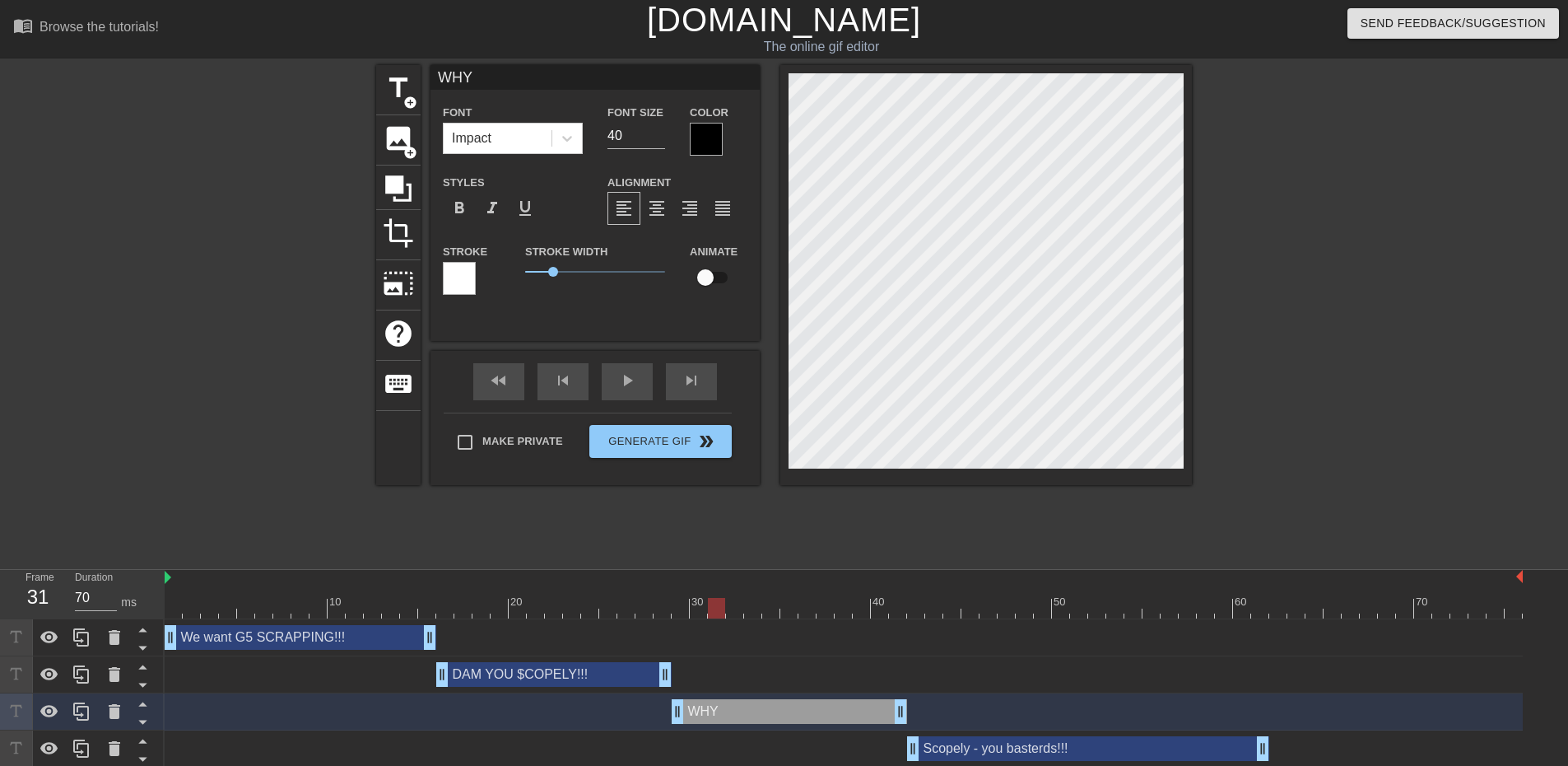
type input "WHY A"
type textarea "WHY A"
type input "WHY AR"
type textarea "WHY ARE"
type input "WHY ARE"
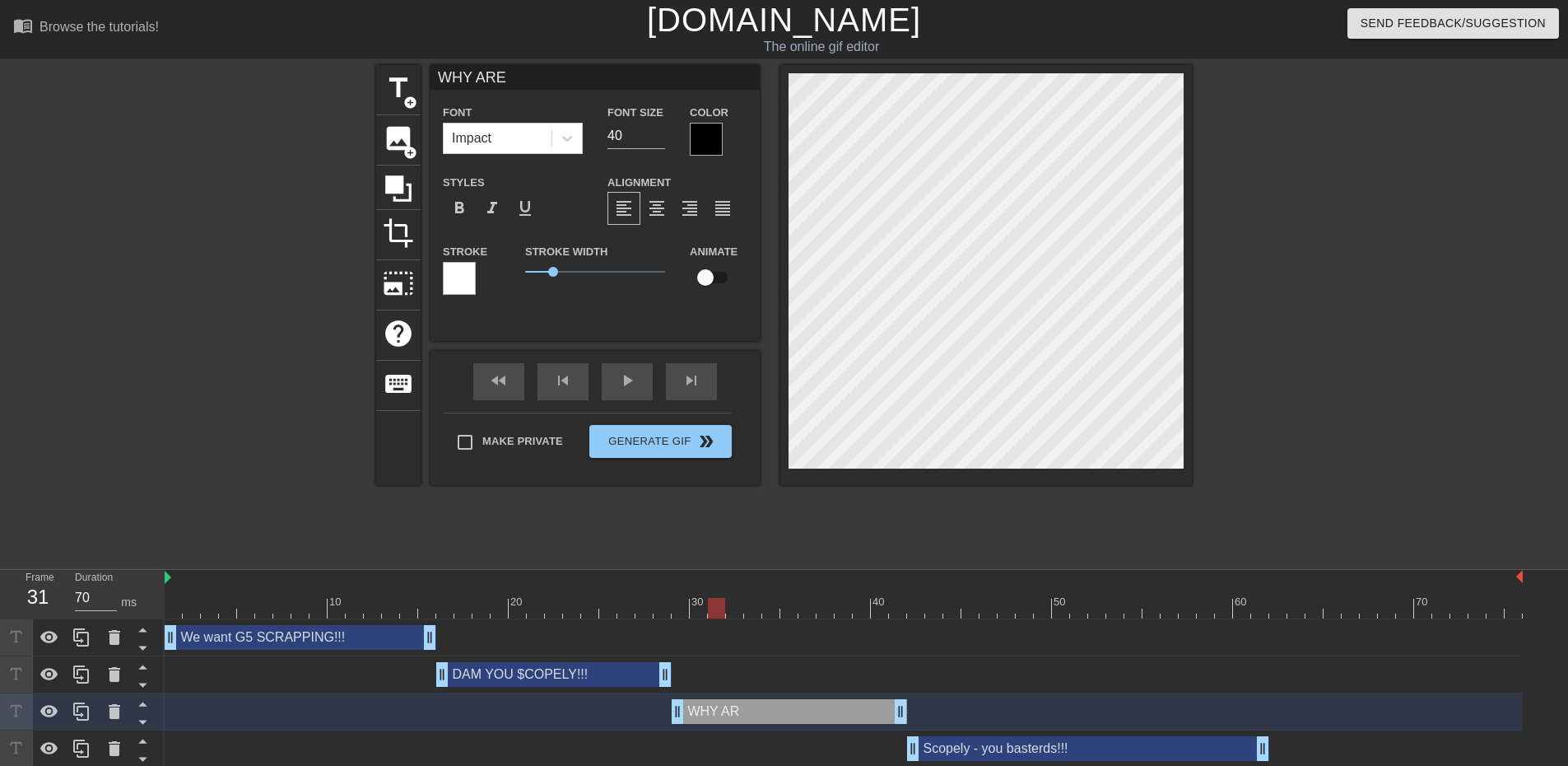
type textarea "WHY ARE"
type input "WHY ARE W"
type textarea "WHY ARE W"
type input "WHY ARE WE"
type textarea "WHY ARE WE"
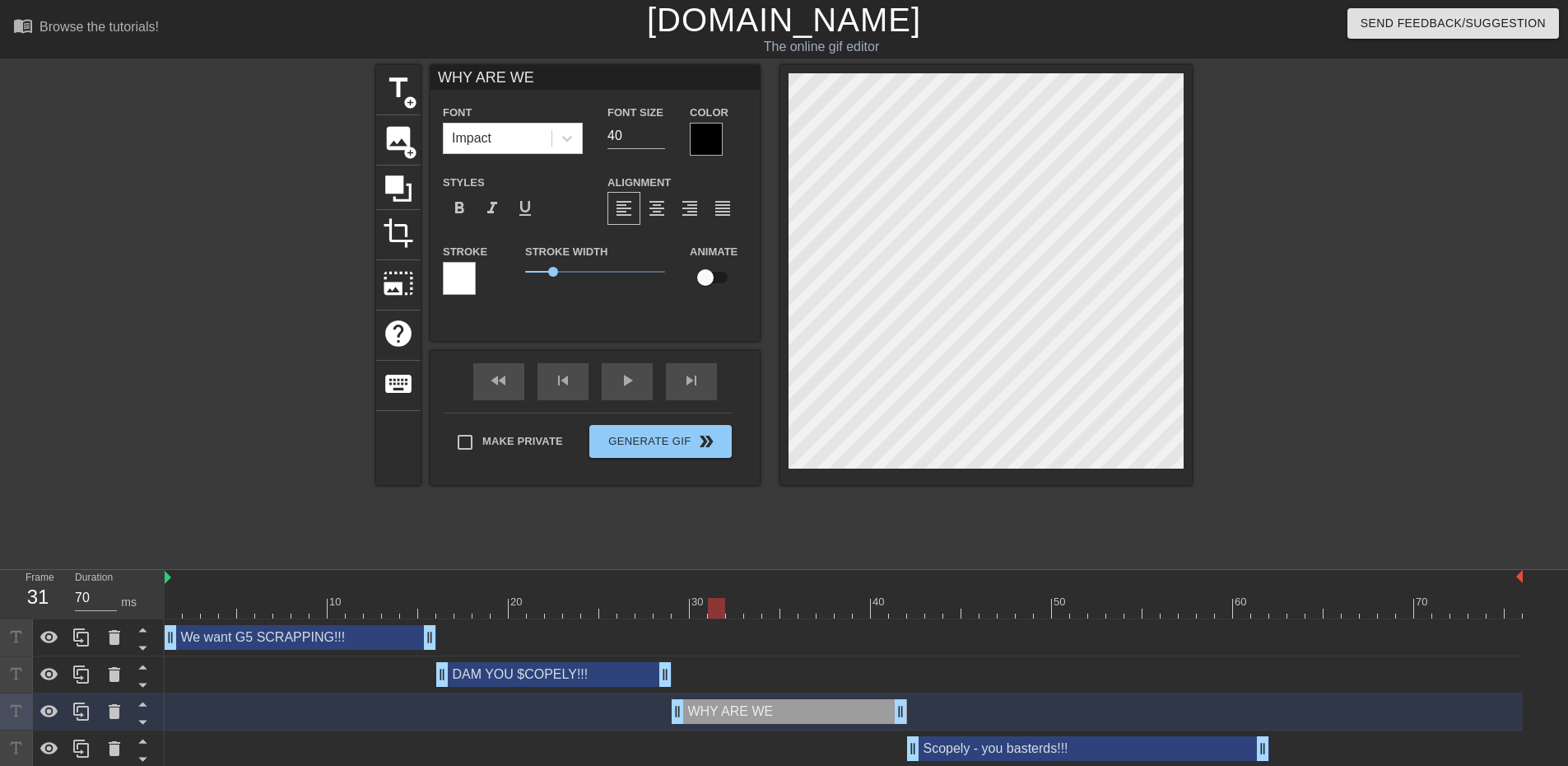
type input "WHY ARE WE"
type textarea "WHY ARE WE"
type input "WHY ARE WE Y"
type textarea "WHY ARE WE Y"
type input "WHY ARE WE YE"
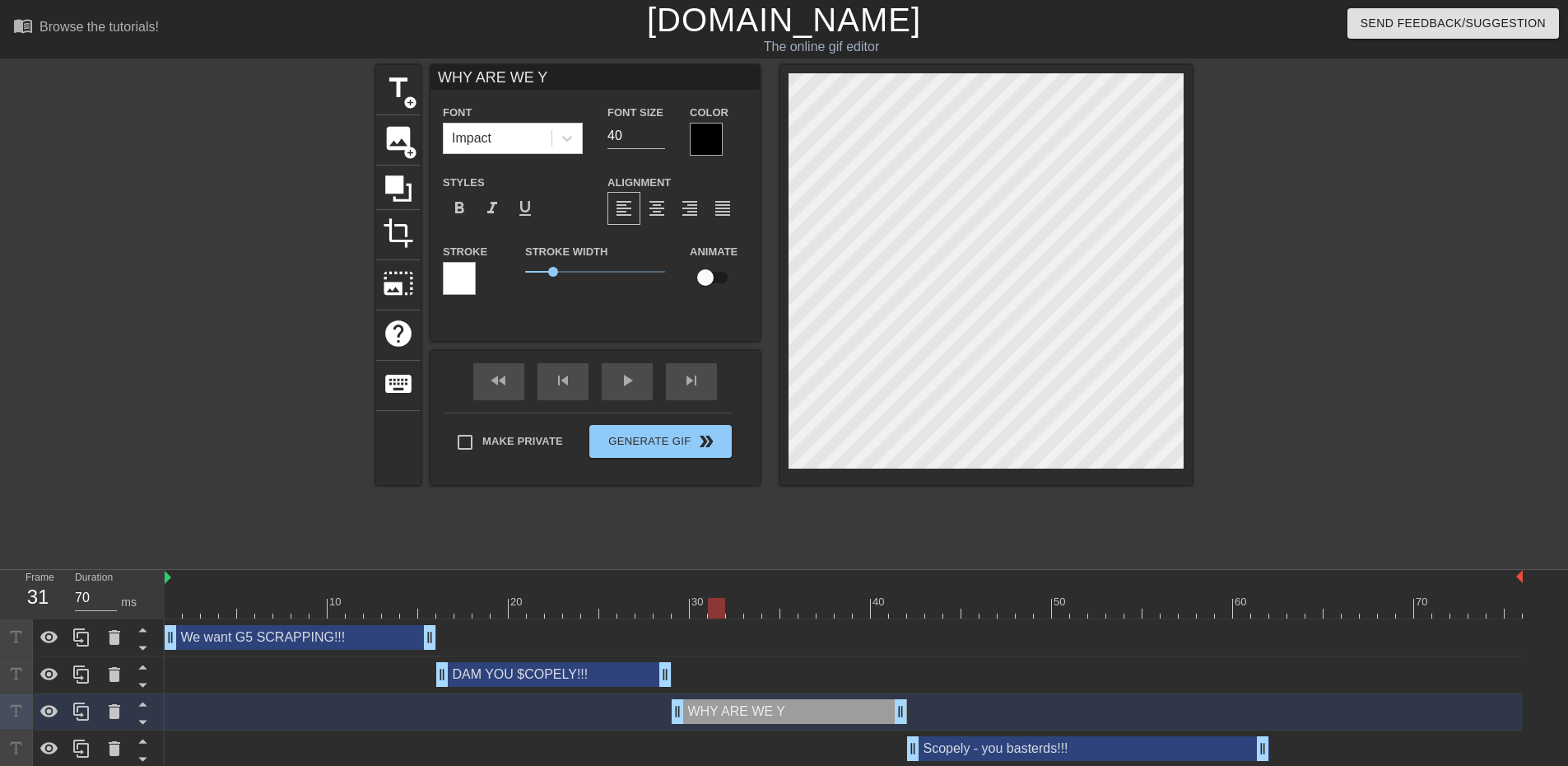
type textarea "WHY ARE WE YE"
type input "WHY ARE WE YEL"
type textarea "WHY ARE WE YEL"
type input "WHY ARE WE YELL"
type textarea "WHY ARE WE YELL"
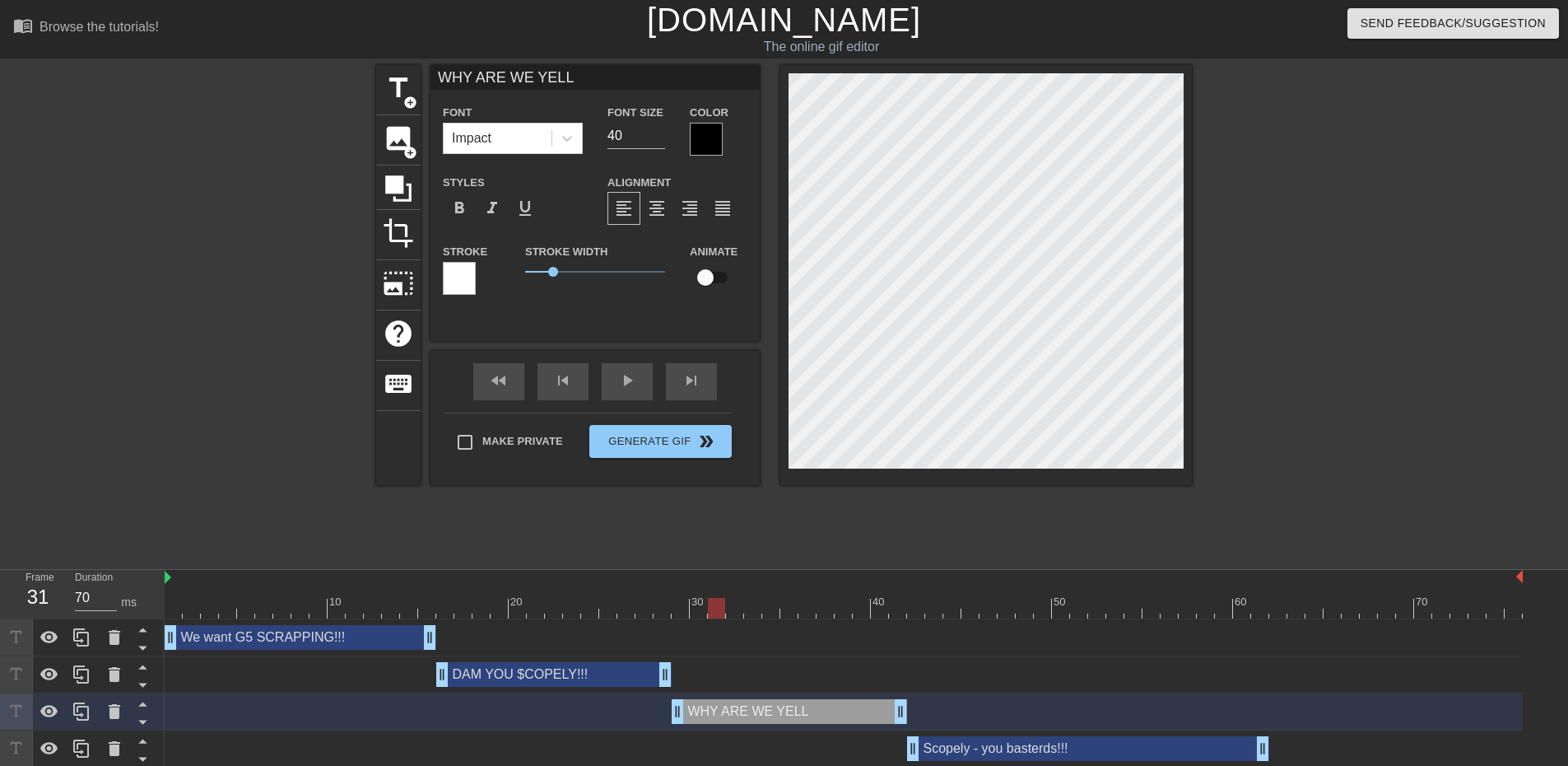
type input "WHY ARE WE YELLI"
type textarea "WHY ARE WE YELLI"
type input "WHY ARE WE [PERSON_NAME]"
type textarea "WHY ARE WE [PERSON_NAME]"
type input "WHY ARE WE YELLING"
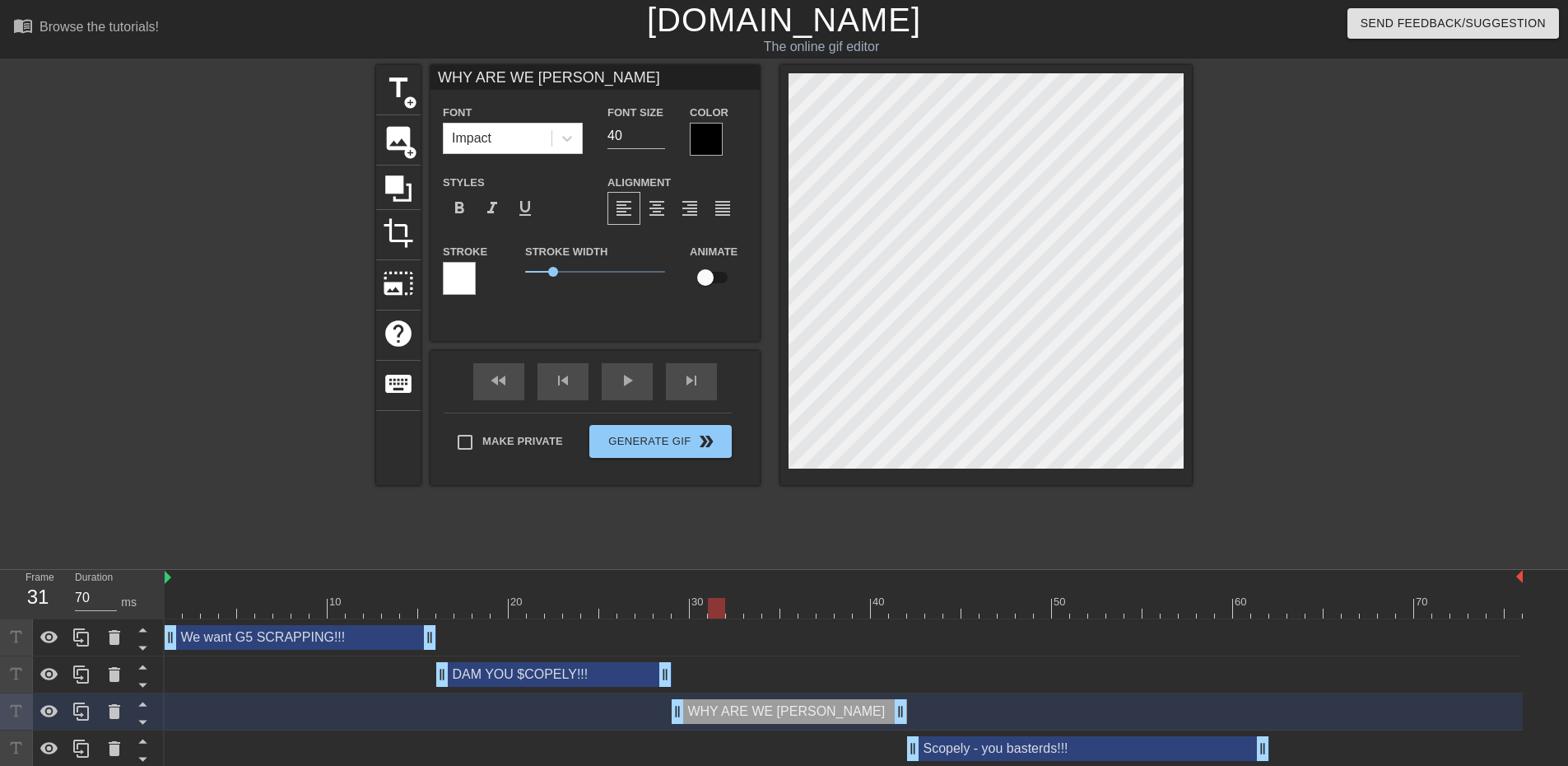
type textarea "WHY ARE WE YELLING"
type input "WHY ARE WE YELLING?"
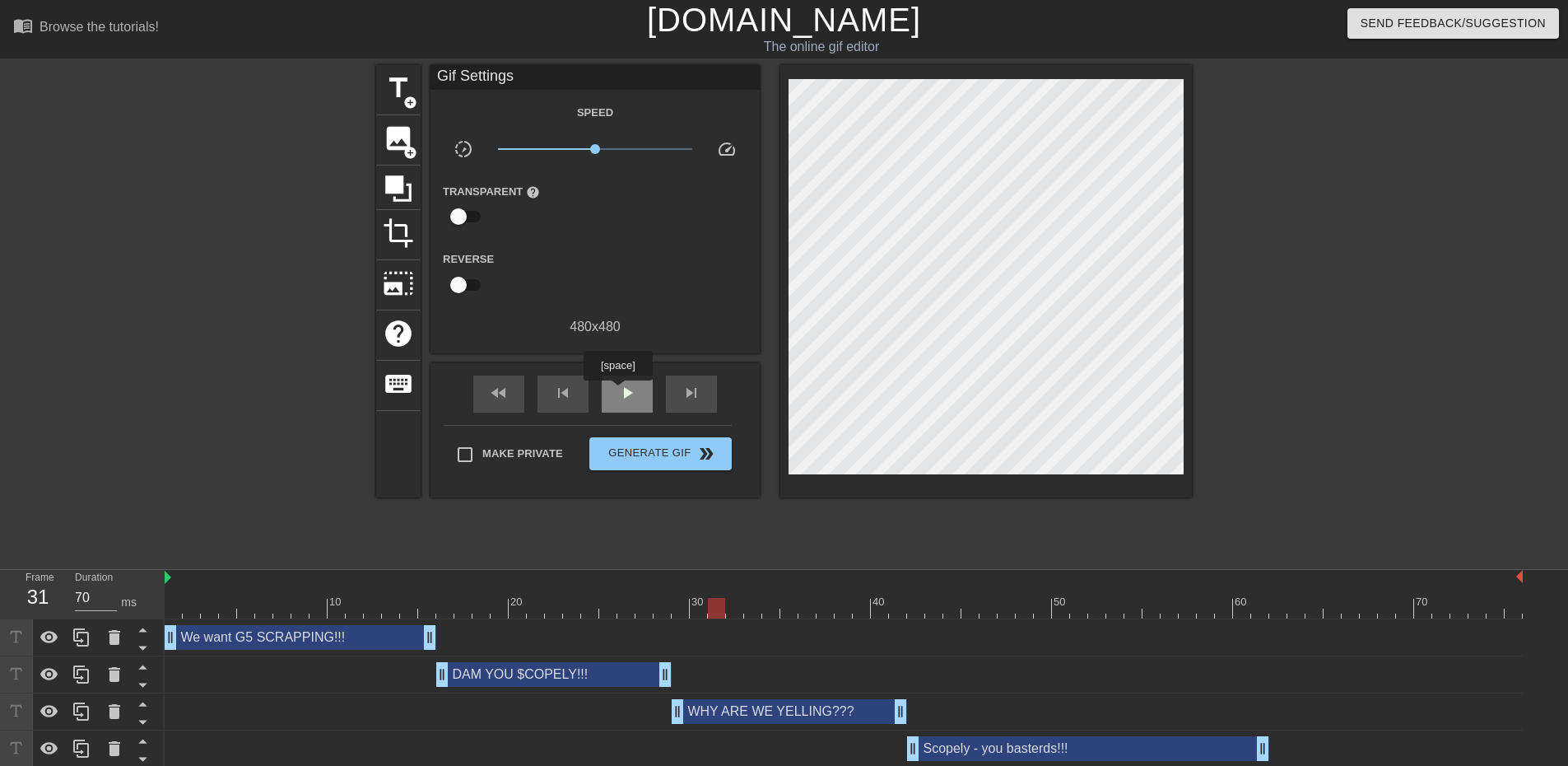
click at [617, 392] on div "play_arrow" at bounding box center [626, 394] width 51 height 37
click at [638, 403] on div "pause" at bounding box center [626, 394] width 51 height 37
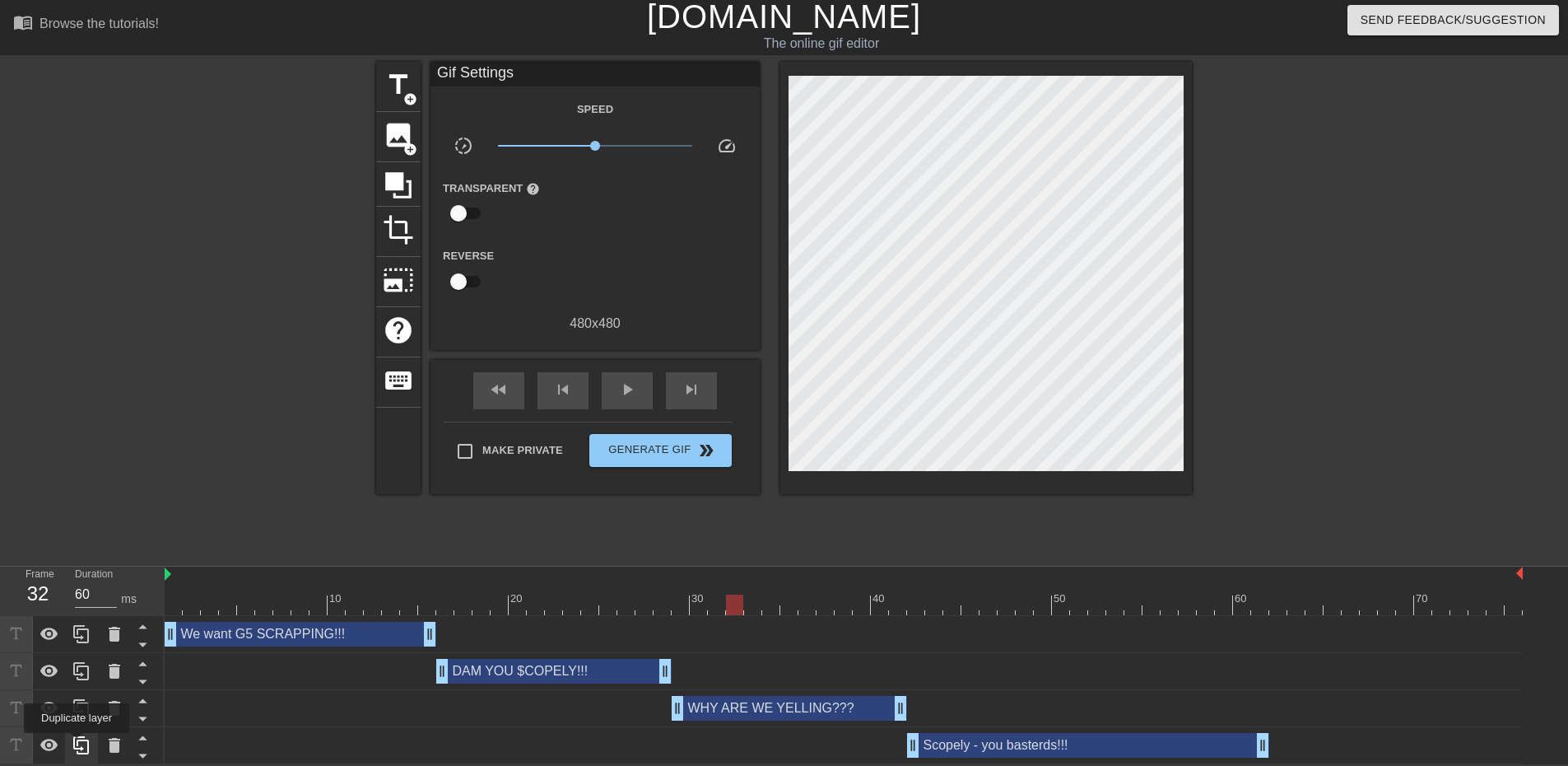
click at [77, 745] on icon at bounding box center [81, 745] width 19 height 19
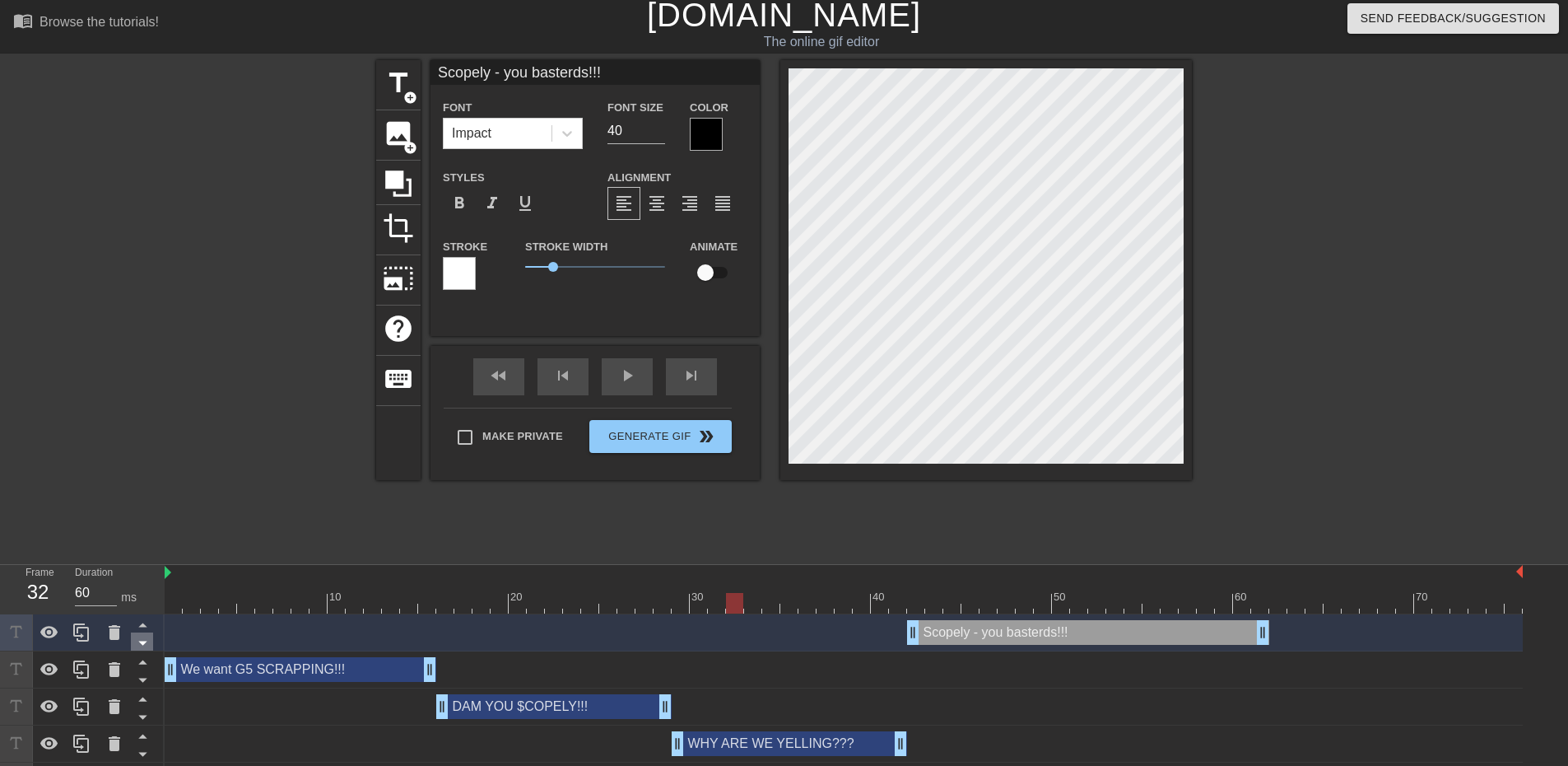
click at [140, 650] on icon at bounding box center [143, 642] width 20 height 20
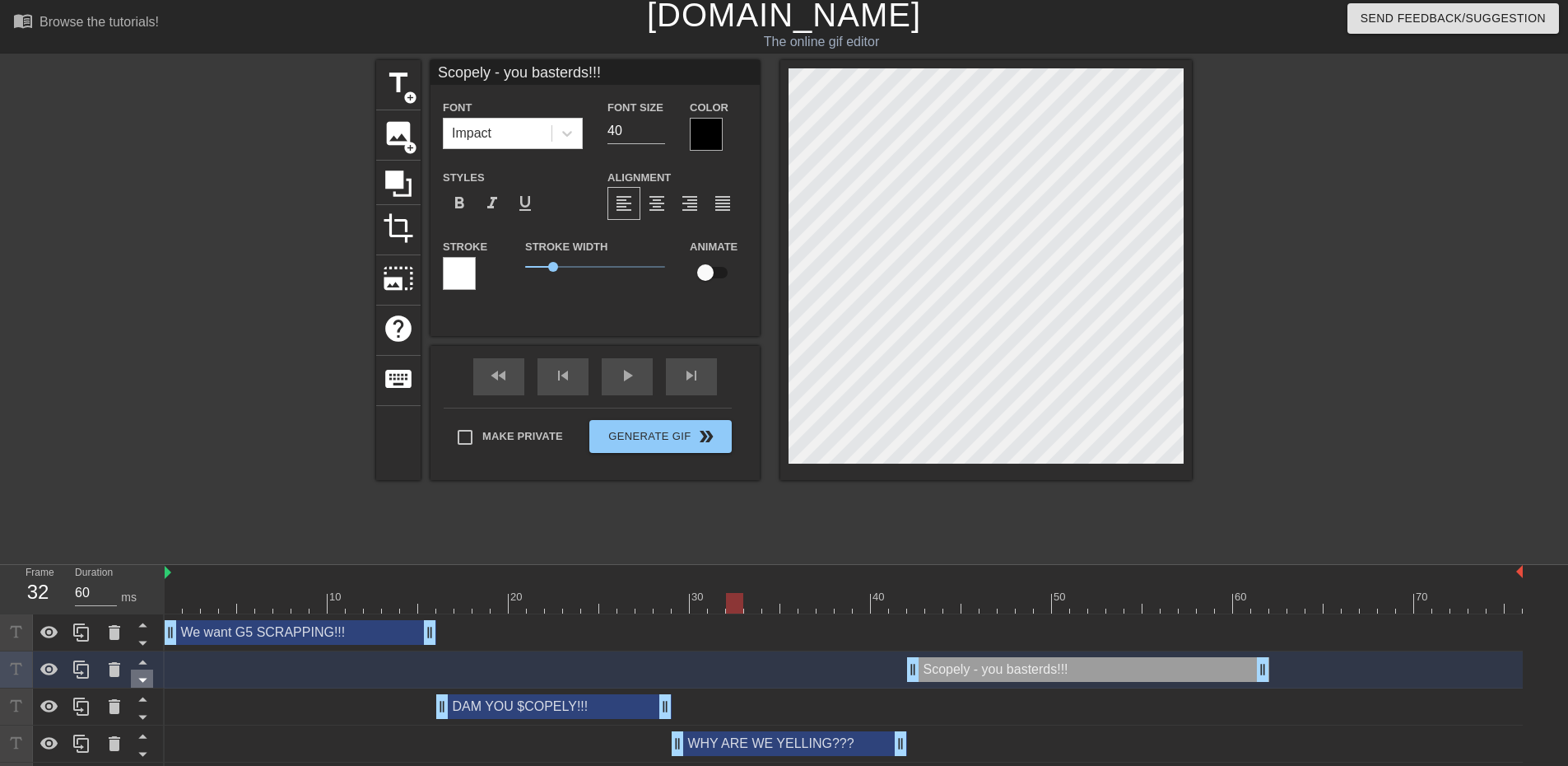
click at [140, 678] on icon at bounding box center [143, 680] width 20 height 20
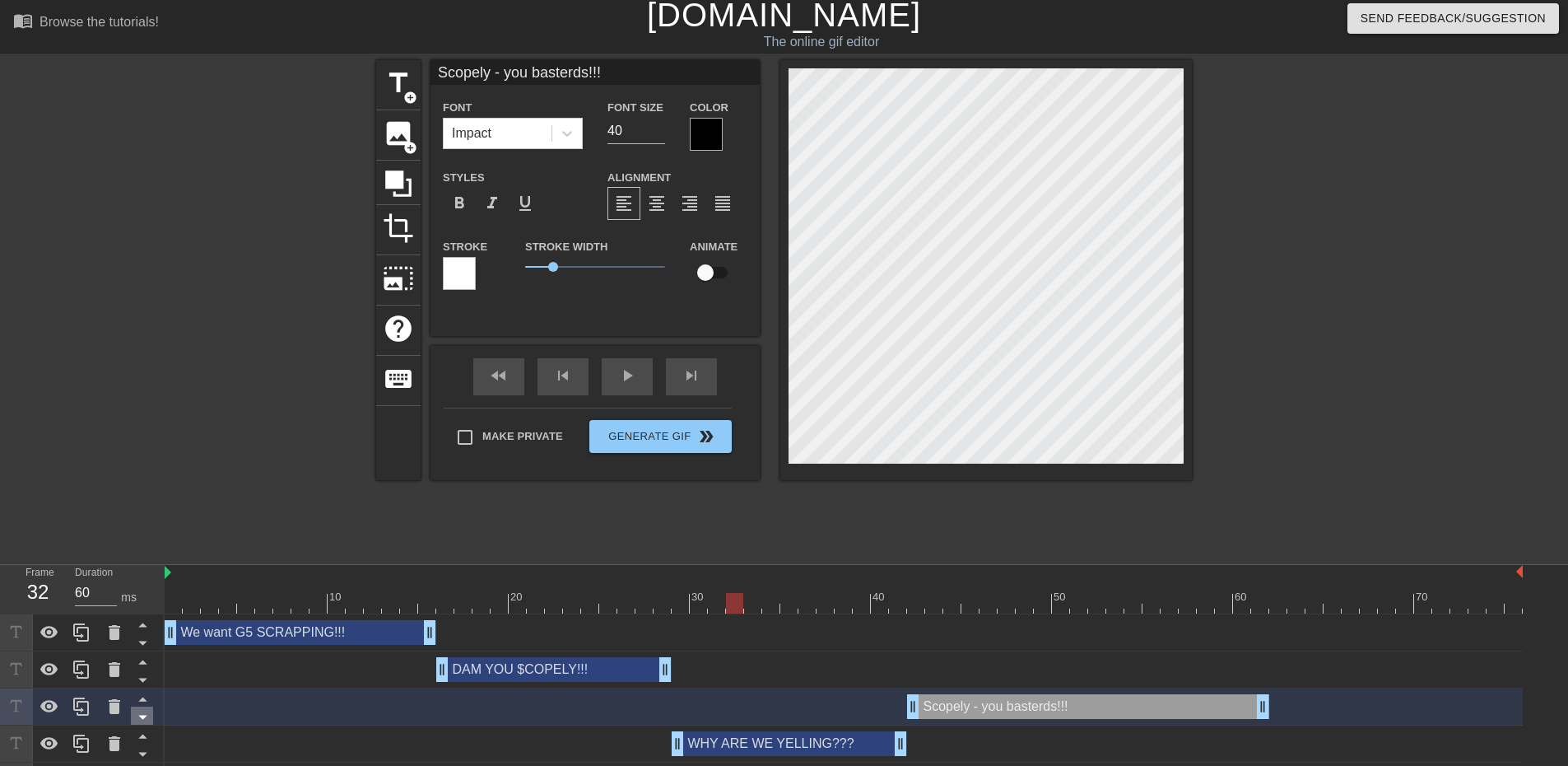
click at [146, 724] on icon at bounding box center [143, 717] width 20 height 20
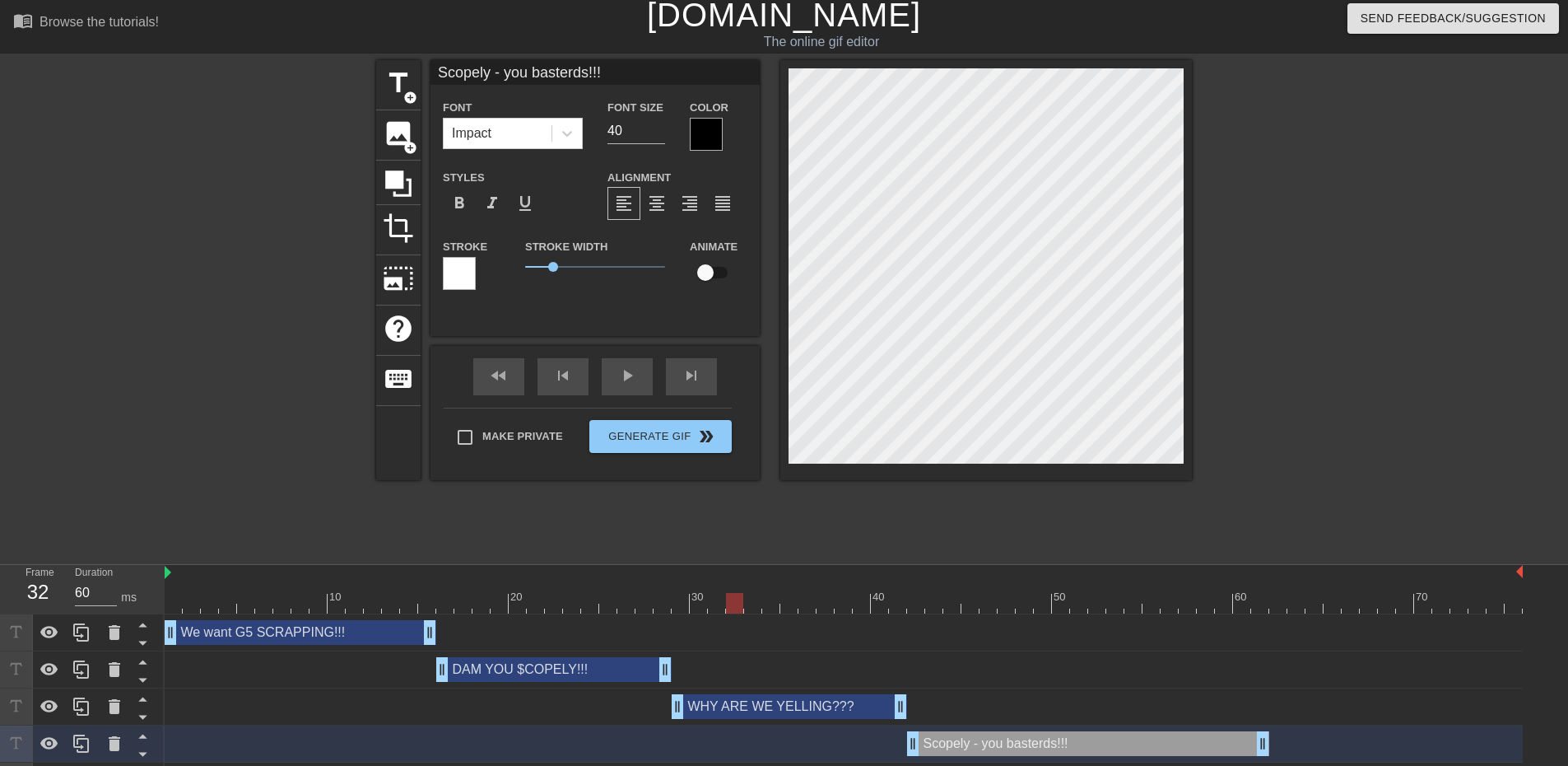
scroll to position [42, 0]
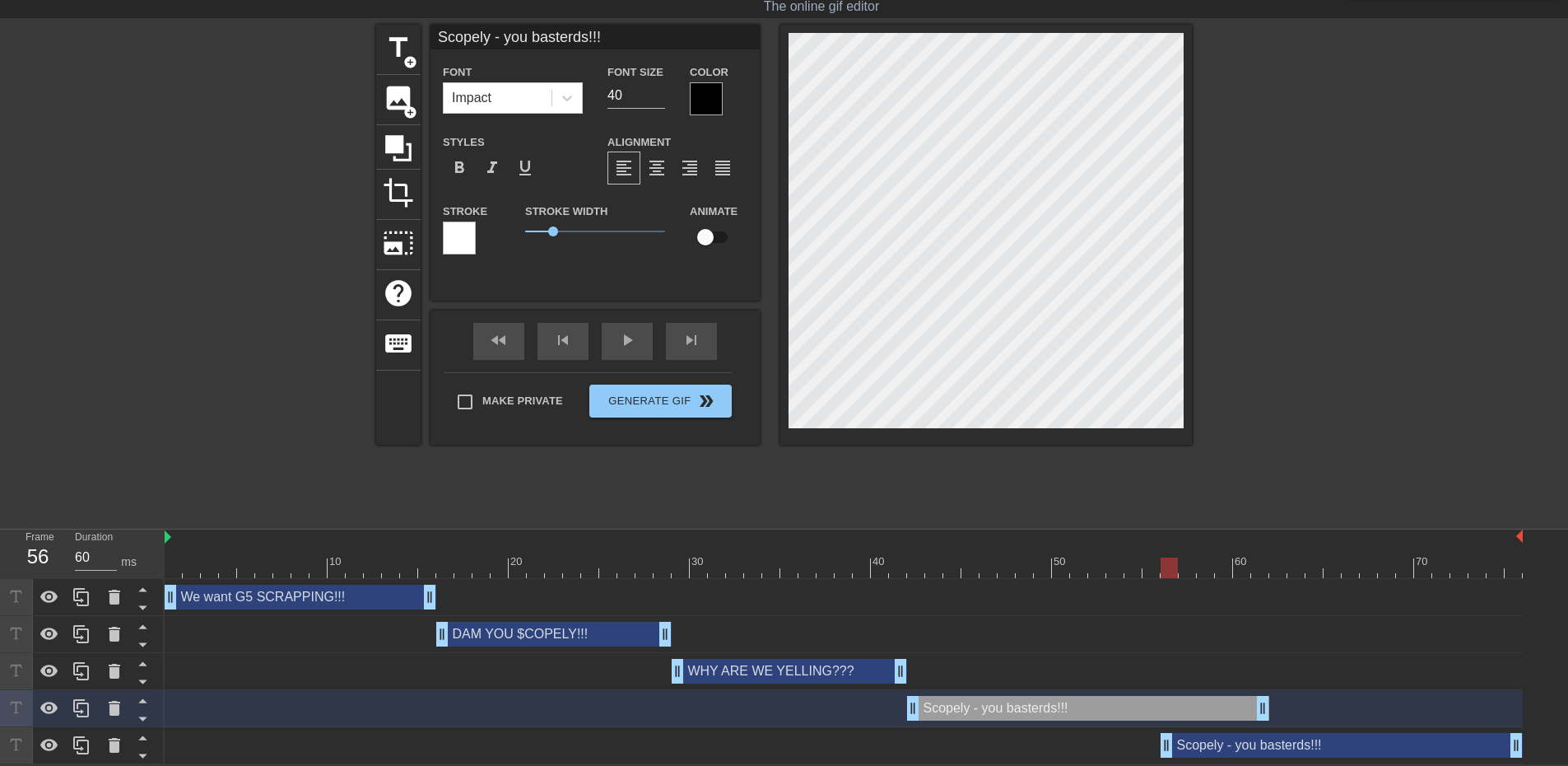
drag, startPoint x: 945, startPoint y: 746, endPoint x: 1205, endPoint y: 752, distance: 260.1
click at [1315, 738] on div "Scopely - you basterds!!! drag_handle drag_handle" at bounding box center [1341, 745] width 362 height 25
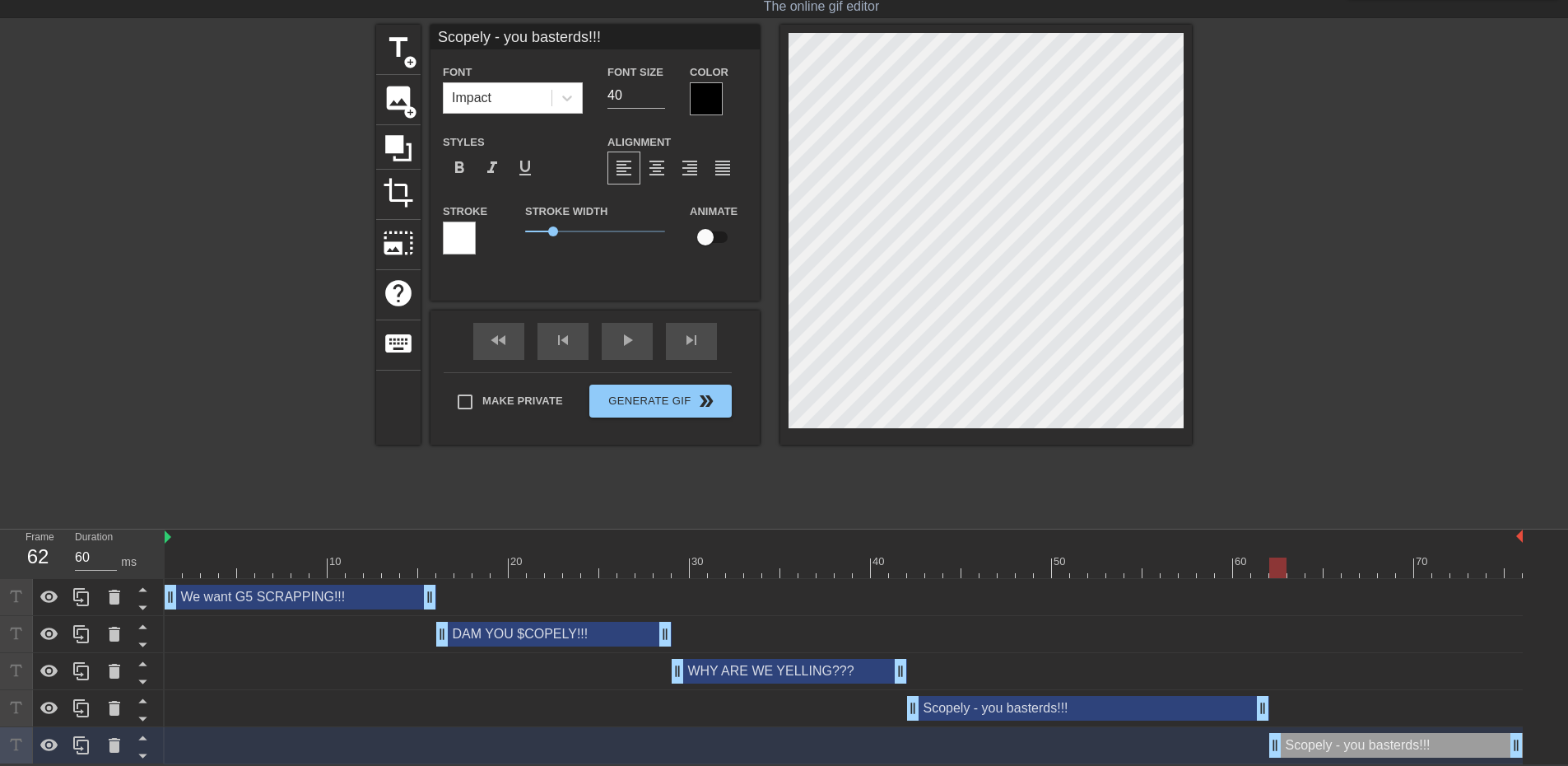
drag, startPoint x: 1167, startPoint y: 745, endPoint x: 1283, endPoint y: 739, distance: 116.2
drag, startPoint x: 1517, startPoint y: 748, endPoint x: 1590, endPoint y: 745, distance: 73.1
click at [1567, 745] on html "menu_book Browse the tutorials! [DOMAIN_NAME] The online gif editor Send Feedba…" at bounding box center [784, 362] width 1568 height 805
drag, startPoint x: 1513, startPoint y: 745, endPoint x: 1568, endPoint y: 743, distance: 55.0
click at [1567, 743] on html "menu_book Browse the tutorials! [DOMAIN_NAME] The online gif editor Send Feedba…" at bounding box center [784, 362] width 1568 height 805
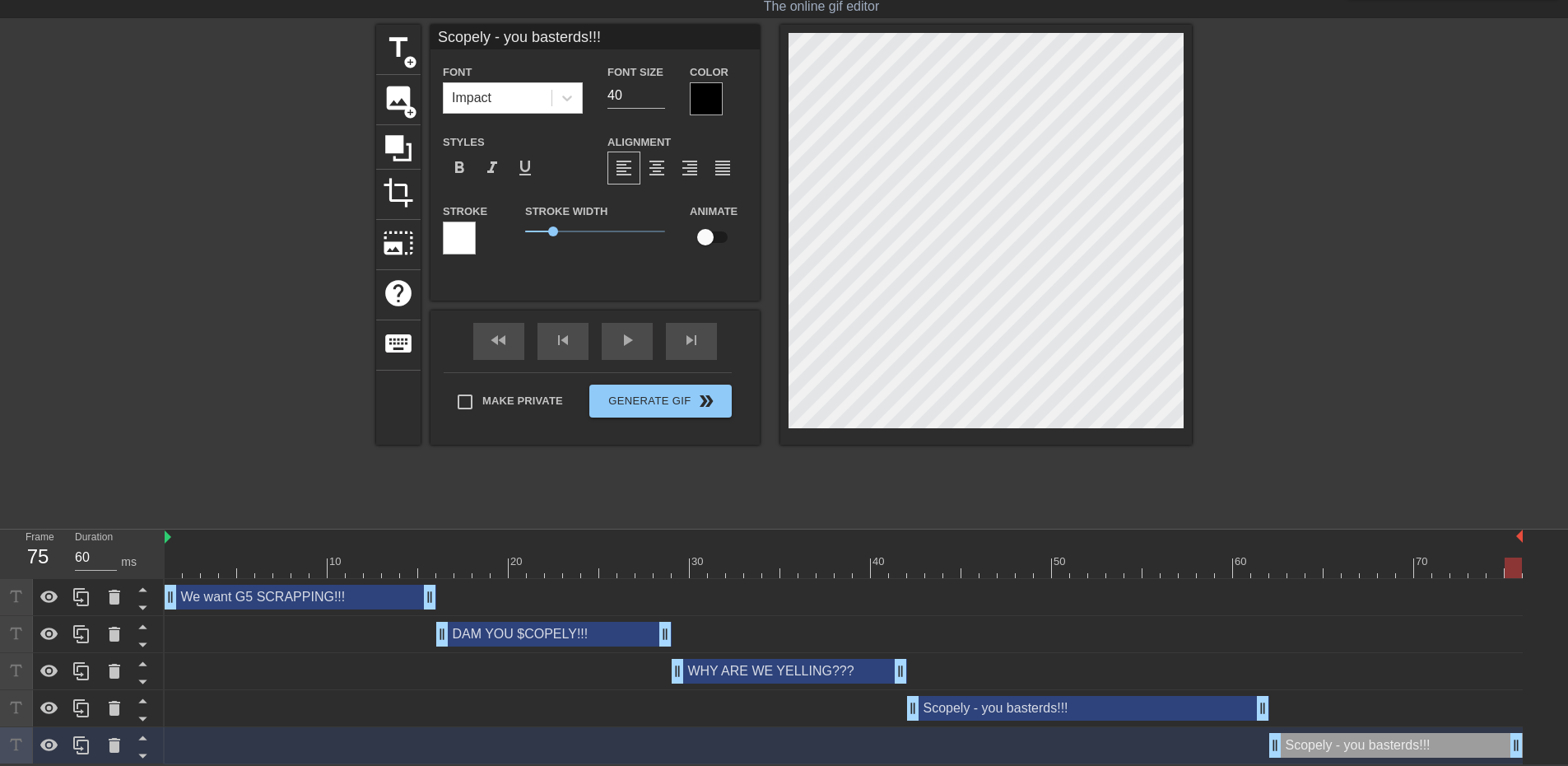
click at [1417, 747] on div "Scopely - you basterds!!! drag_handle drag_handle" at bounding box center [1396, 745] width 254 height 25
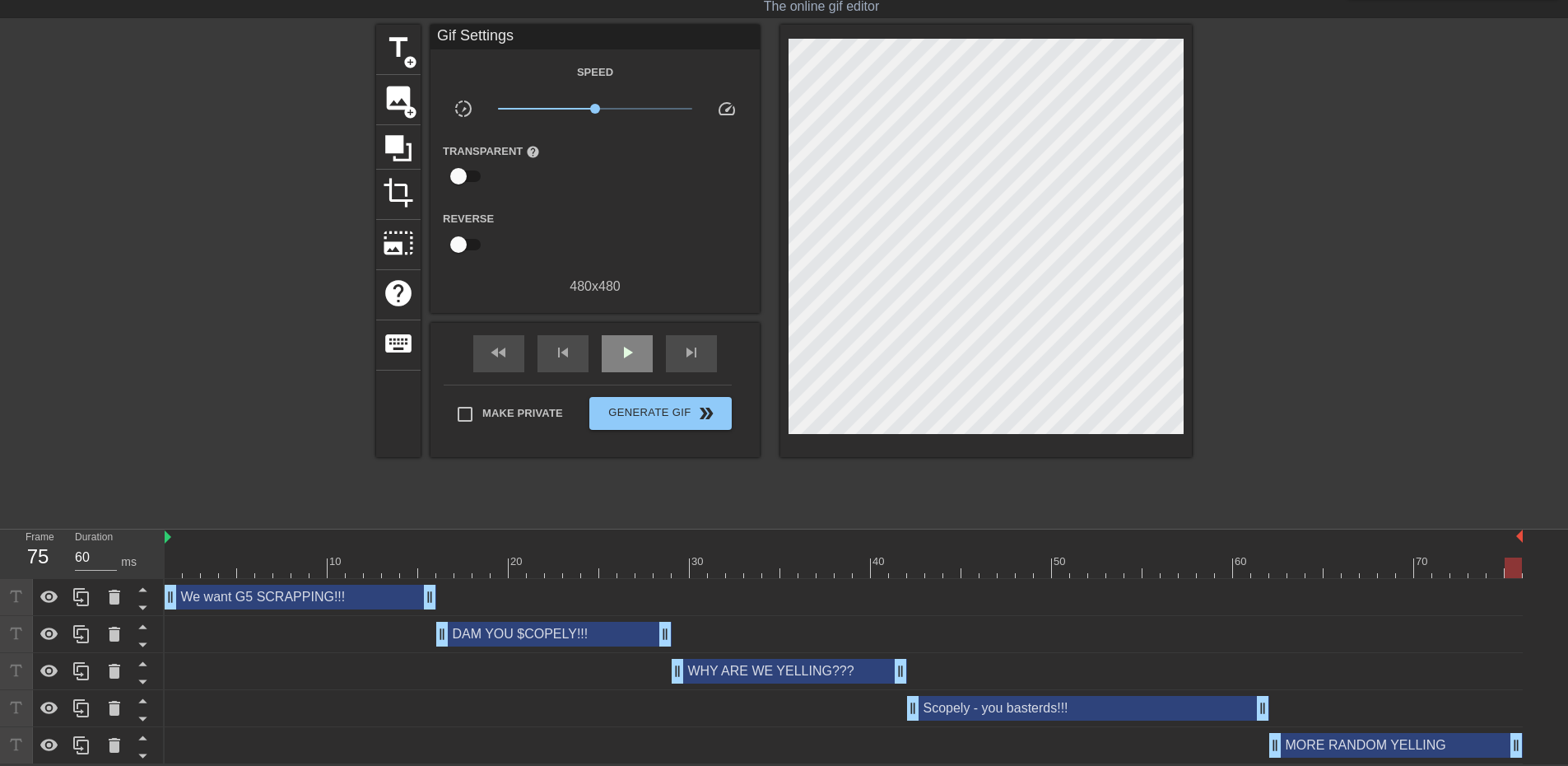
click at [614, 328] on div "fast_rewind skip_previous play_arrow skip_next" at bounding box center [595, 353] width 268 height 62
click at [626, 361] on div "play_arrow" at bounding box center [626, 353] width 51 height 37
click at [652, 414] on span "Generate Gif double_arrow" at bounding box center [660, 413] width 129 height 19
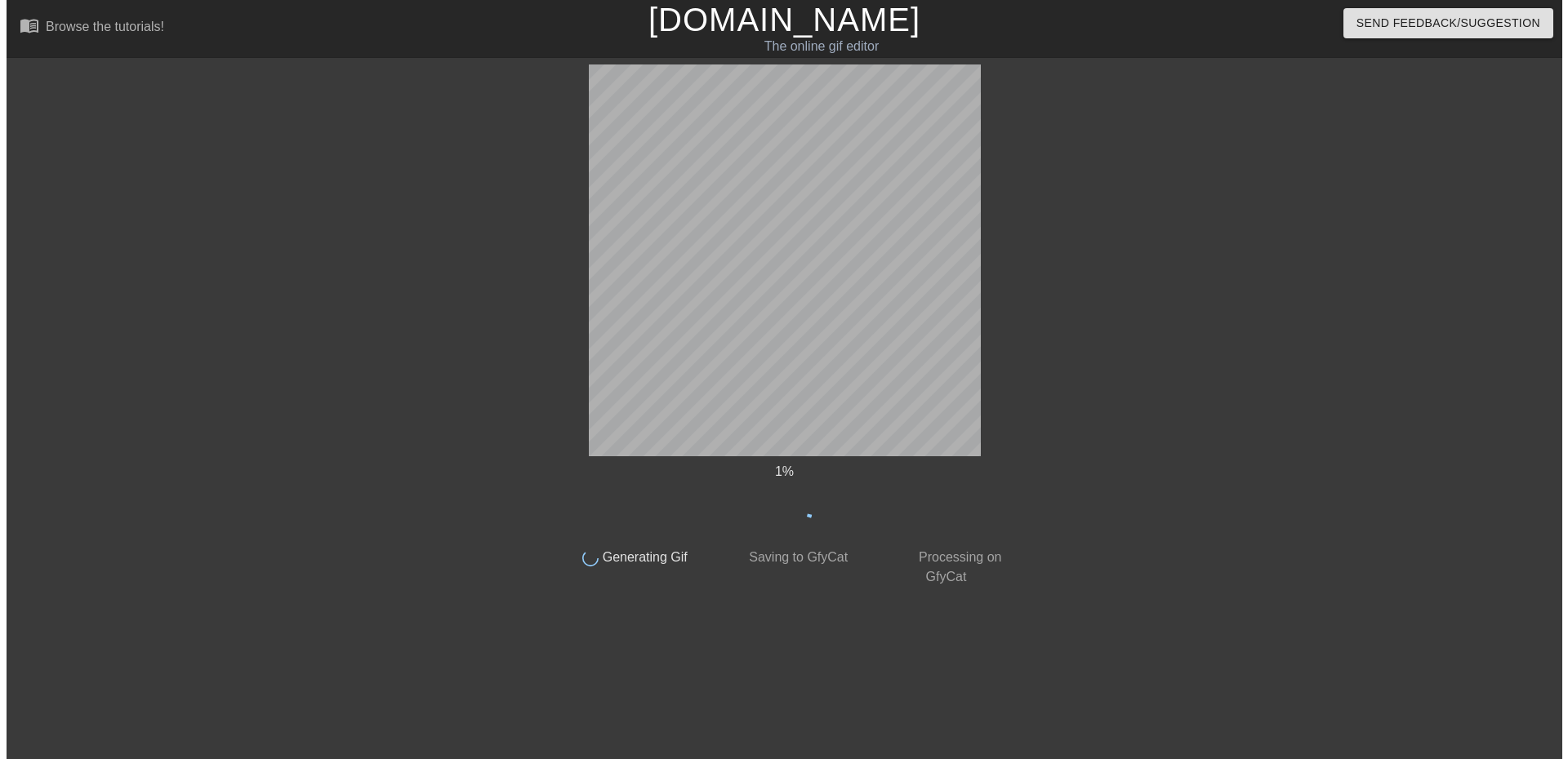
scroll to position [0, 0]
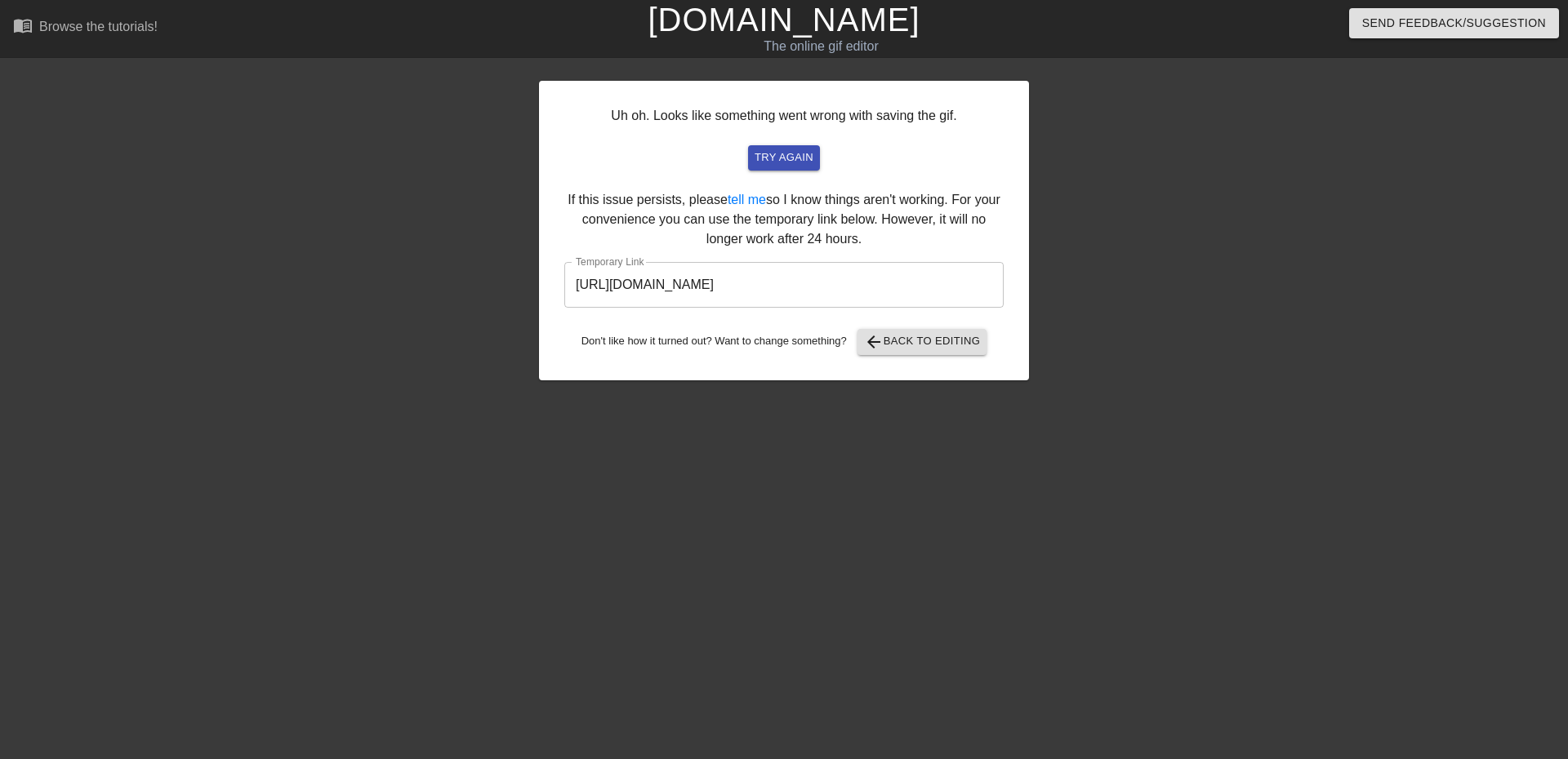
click at [864, 277] on input "[URL][DOMAIN_NAME]" at bounding box center [784, 284] width 439 height 46
